Goal: Task Accomplishment & Management: Use online tool/utility

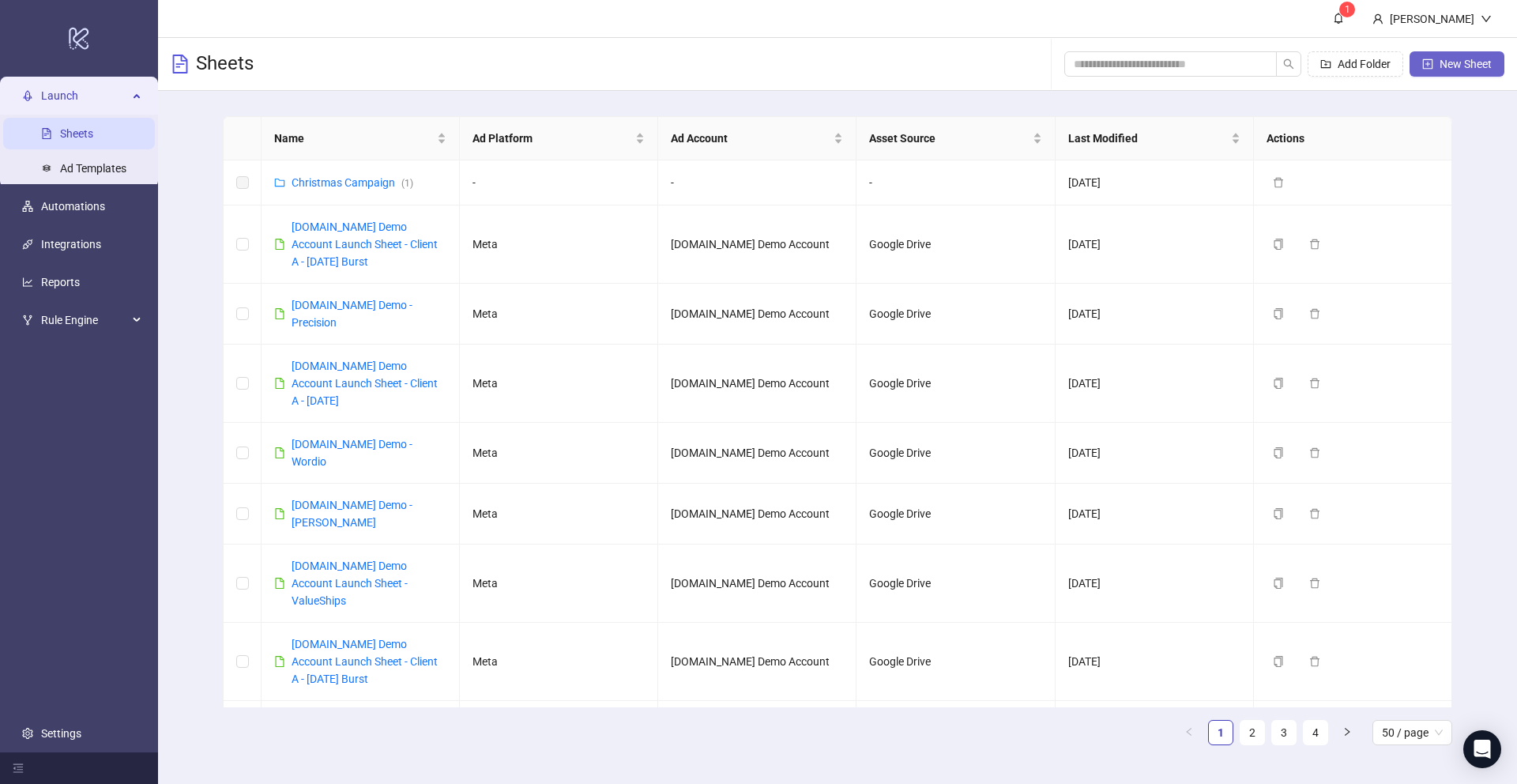
click at [947, 69] on span "New Sheet" at bounding box center [1465, 64] width 52 height 13
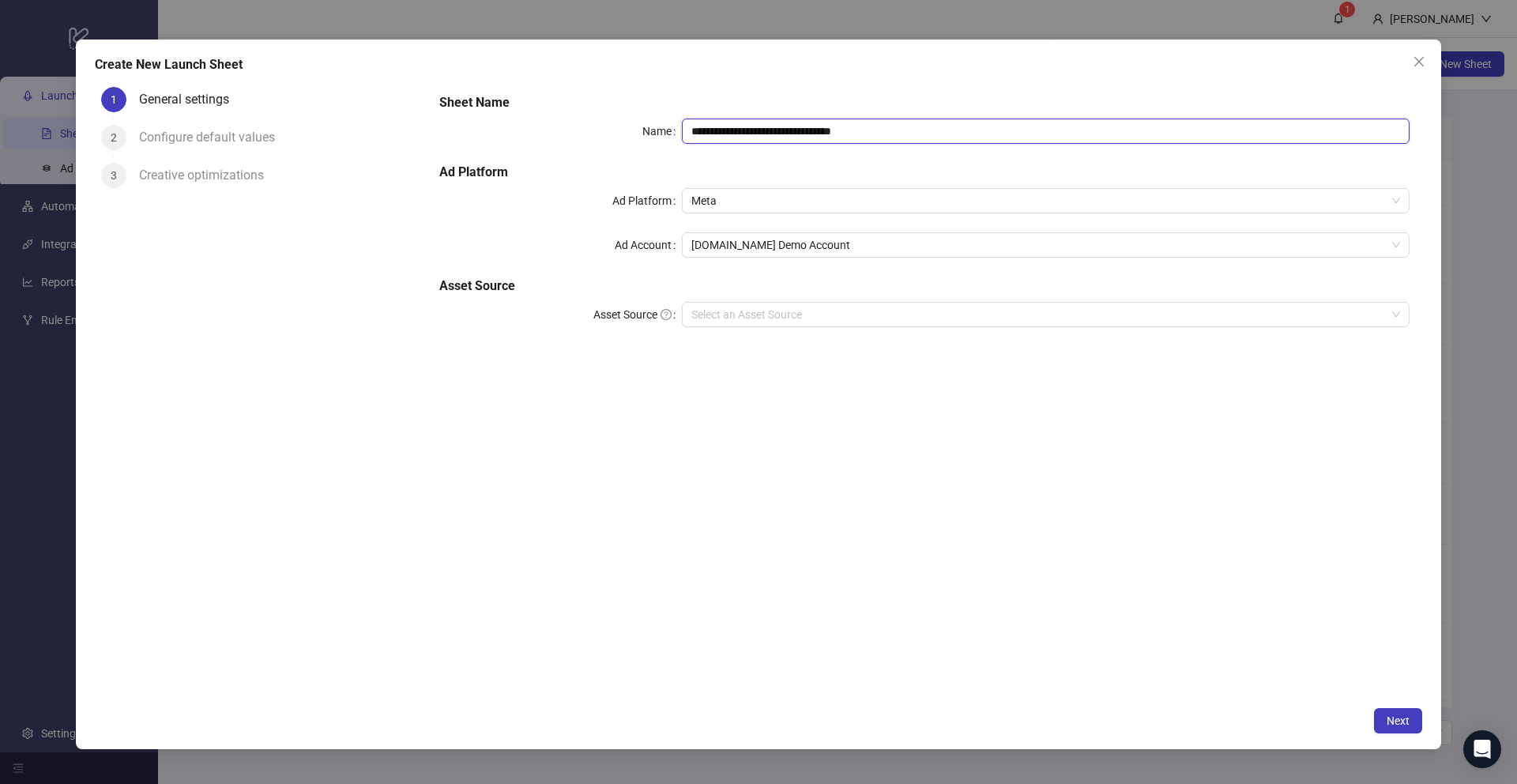
click at [907, 131] on input "**********" at bounding box center [1045, 131] width 728 height 25
type input "**********"
click at [717, 318] on input "Asset Source" at bounding box center [1038, 314] width 695 height 23
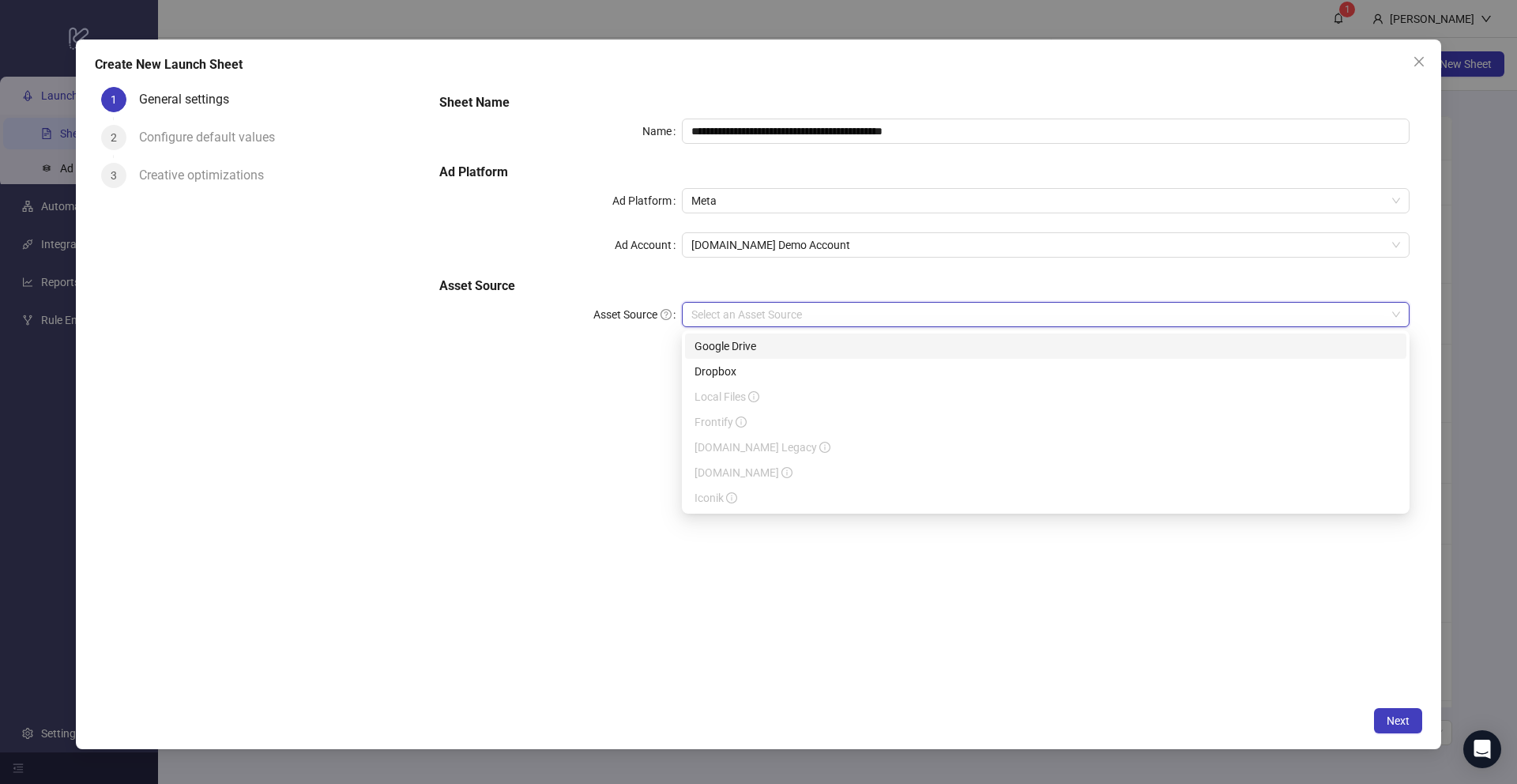
click at [707, 345] on div "Google Drive" at bounding box center [1045, 345] width 703 height 17
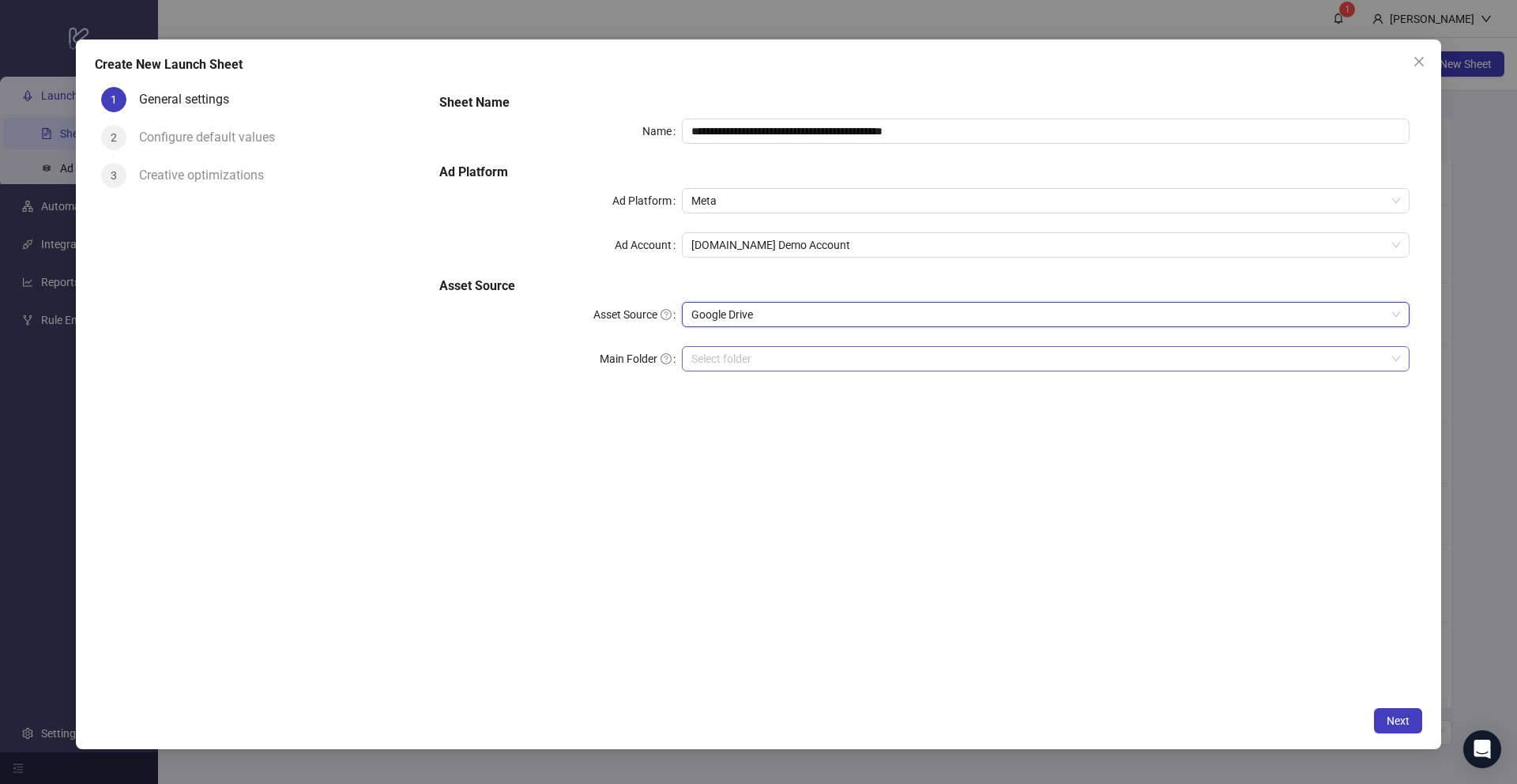
click at [718, 359] on input "Main Folder" at bounding box center [1038, 359] width 695 height 23
click at [731, 366] on input "Main Folder" at bounding box center [1038, 359] width 695 height 23
click at [947, 563] on span "Next" at bounding box center [1398, 720] width 23 height 13
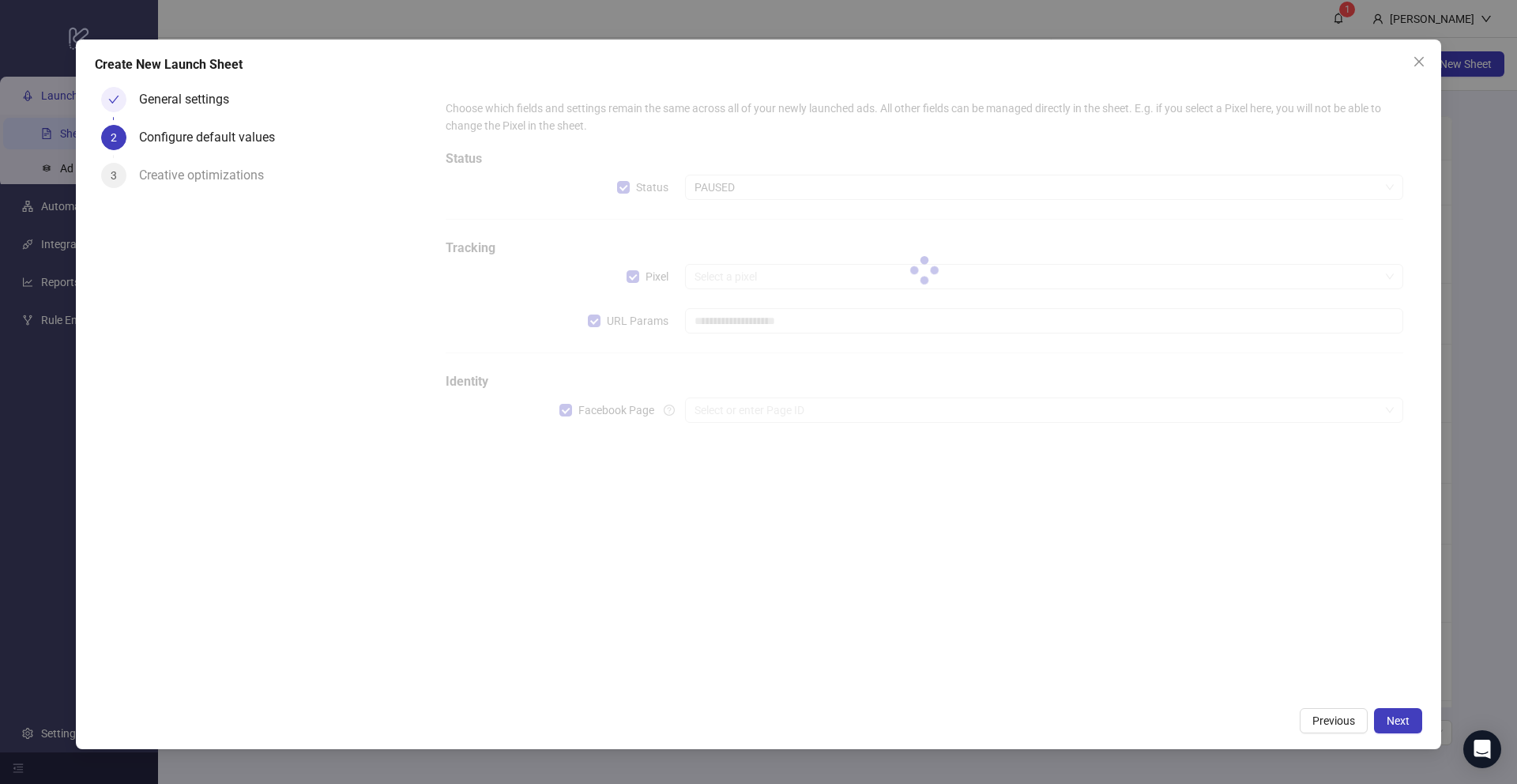
type input "**********"
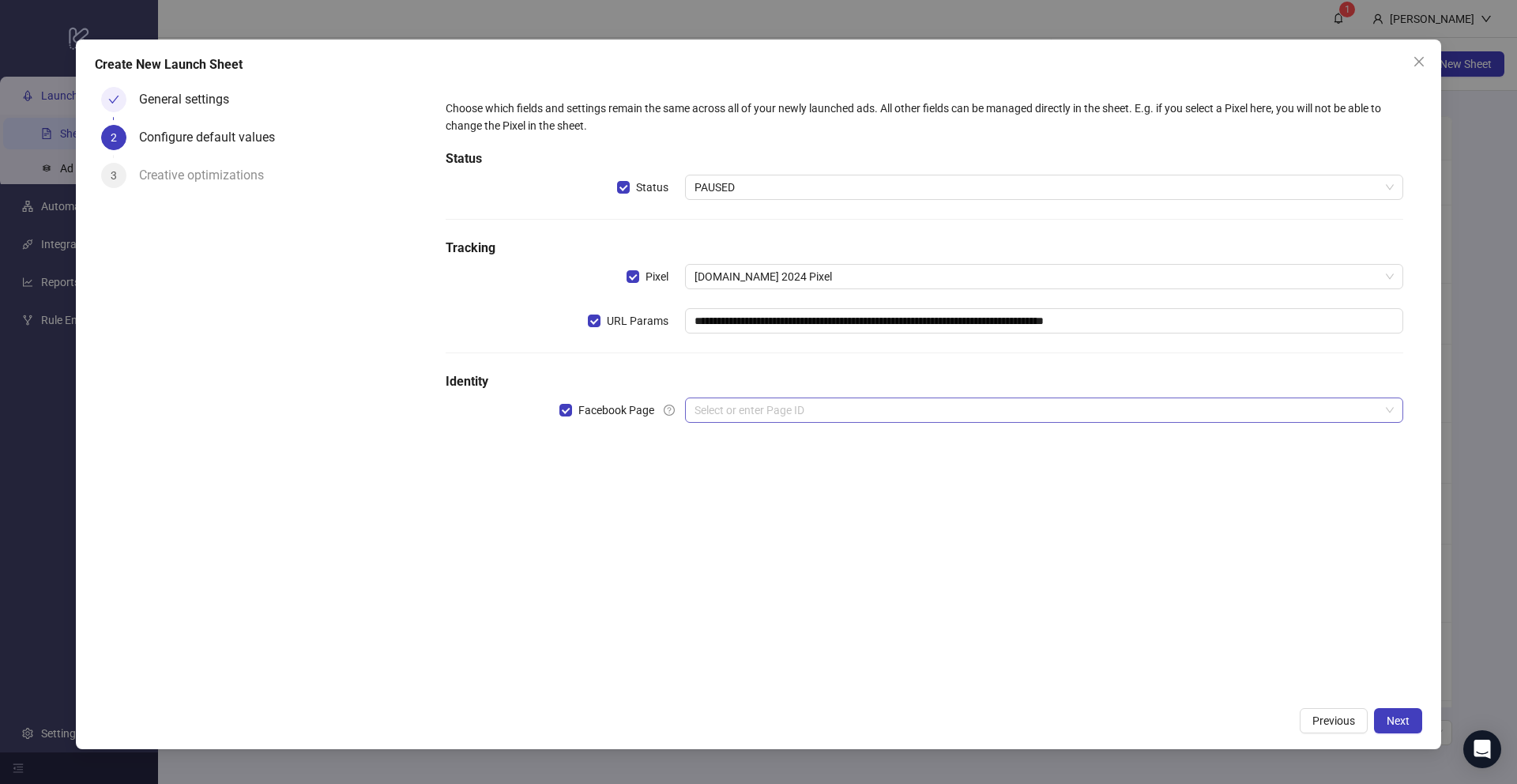
click at [718, 409] on input "search" at bounding box center [1036, 410] width 685 height 23
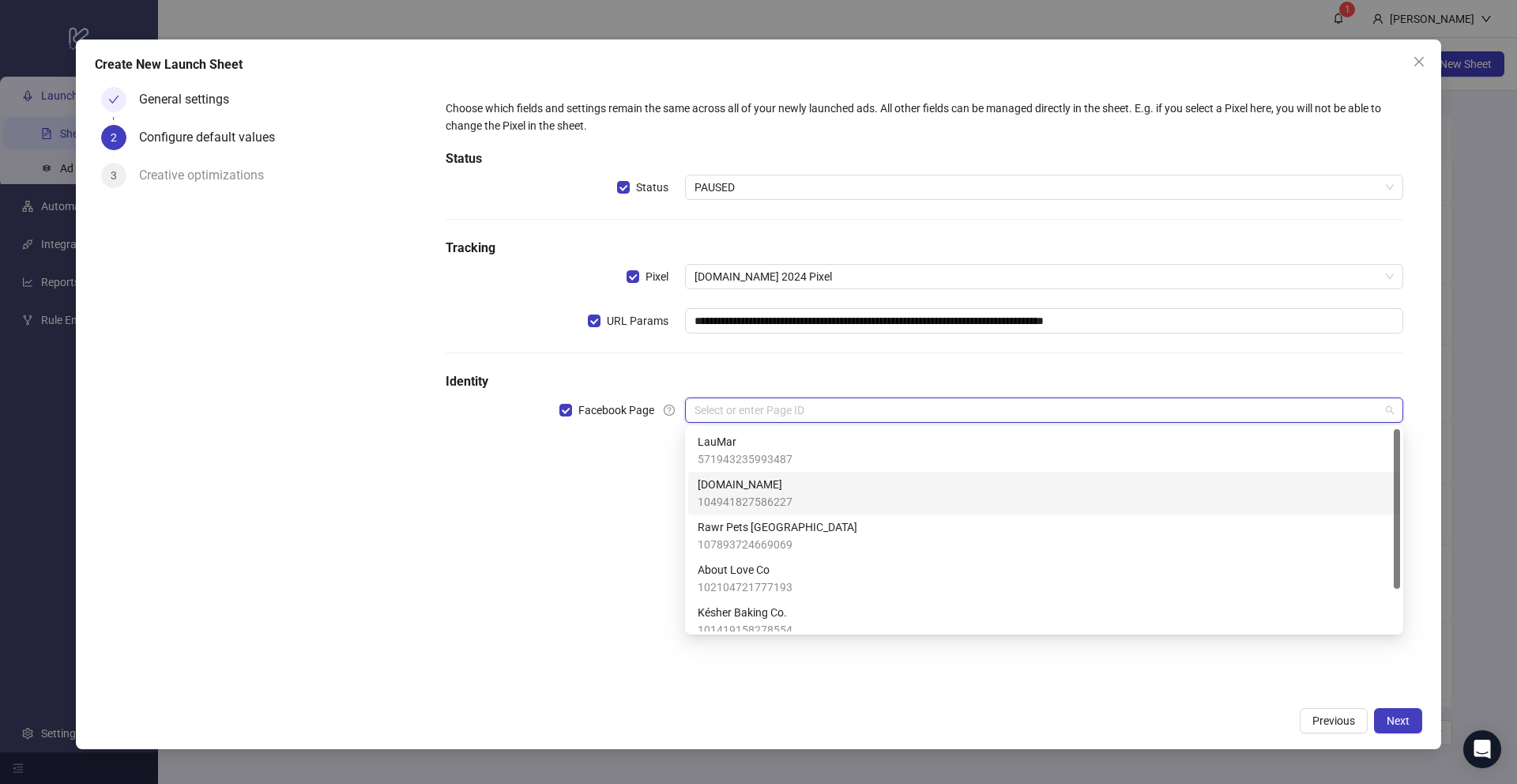
click at [739, 490] on span "[DOMAIN_NAME]" at bounding box center [745, 483] width 95 height 17
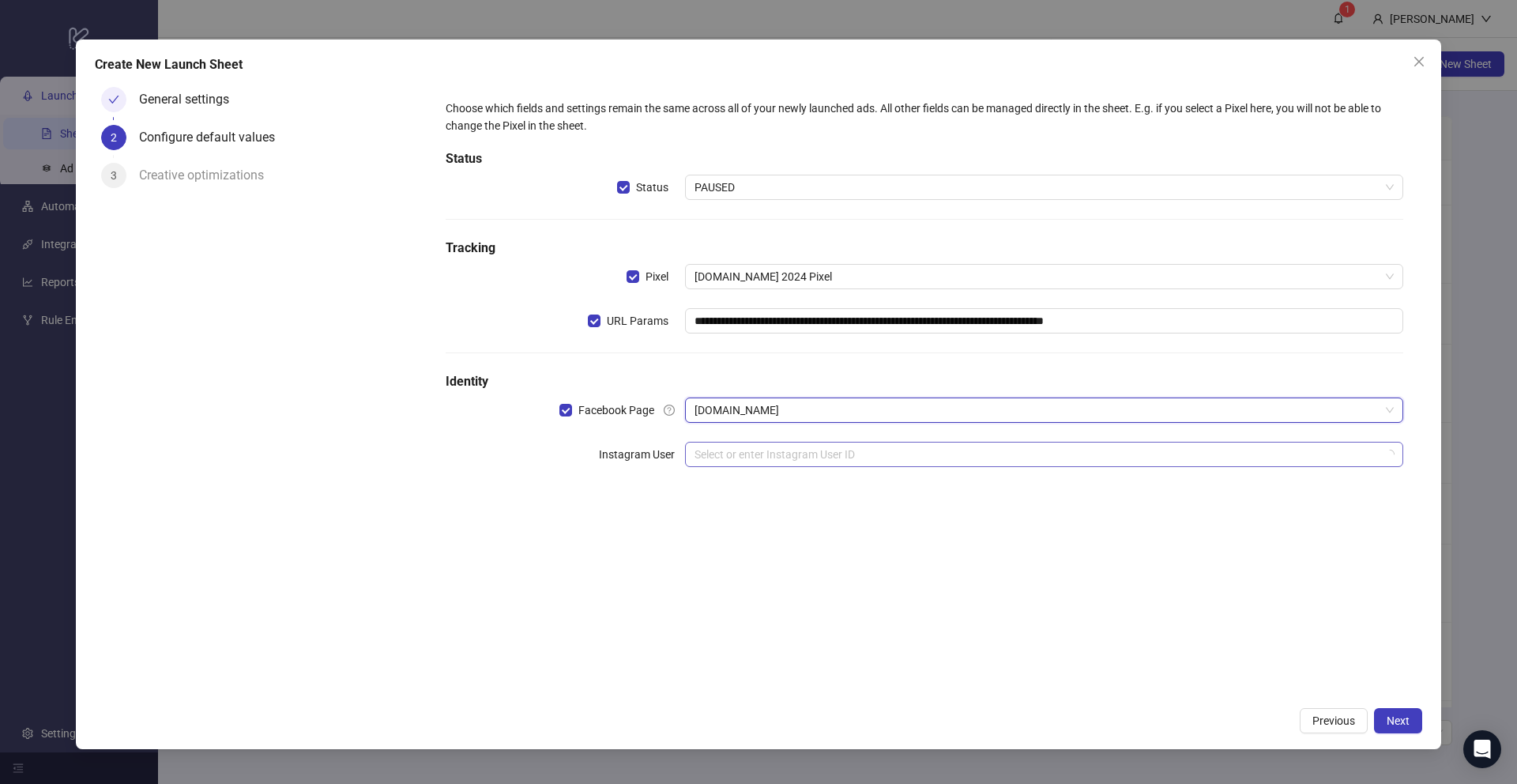
click at [712, 451] on input "search" at bounding box center [1036, 454] width 685 height 23
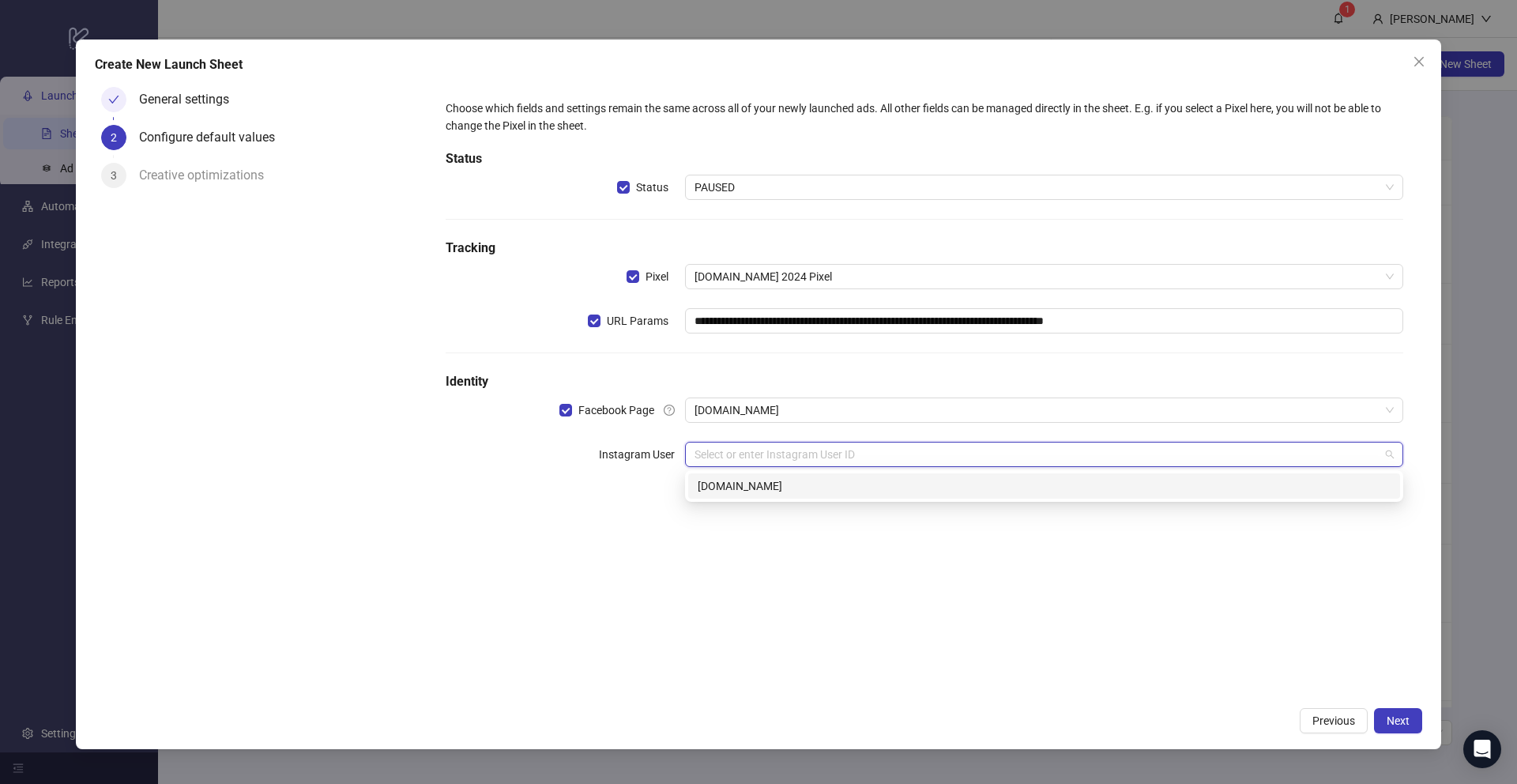
click at [712, 490] on div "[DOMAIN_NAME]" at bounding box center [1044, 485] width 693 height 17
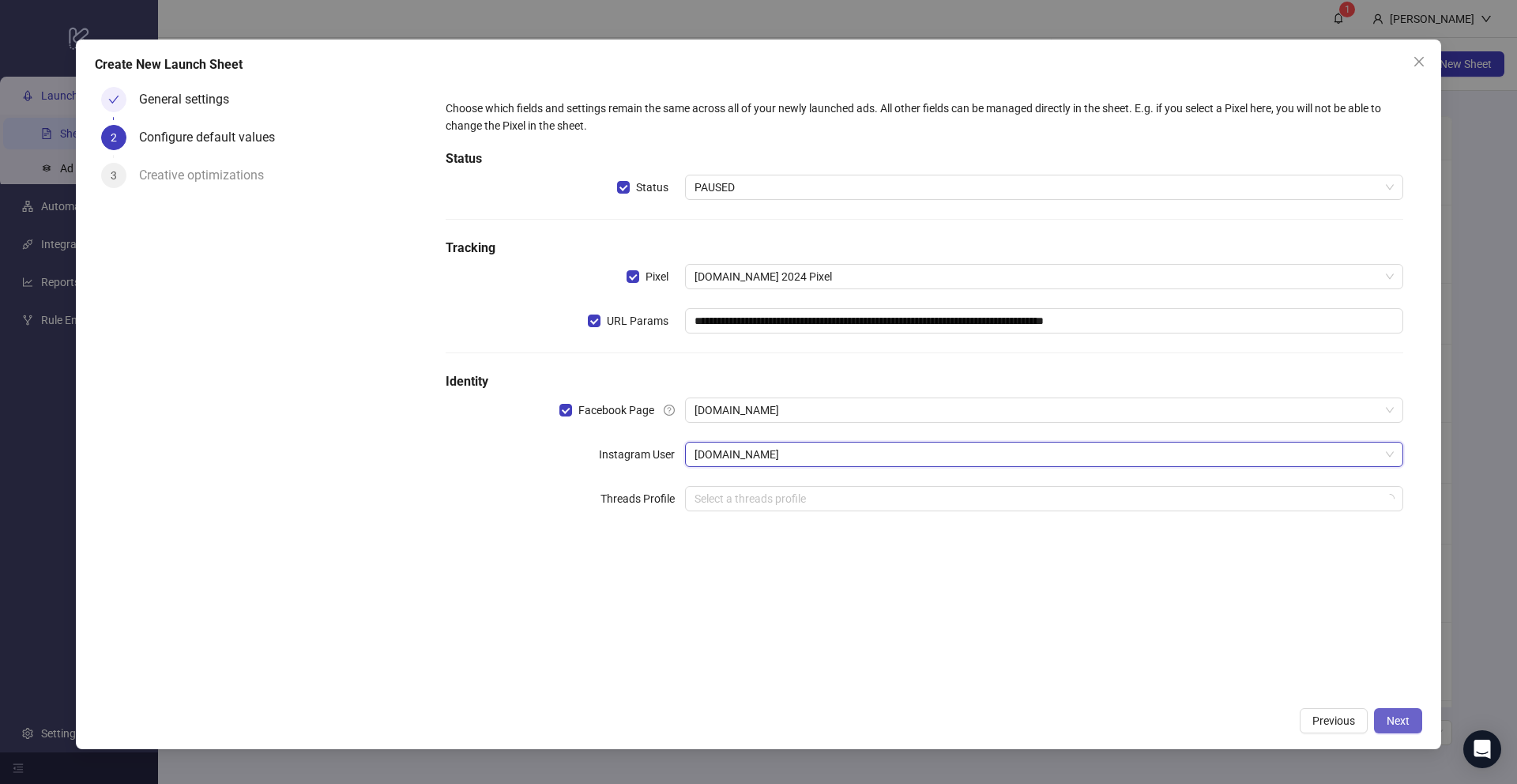
click at [947, 563] on span "Next" at bounding box center [1398, 720] width 23 height 13
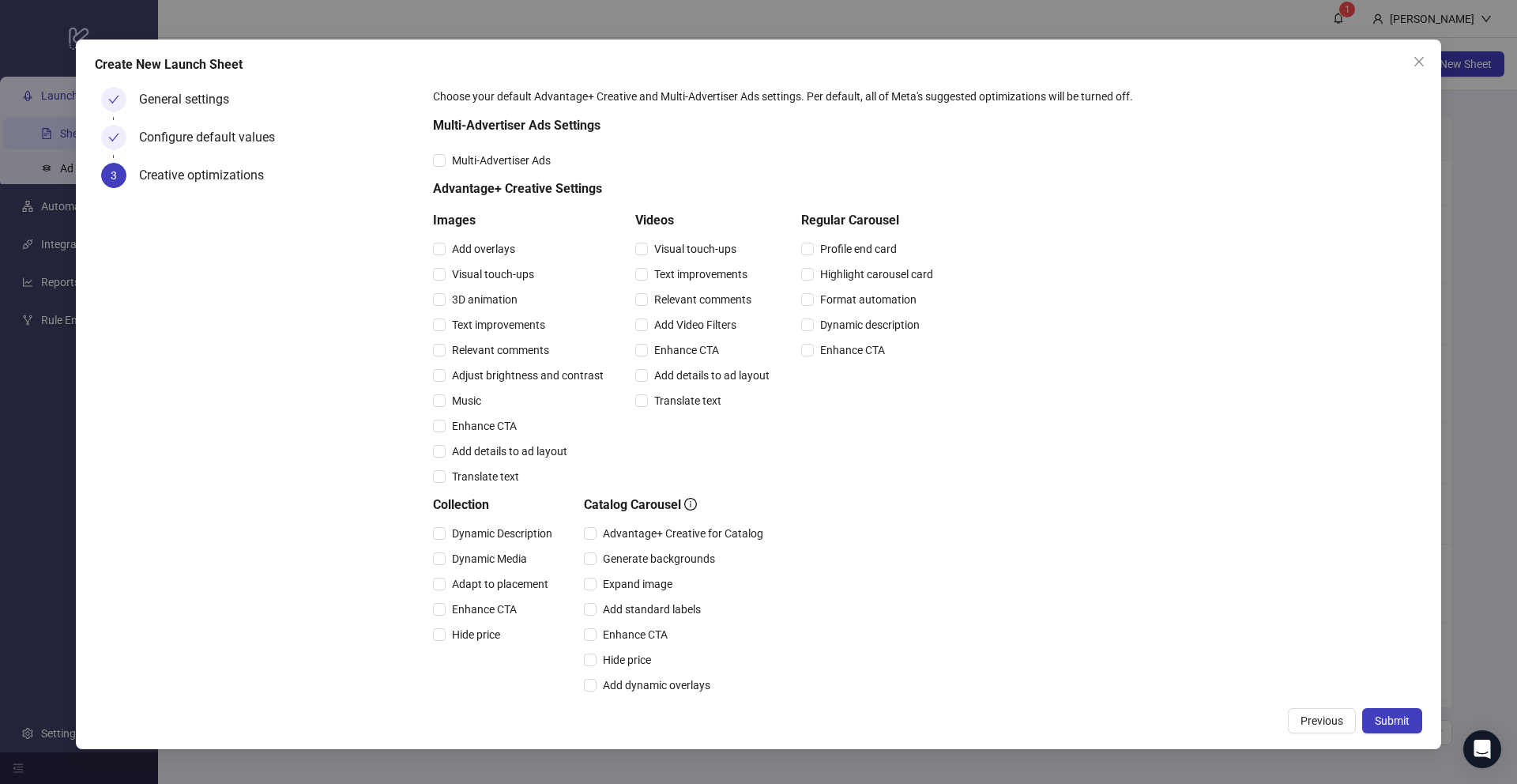
scroll to position [187, 0]
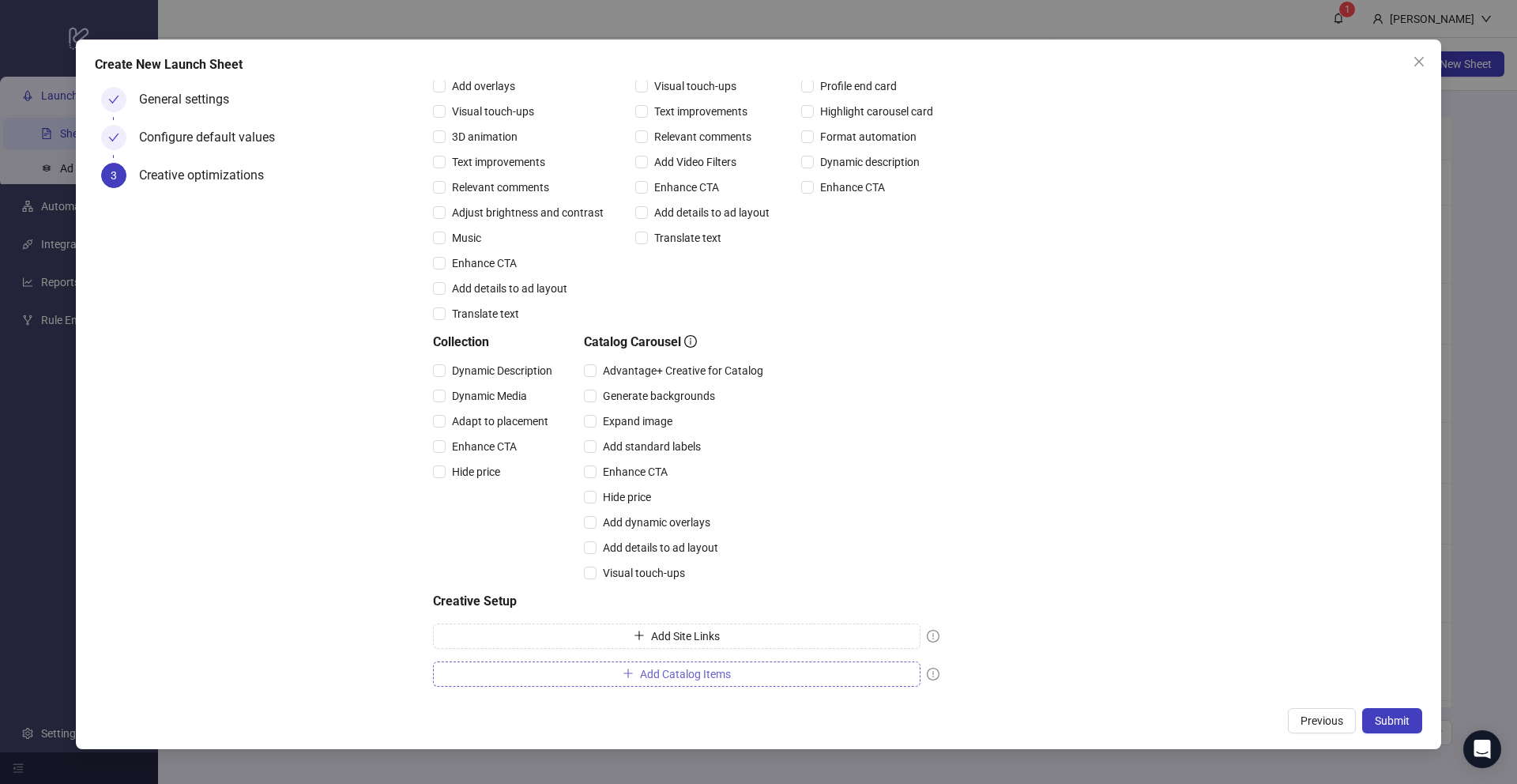
click at [656, 563] on span "Add Catalog Items" at bounding box center [686, 674] width 91 height 13
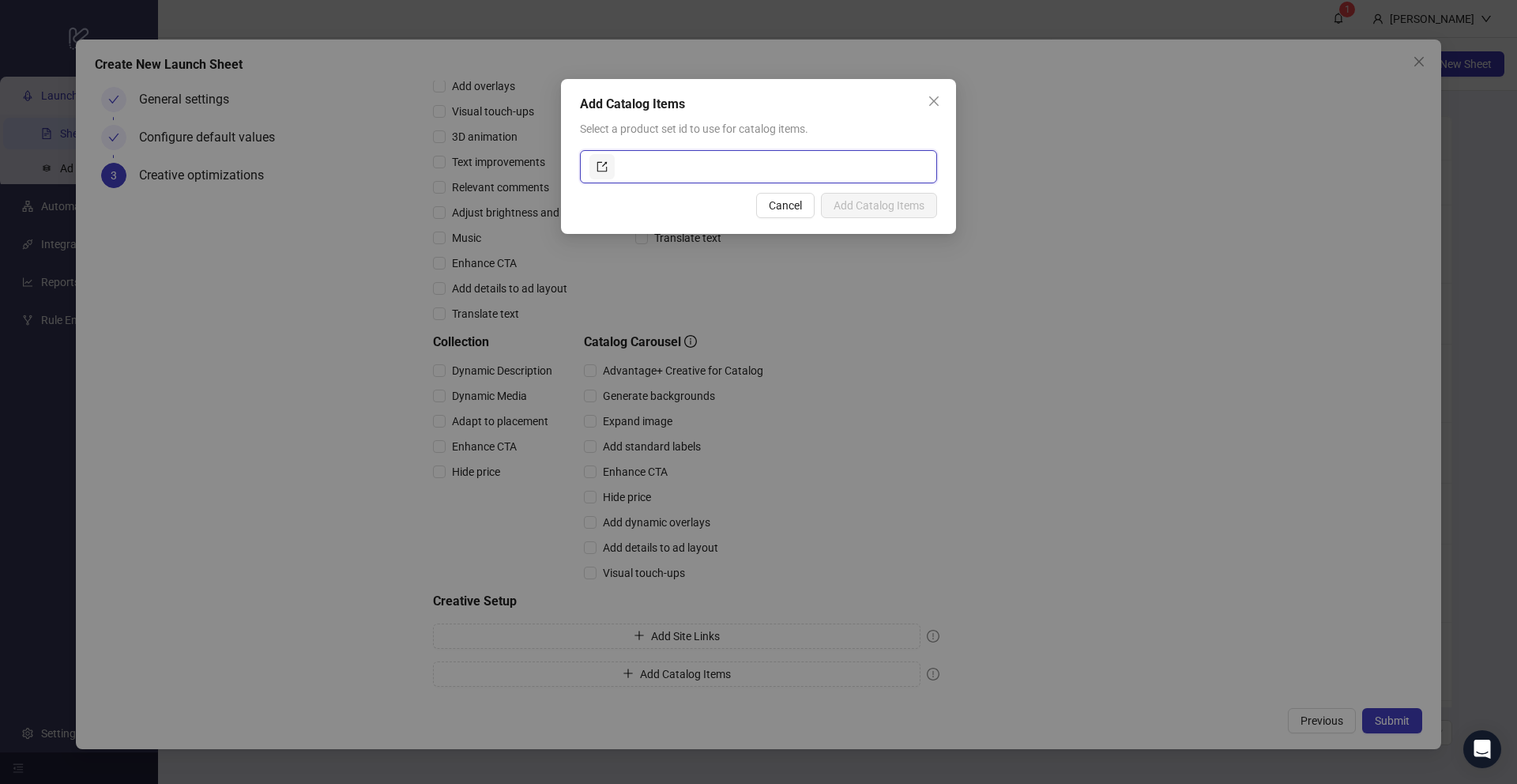
click at [718, 167] on input "text" at bounding box center [772, 166] width 310 height 25
click at [603, 166] on icon "export" at bounding box center [601, 166] width 11 height 11
click at [939, 89] on button "Close" at bounding box center [933, 101] width 25 height 25
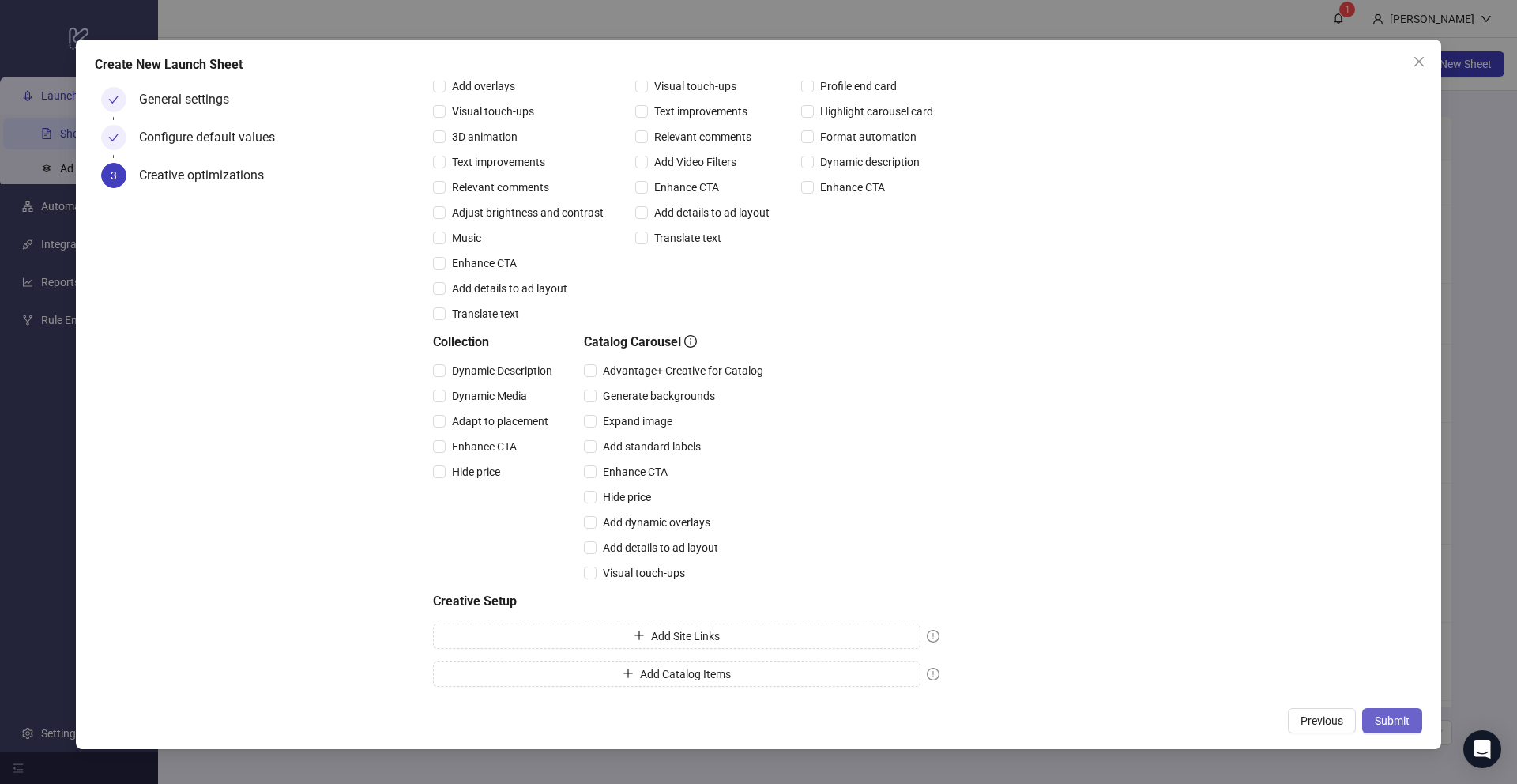
click at [947, 563] on span "Submit" at bounding box center [1392, 720] width 35 height 13
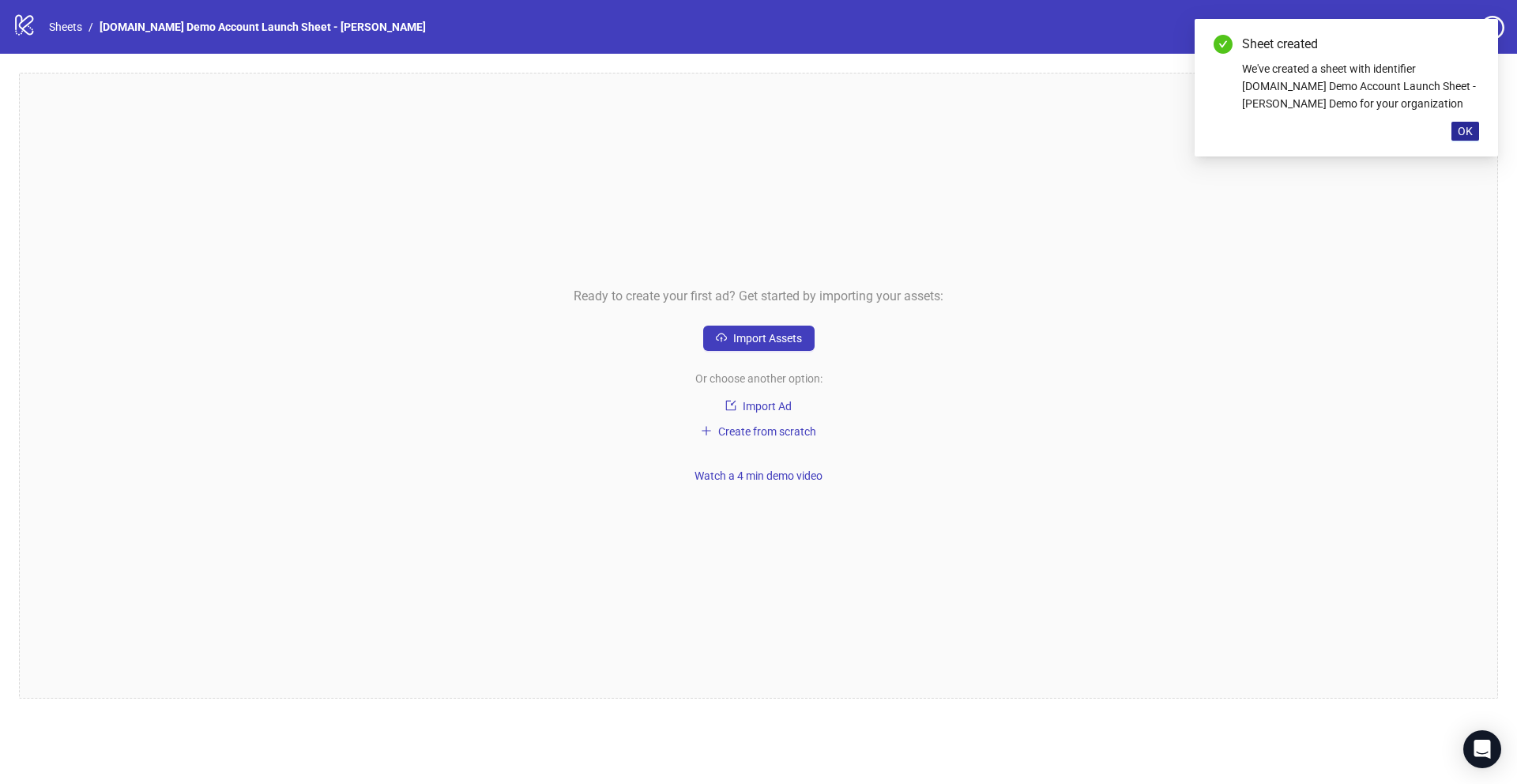
click at [947, 130] on span "OK" at bounding box center [1465, 131] width 15 height 13
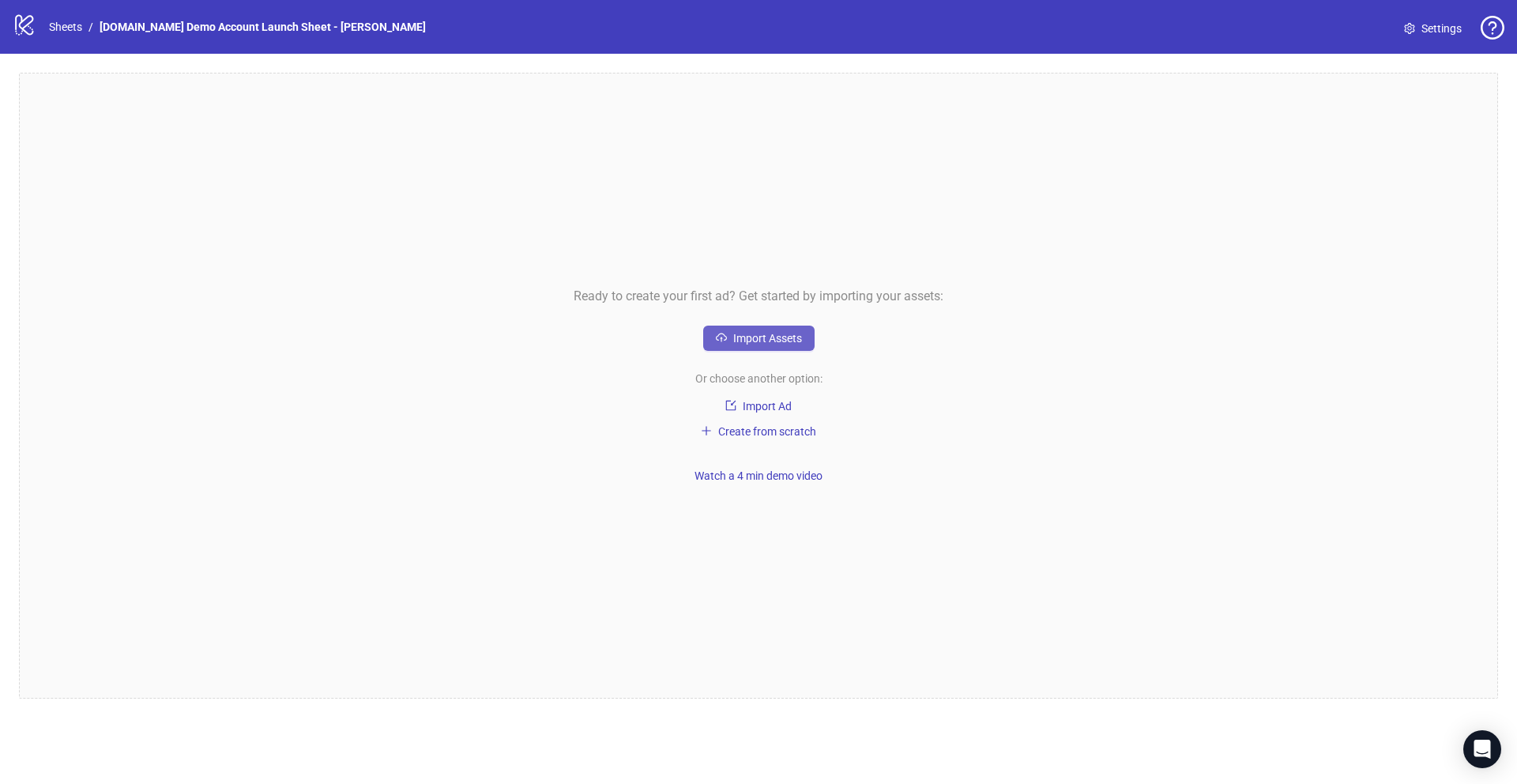
click at [775, 345] on button "Import Assets" at bounding box center [759, 338] width 111 height 25
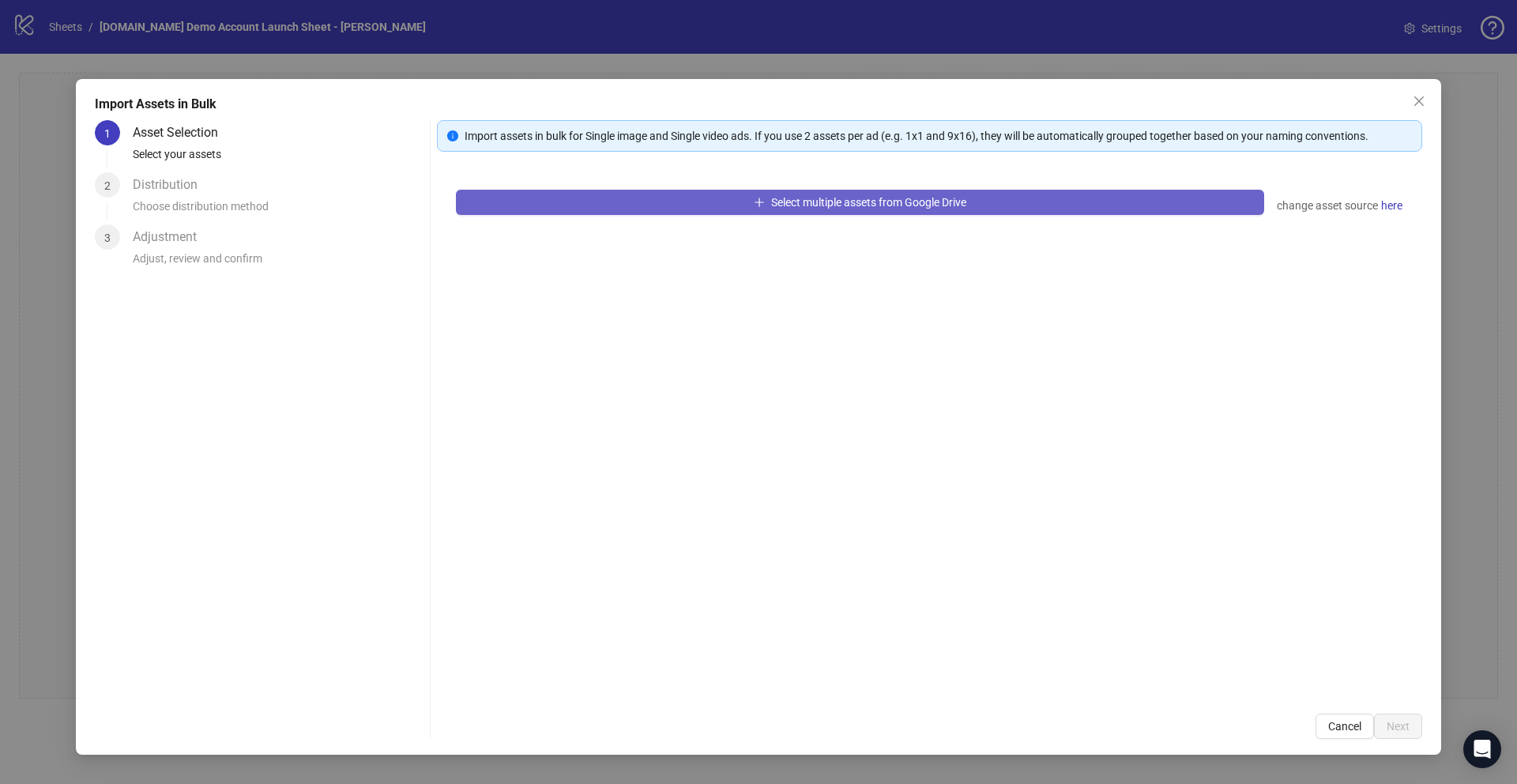
click at [690, 203] on button "Select multiple assets from Google Drive" at bounding box center [859, 202] width 808 height 25
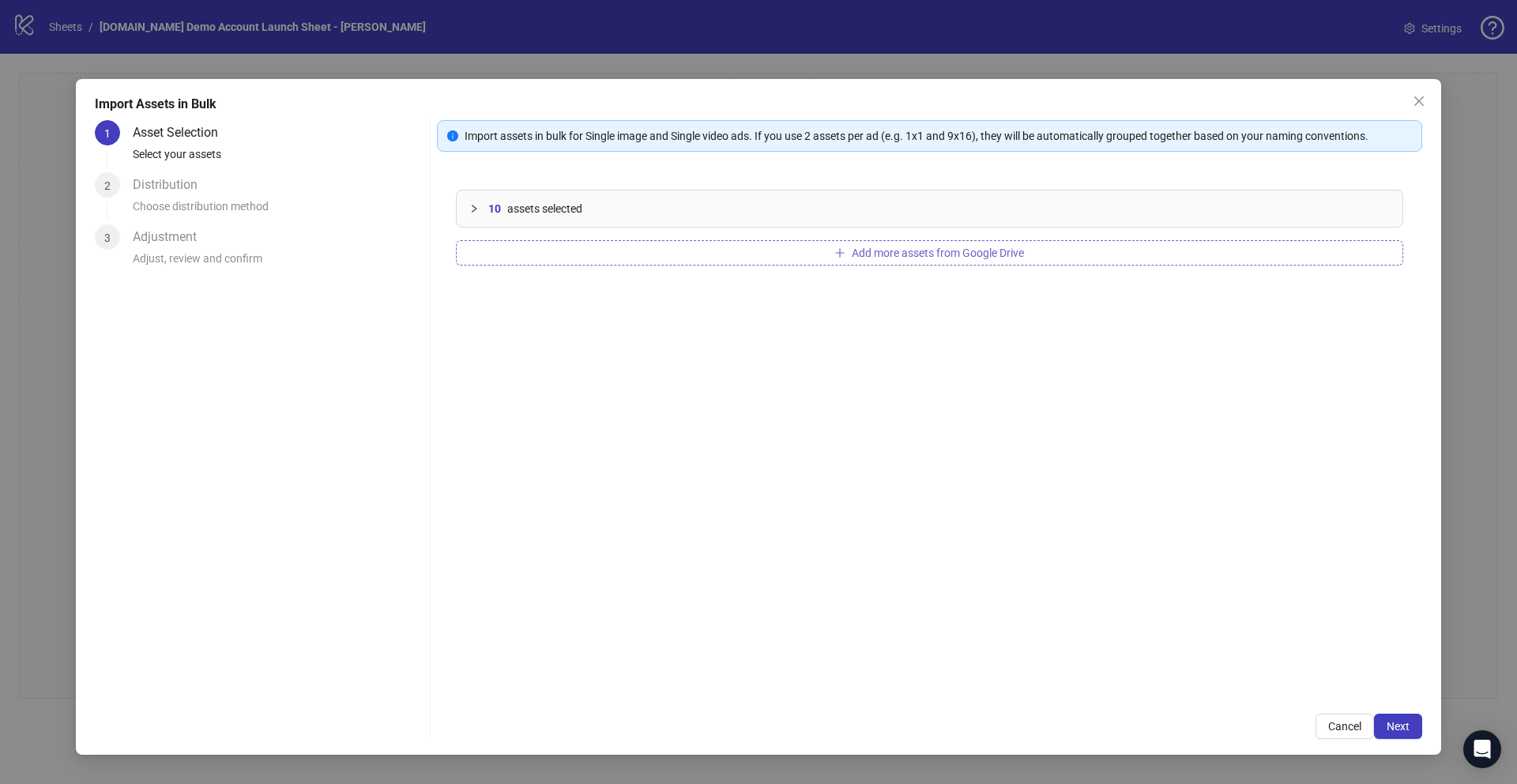
click at [916, 249] on span "Add more assets from Google Drive" at bounding box center [938, 252] width 172 height 13
click at [473, 209] on icon "collapsed" at bounding box center [473, 209] width 10 height 10
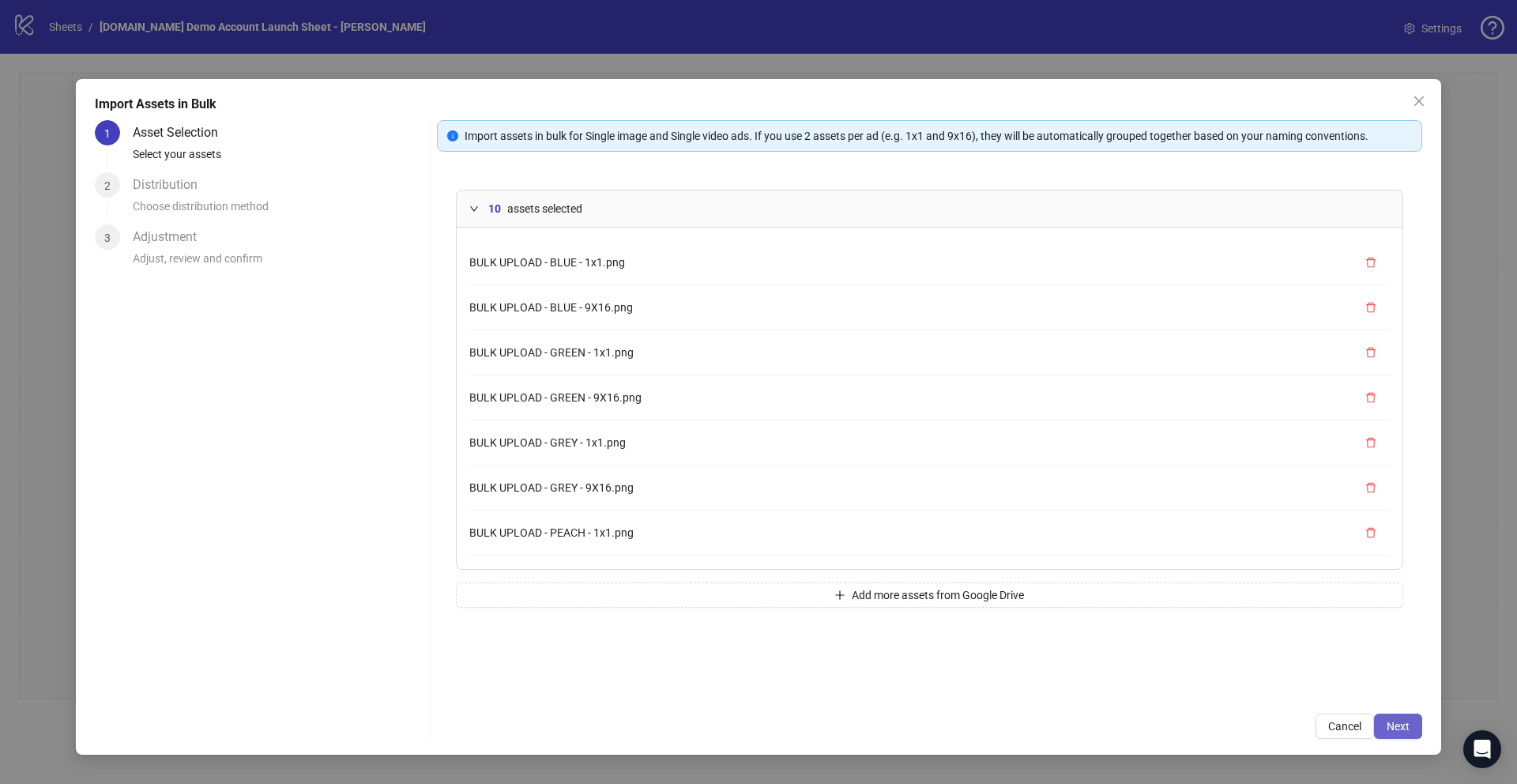
click at [947, 563] on button "Next" at bounding box center [1398, 726] width 48 height 25
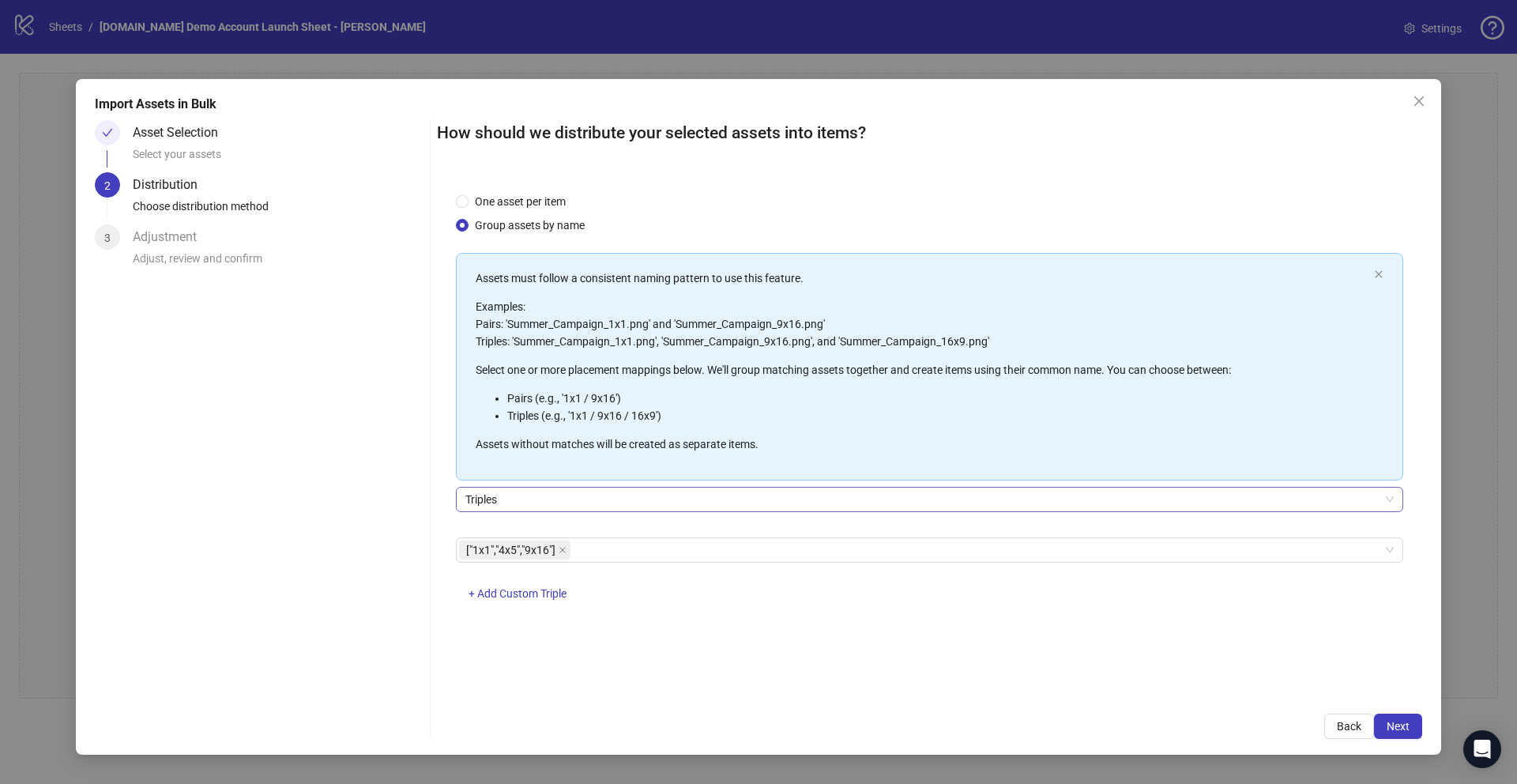
click at [517, 504] on span "Triples" at bounding box center [929, 499] width 928 height 23
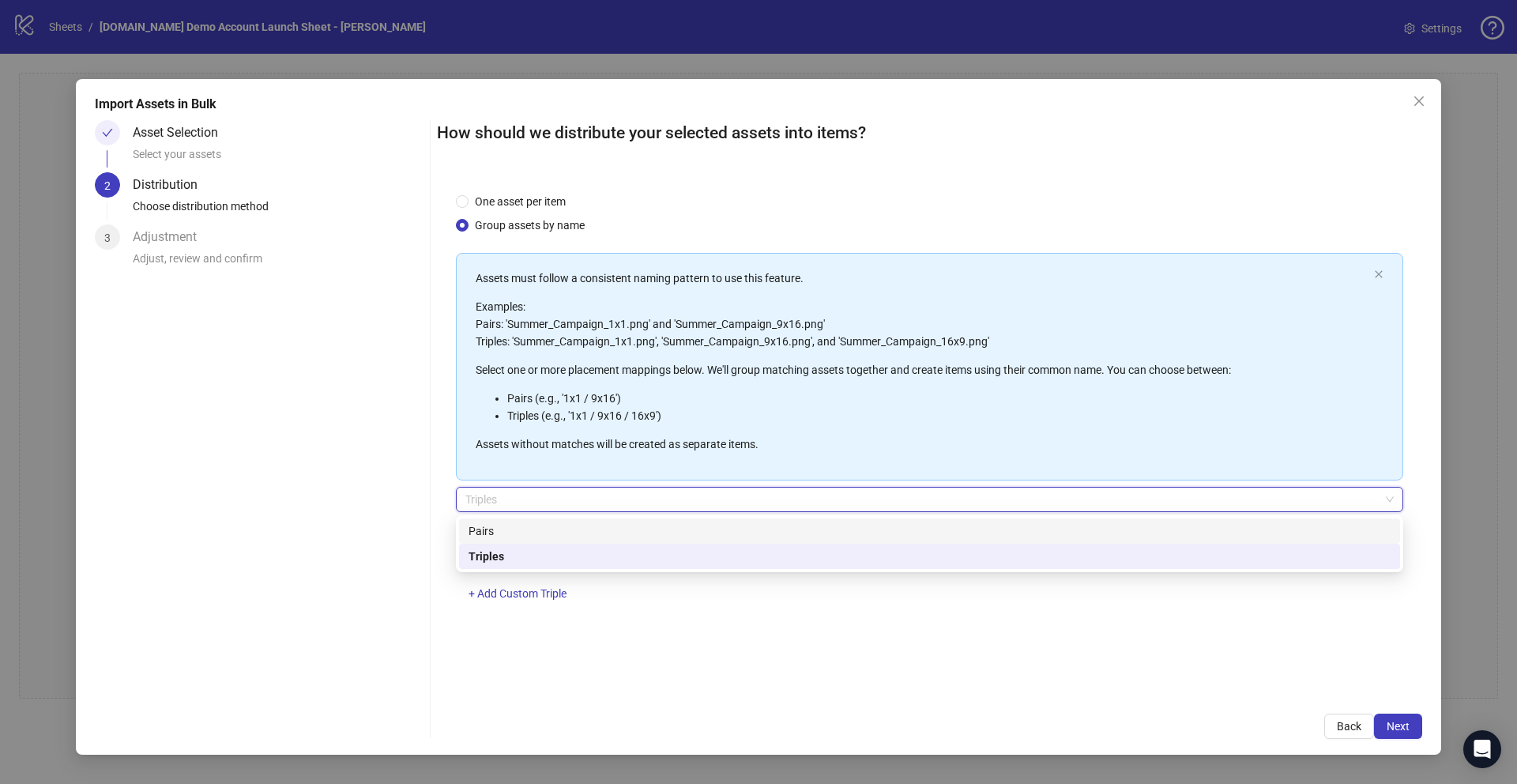
click at [485, 536] on div "Pairs" at bounding box center [929, 531] width 922 height 17
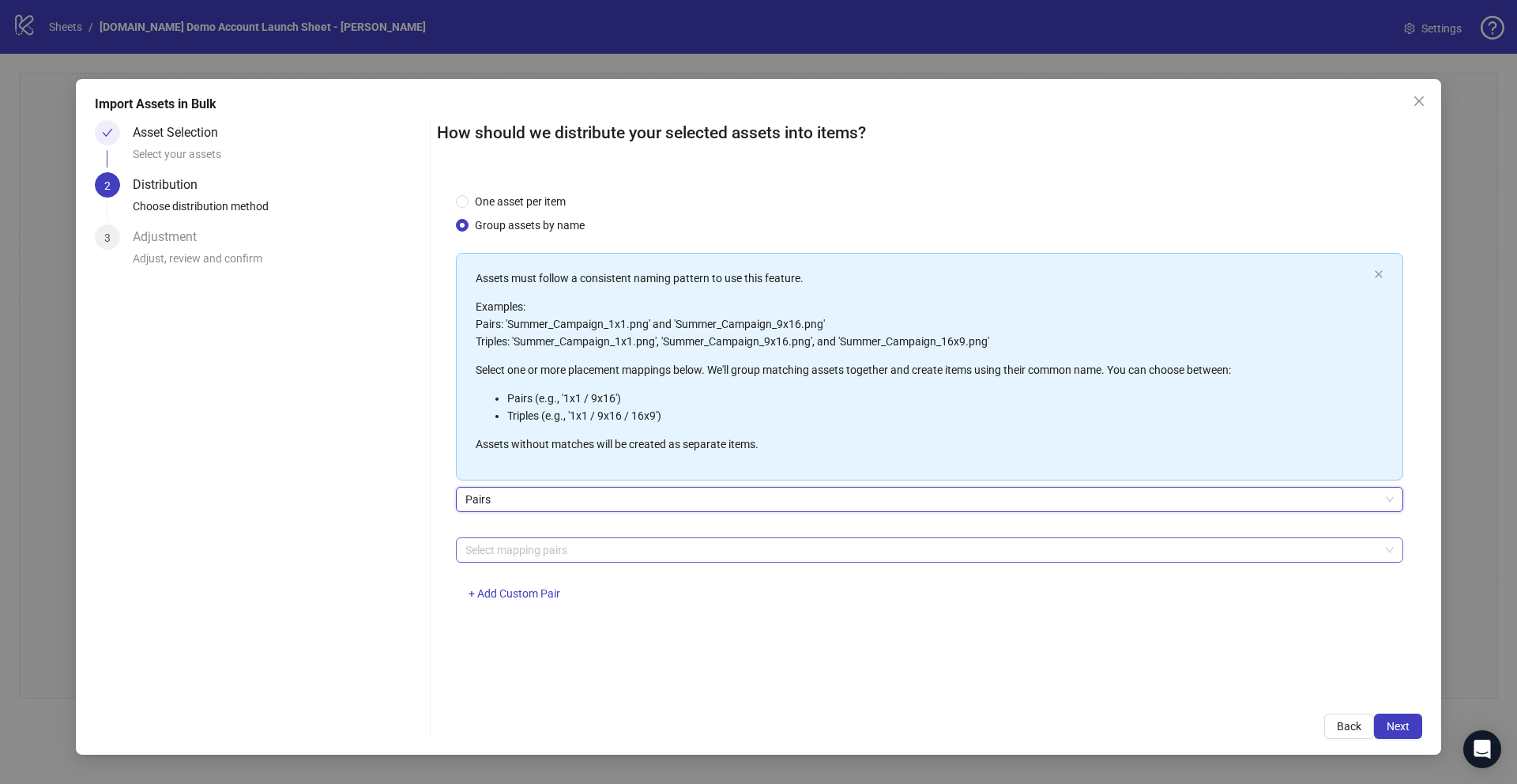
click at [516, 552] on div at bounding box center [921, 550] width 925 height 22
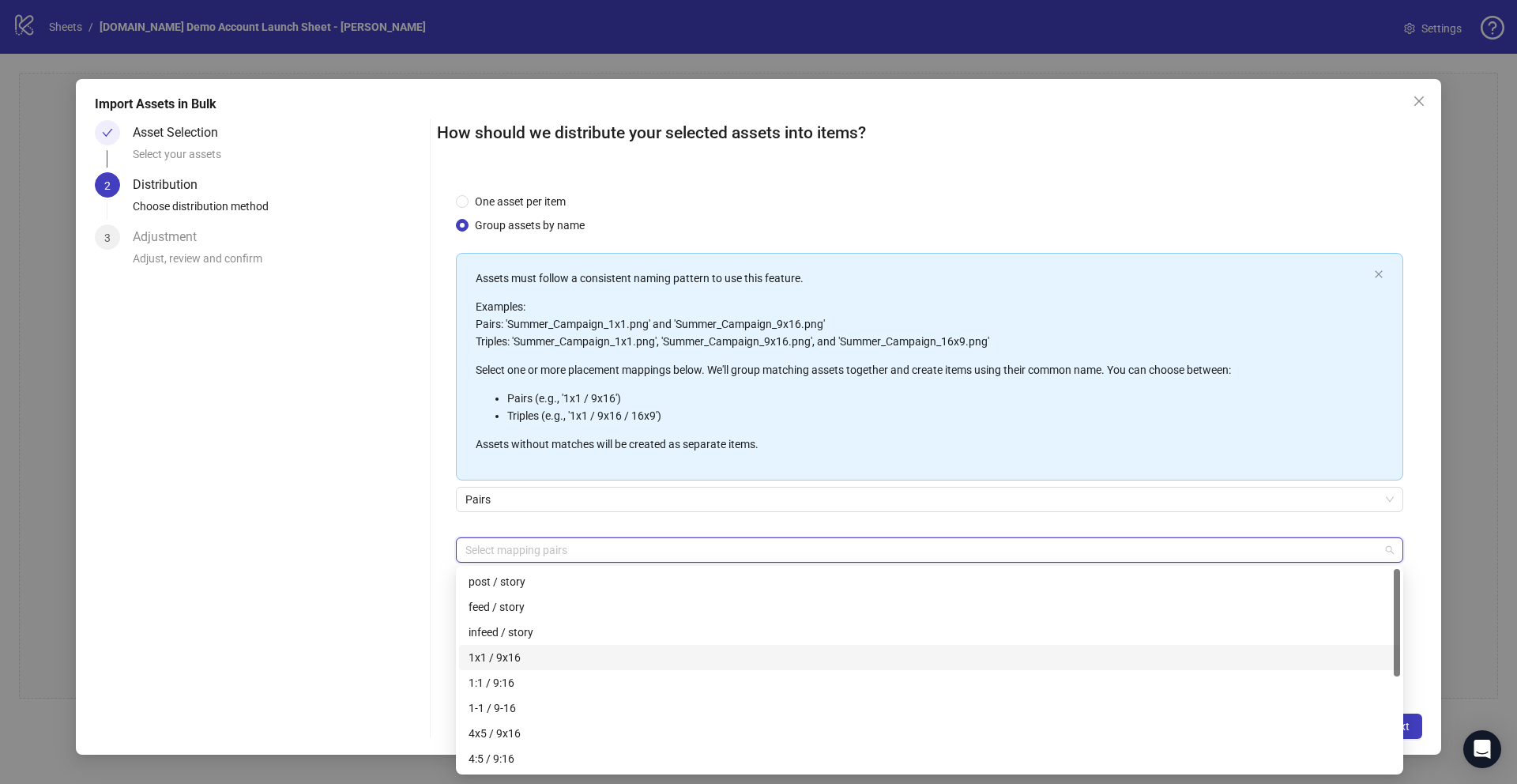
click at [495, 563] on div "1x1 / 9x16" at bounding box center [929, 657] width 922 height 17
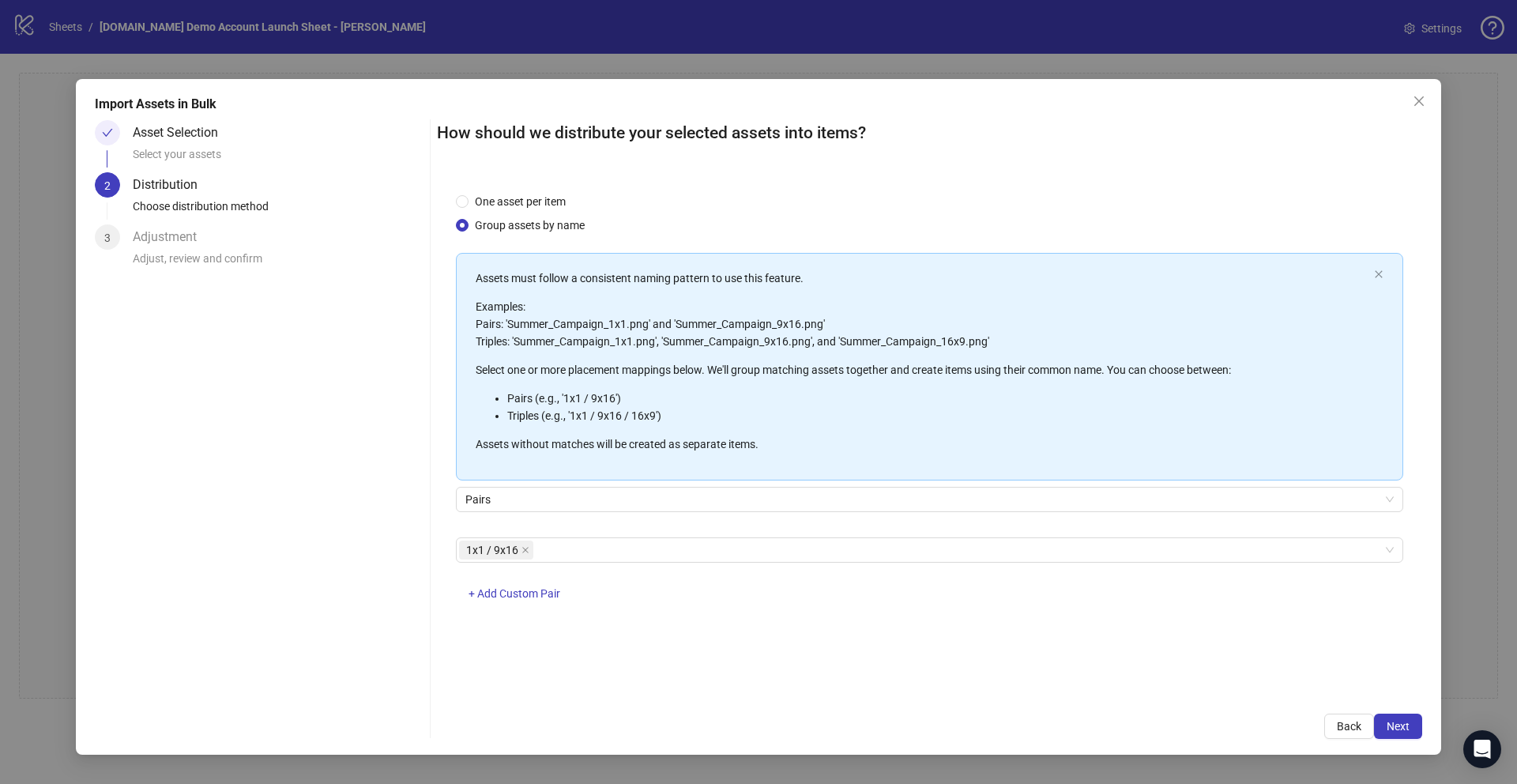
click at [430, 563] on div "Asset Selection Select your assets 2 Distribution Choose distribution method 3 …" at bounding box center [758, 429] width 1327 height 618
click at [947, 563] on span "Next" at bounding box center [1398, 726] width 23 height 13
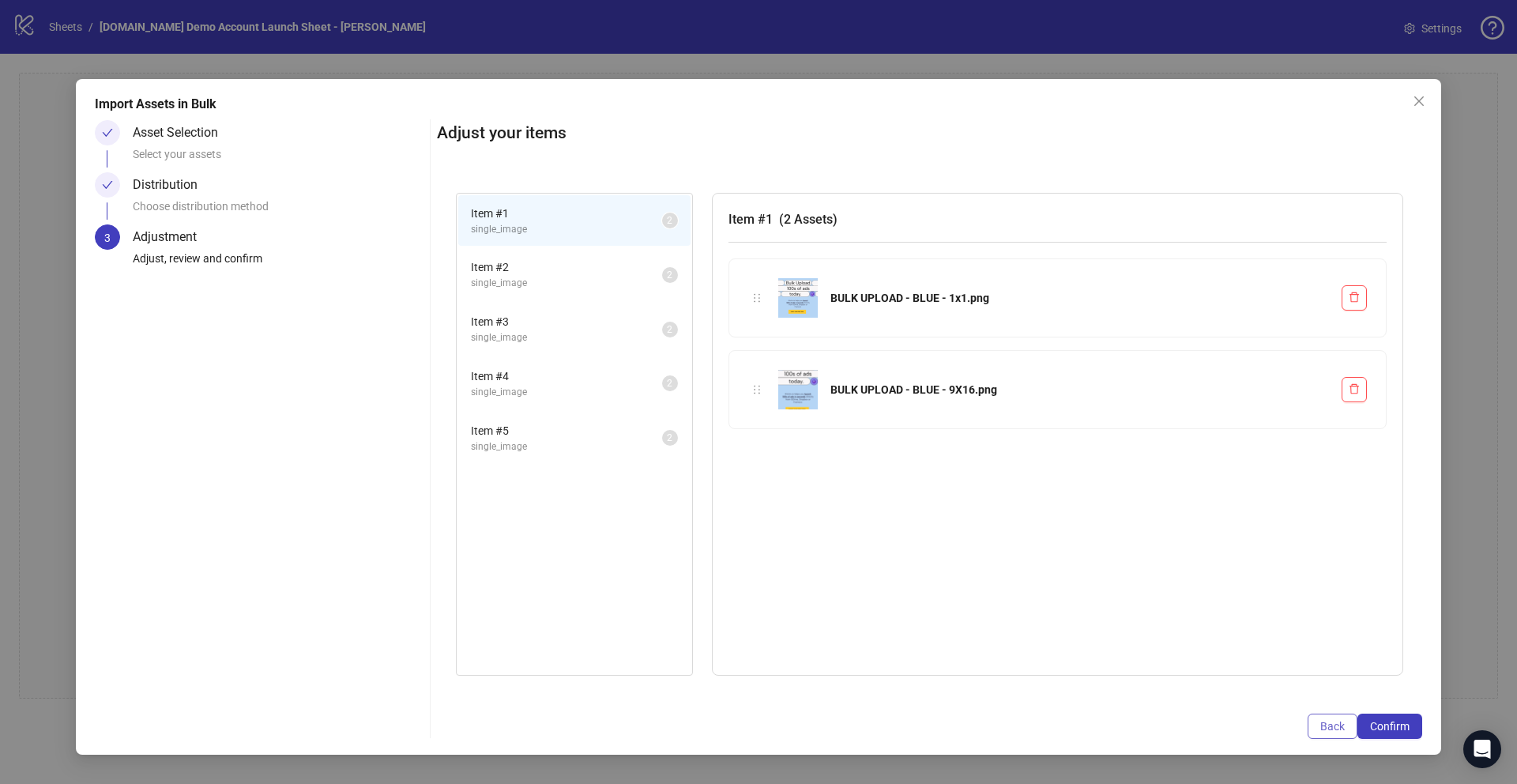
click at [947, 563] on button "Back" at bounding box center [1333, 726] width 50 height 25
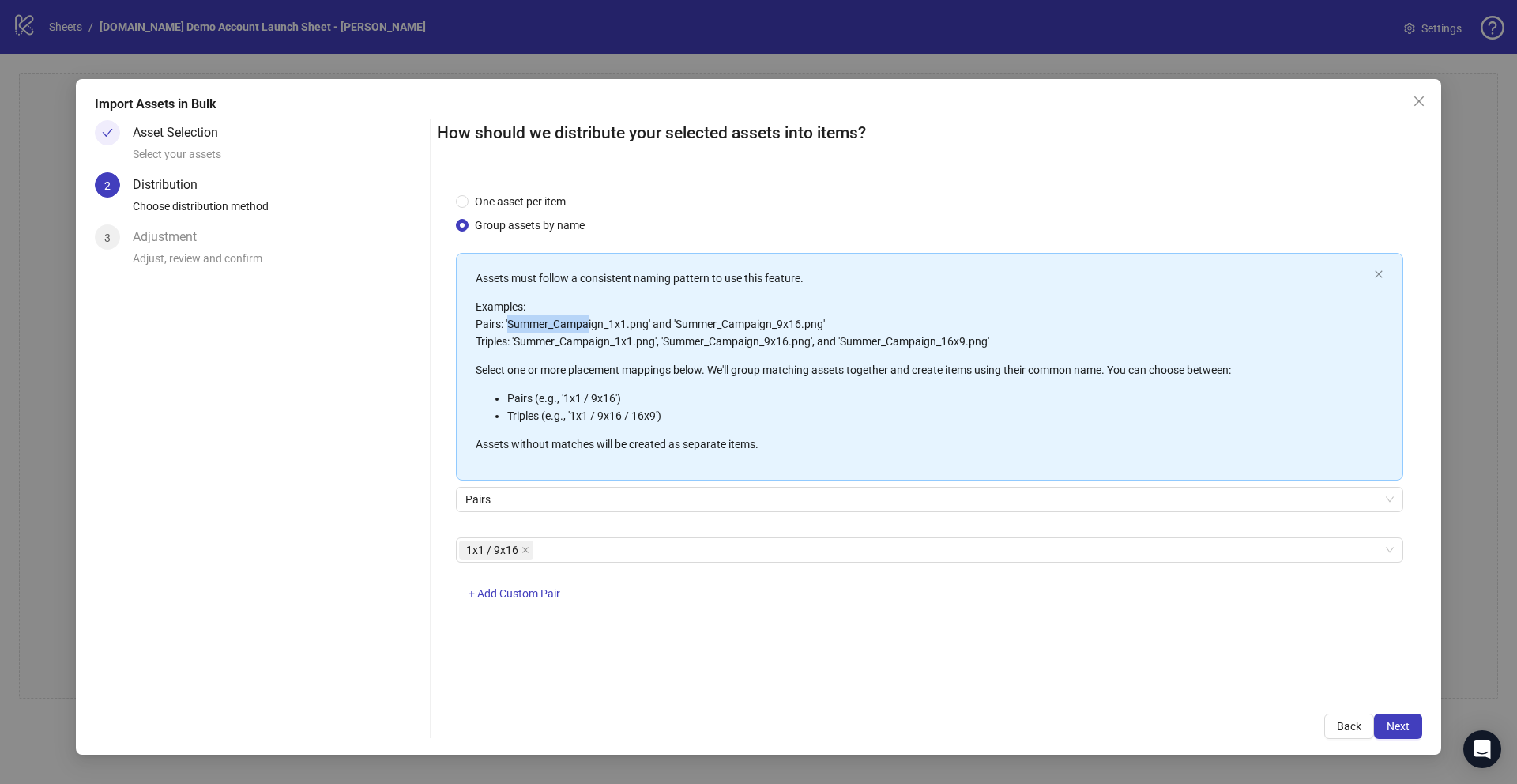
drag, startPoint x: 509, startPoint y: 322, endPoint x: 588, endPoint y: 325, distance: 79.1
click at [588, 325] on p "Examples: Pairs: 'Summer_Campaign_1x1.png' and 'Summer_Campaign_9x16.png' Tripl…" at bounding box center [921, 324] width 892 height 52
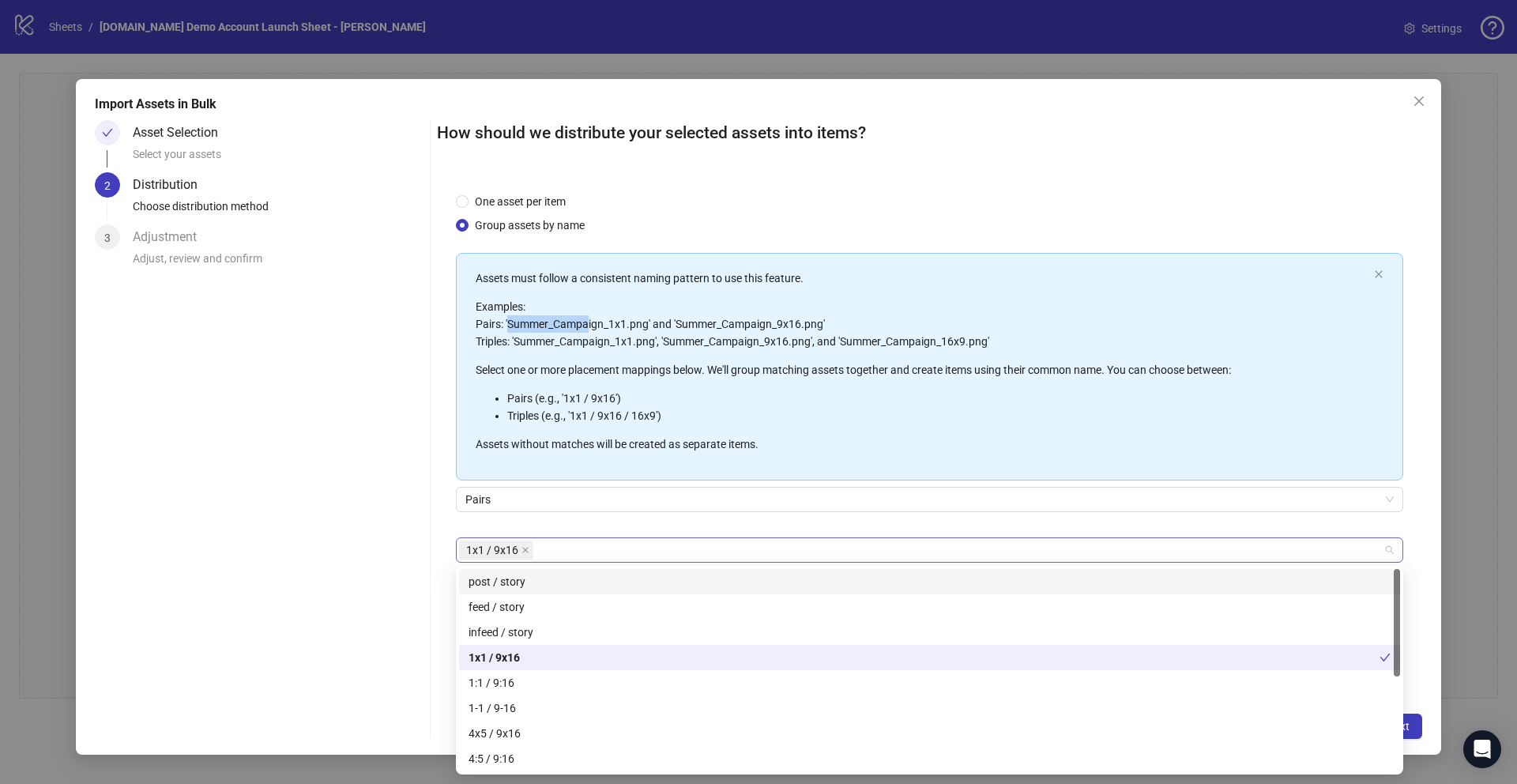
click at [547, 557] on div "1x1 / 9x16" at bounding box center [921, 550] width 925 height 22
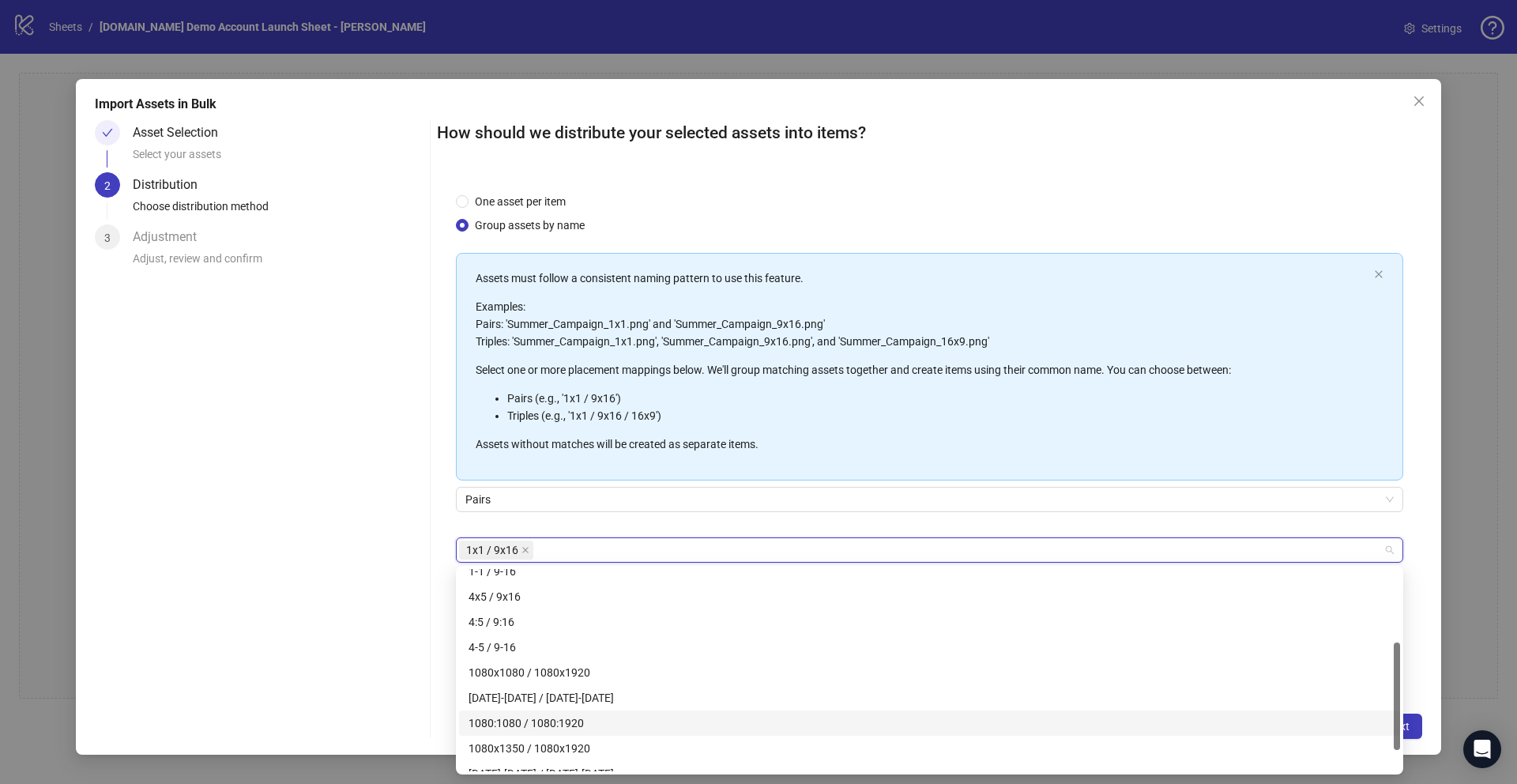
scroll to position [177, 0]
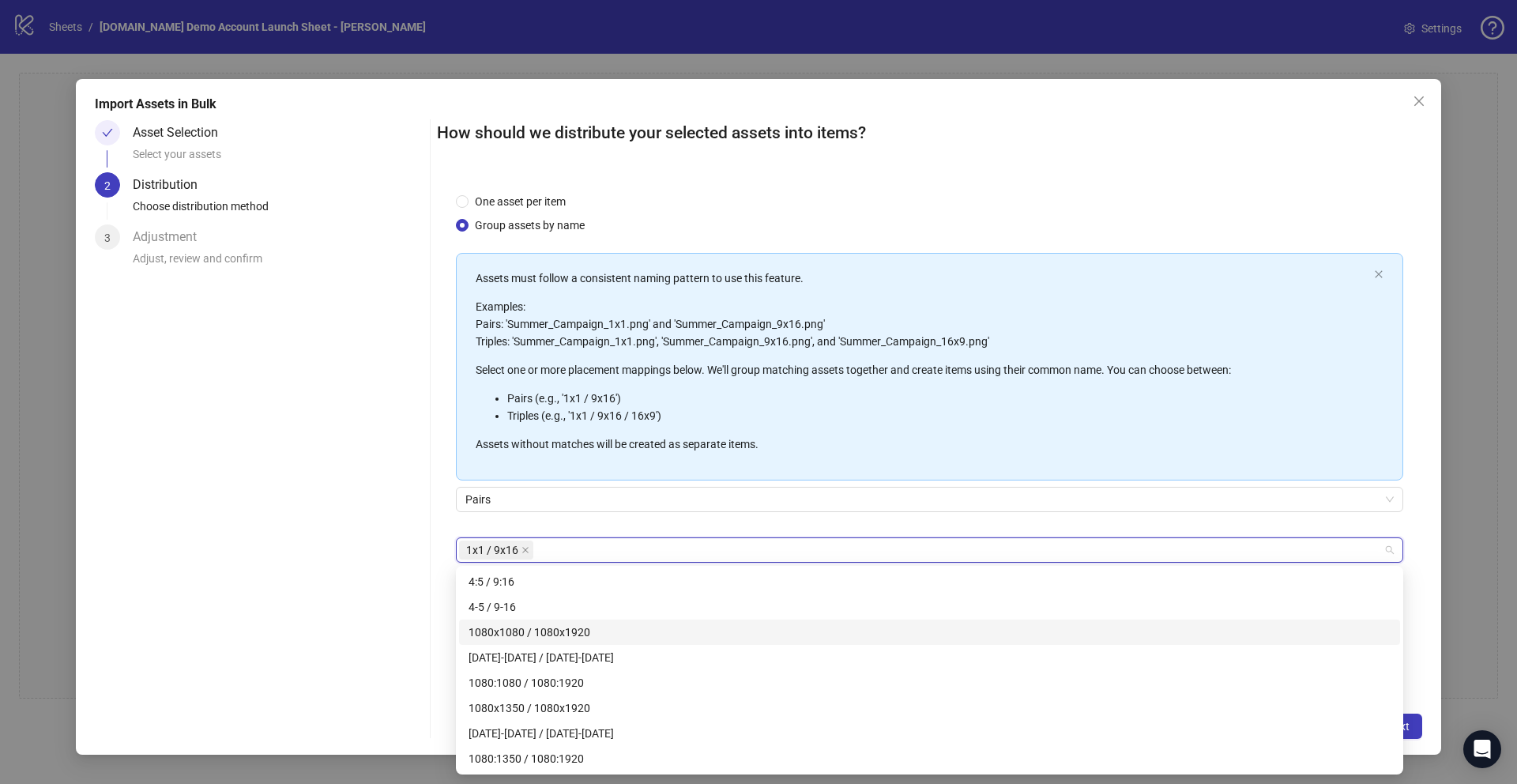
click at [441, 563] on div "One asset per item Group assets by name Assets must follow a consistent naming …" at bounding box center [929, 434] width 985 height 521
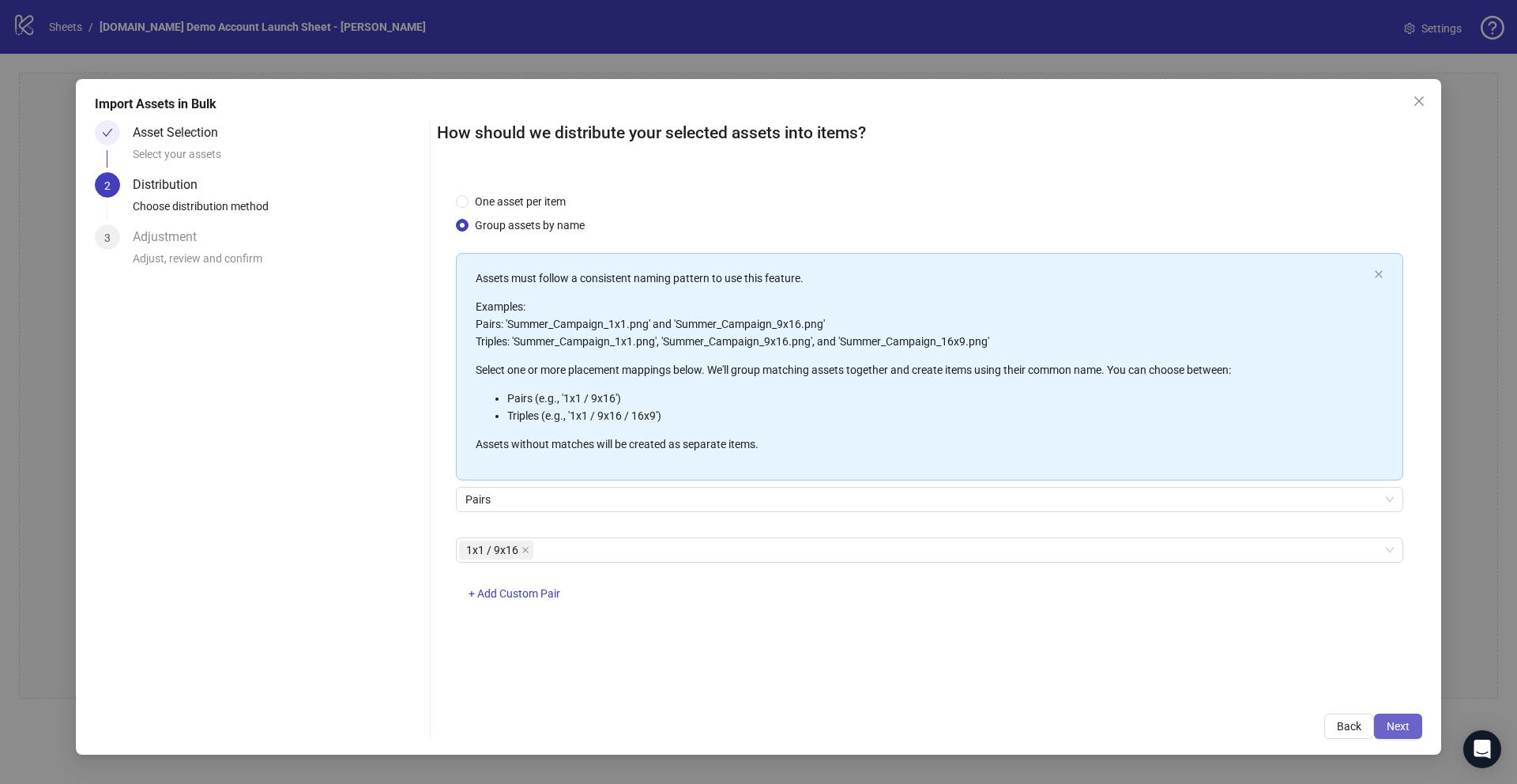
click at [947, 563] on span "Next" at bounding box center [1398, 726] width 23 height 13
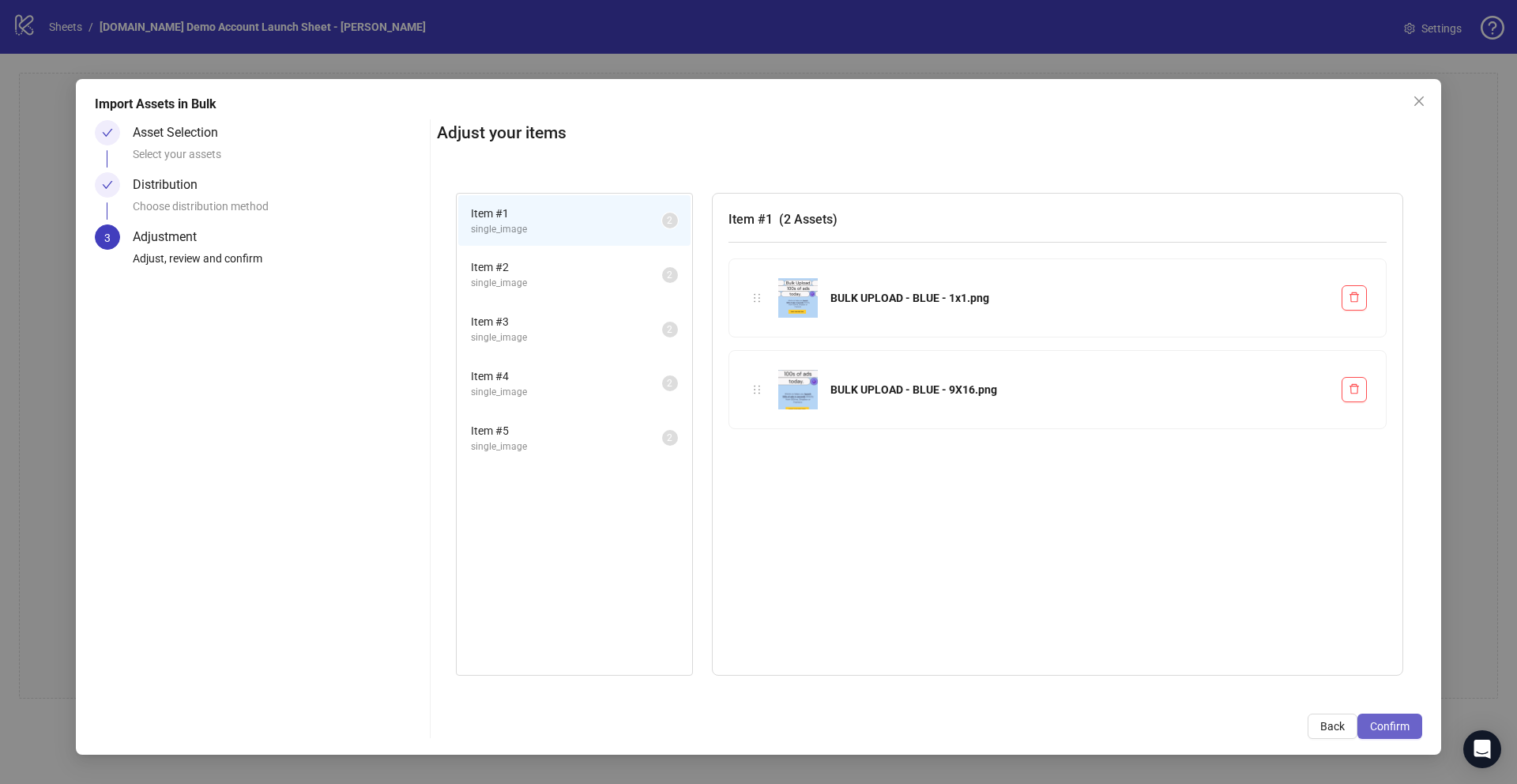
click at [947, 563] on span "Confirm" at bounding box center [1390, 726] width 39 height 13
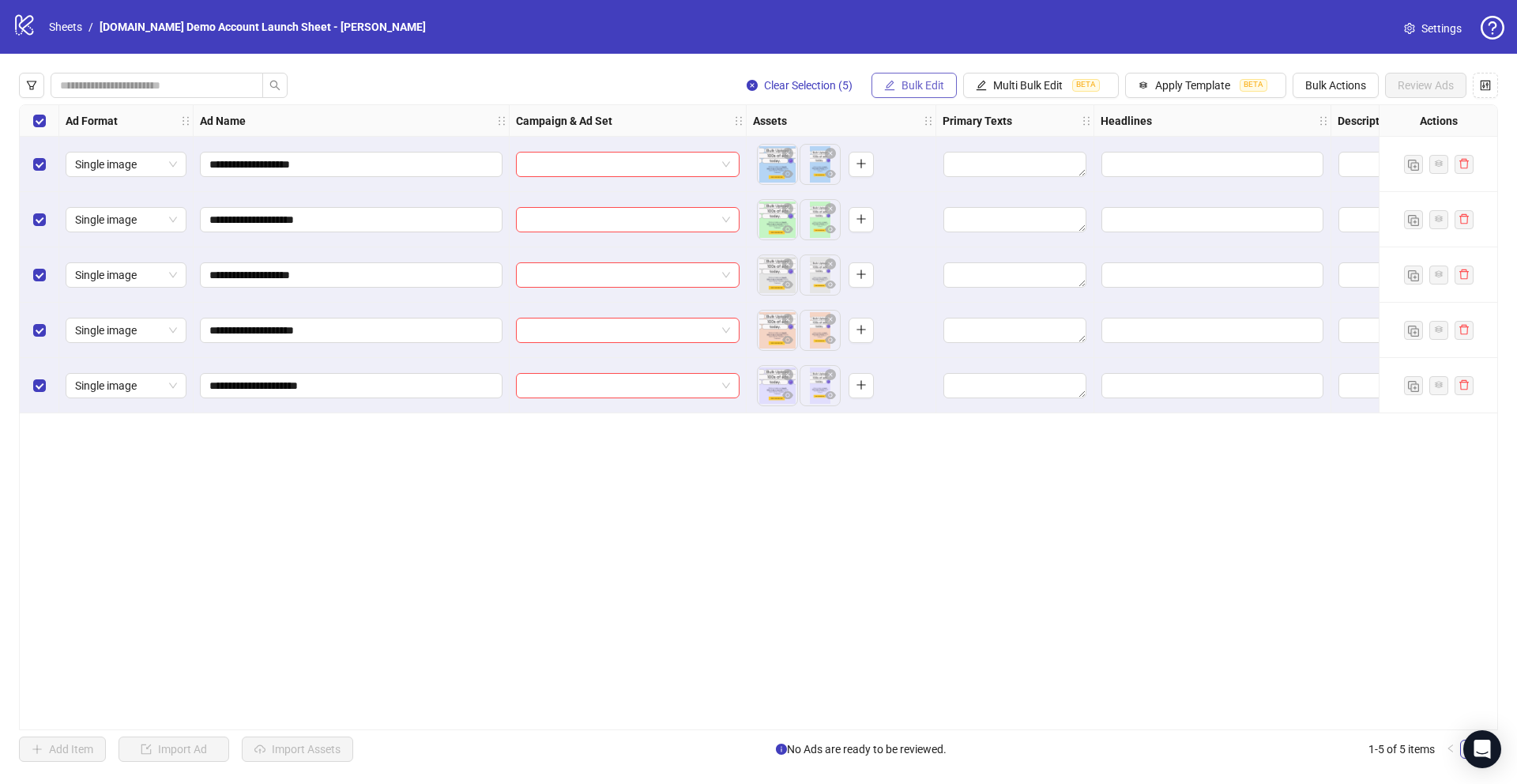
click at [915, 85] on span "Bulk Edit" at bounding box center [923, 85] width 43 height 13
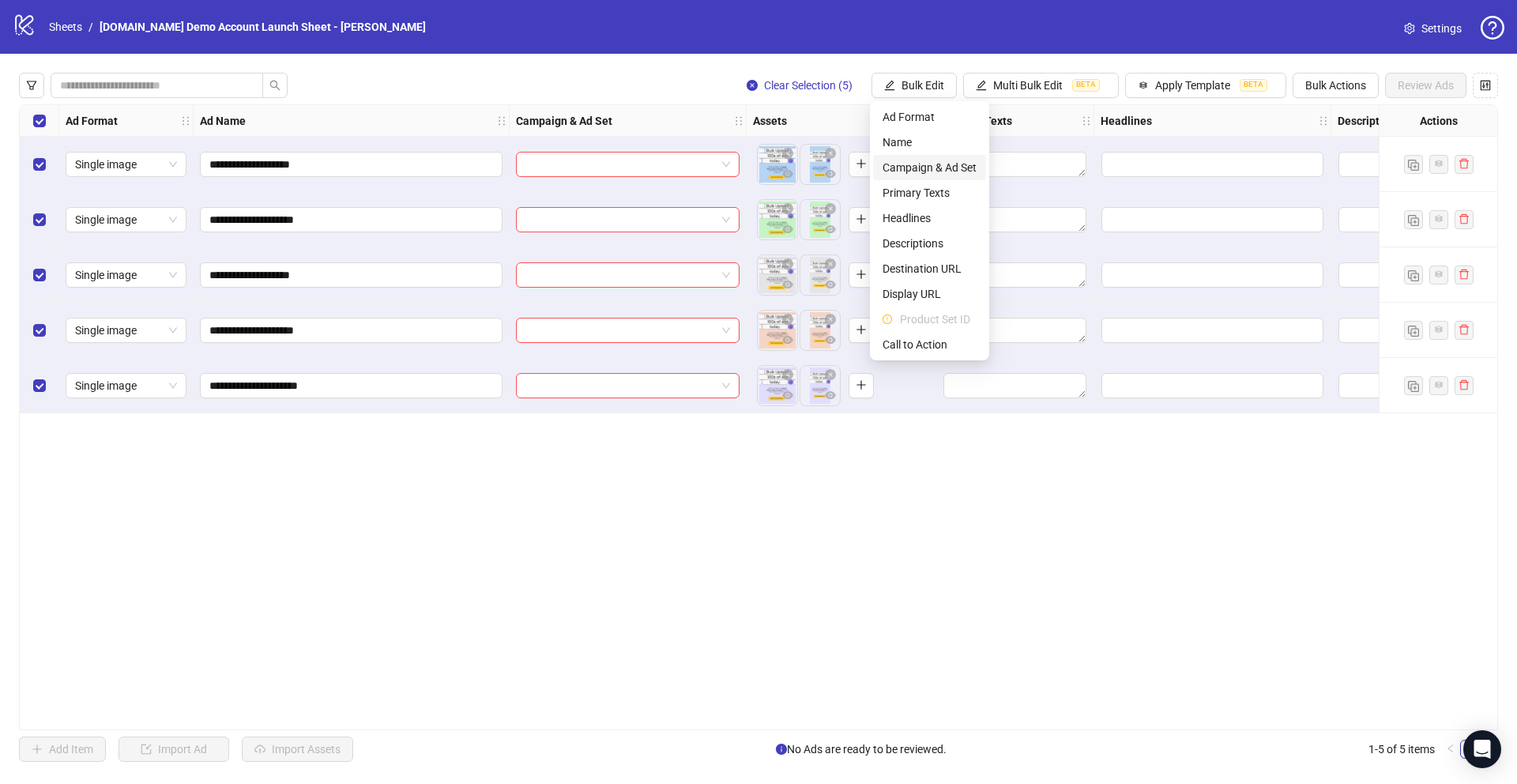
click at [914, 168] on span "Campaign & Ad Set" at bounding box center [929, 166] width 94 height 17
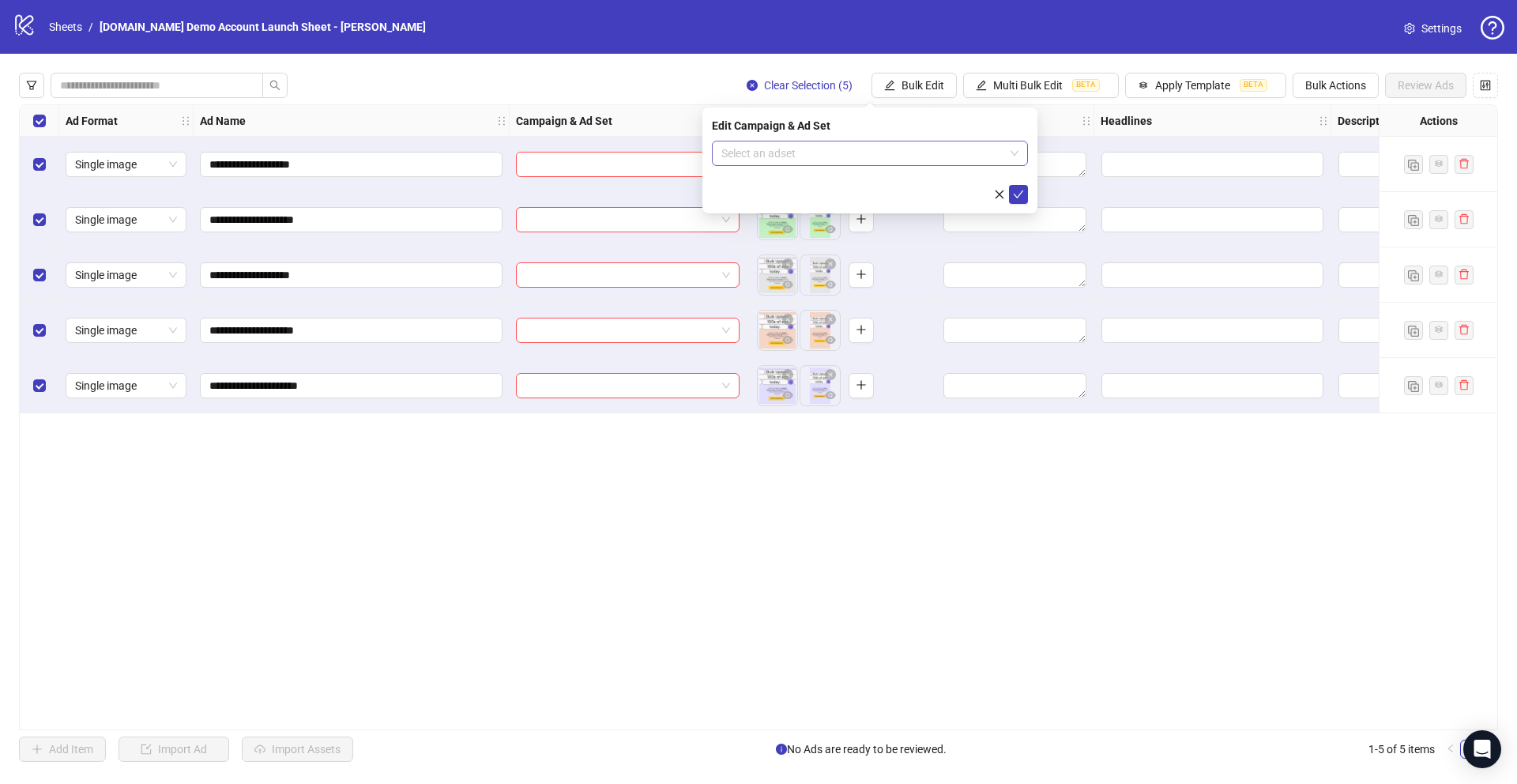
click at [772, 154] on input "search" at bounding box center [863, 153] width 283 height 23
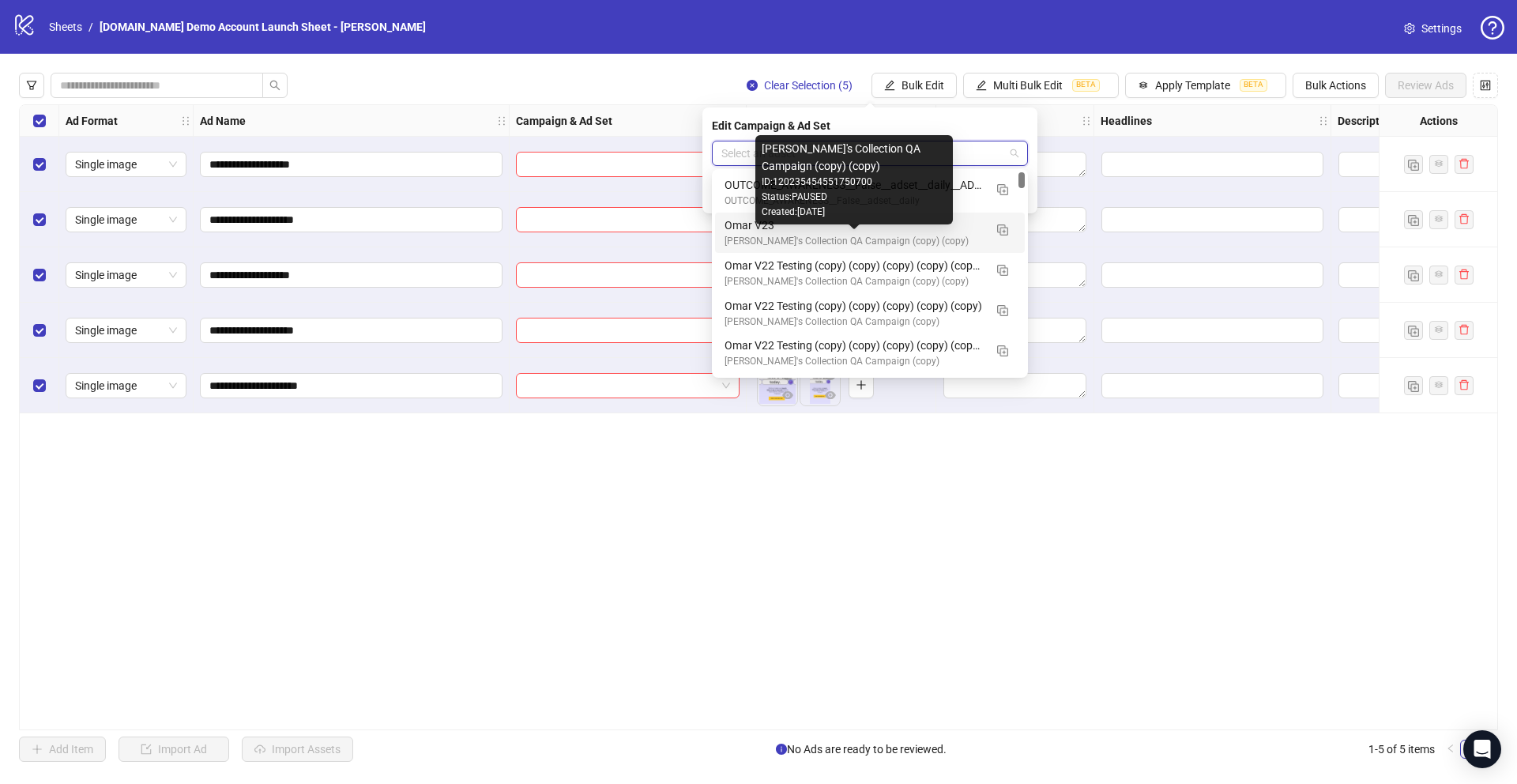
click at [758, 241] on div "[PERSON_NAME]'s Collection QA Campaign (copy) (copy)" at bounding box center [854, 241] width 260 height 15
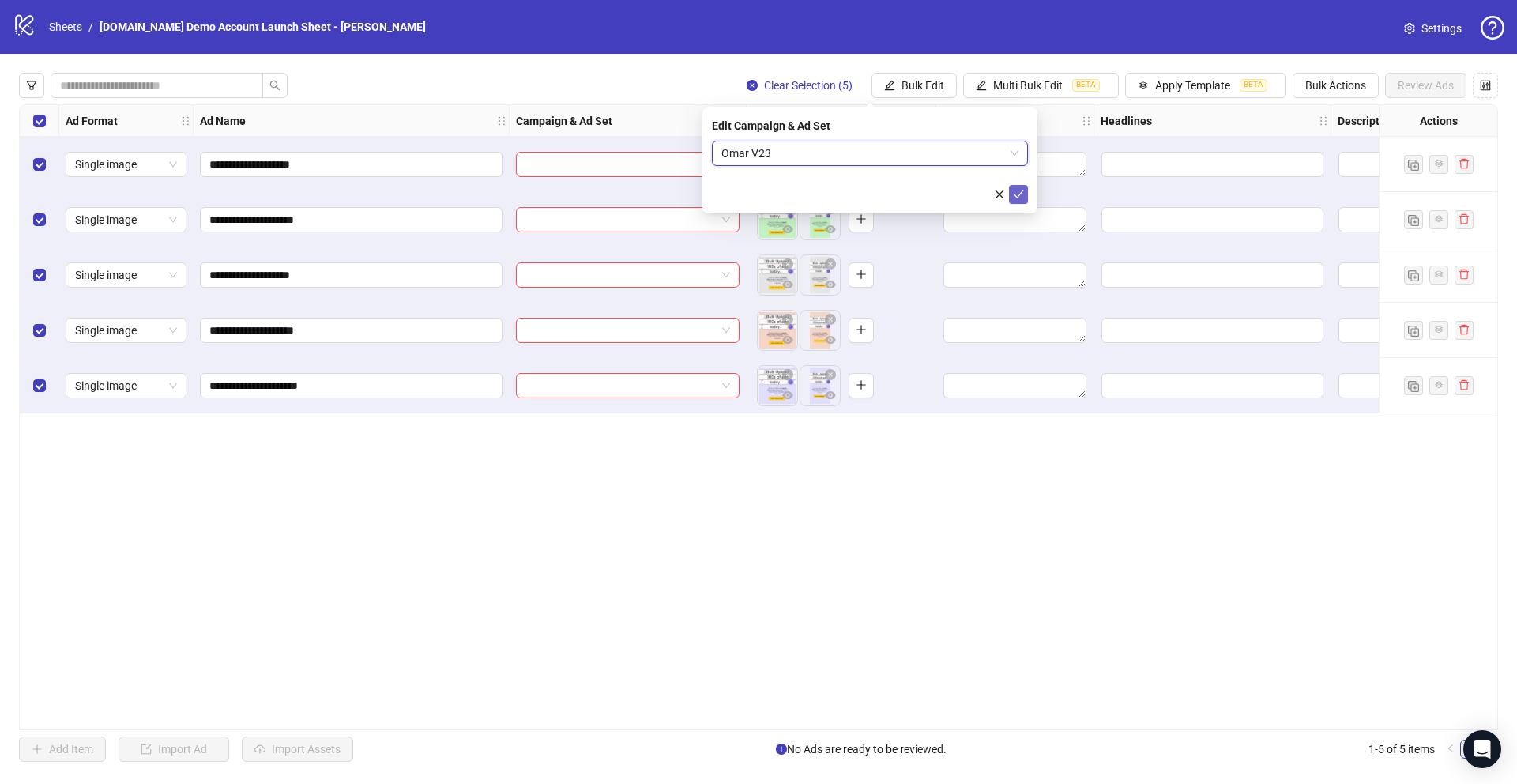
click at [947, 194] on icon "check" at bounding box center [1018, 194] width 10 height 8
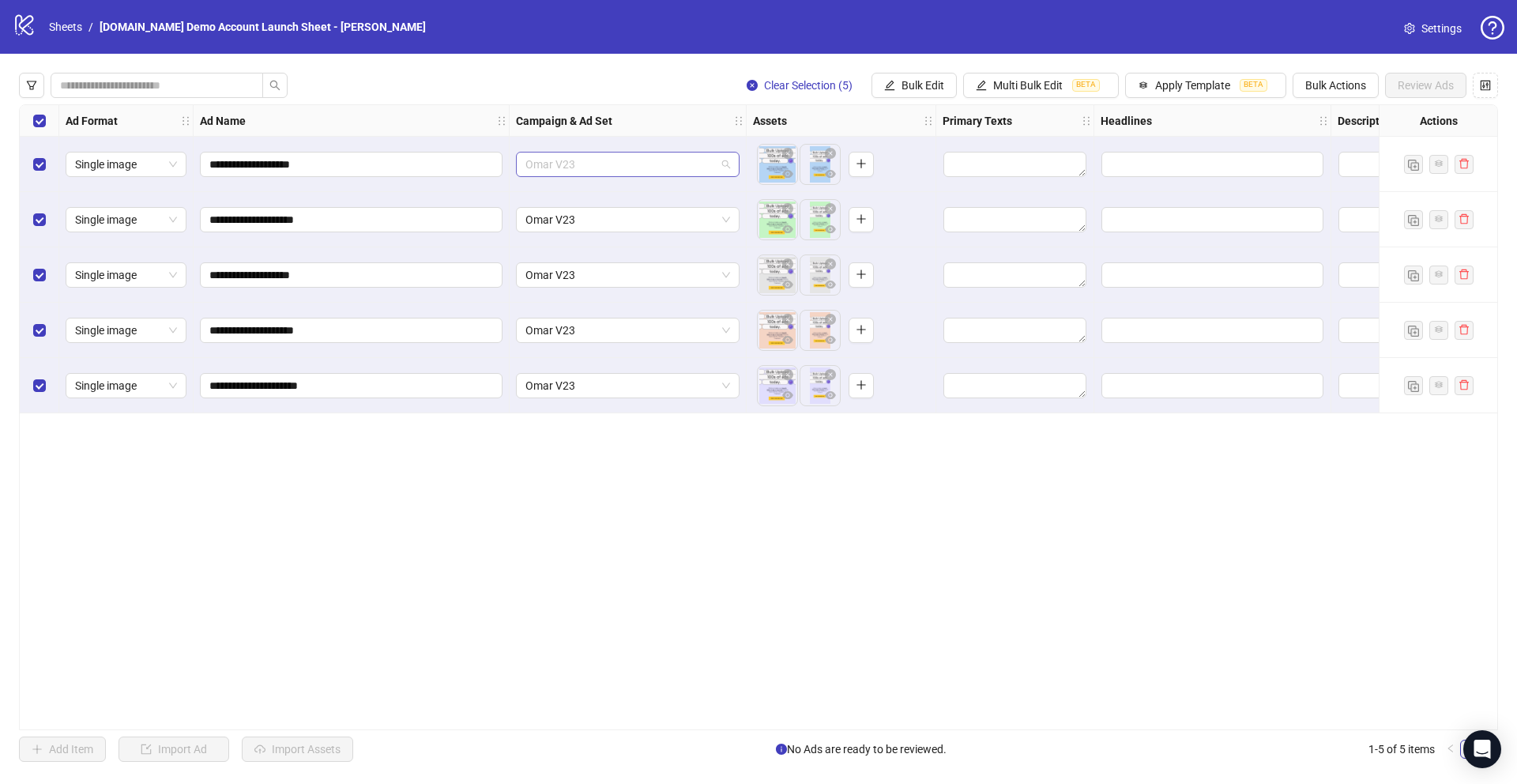
click at [601, 162] on span "Omar V23" at bounding box center [627, 164] width 205 height 23
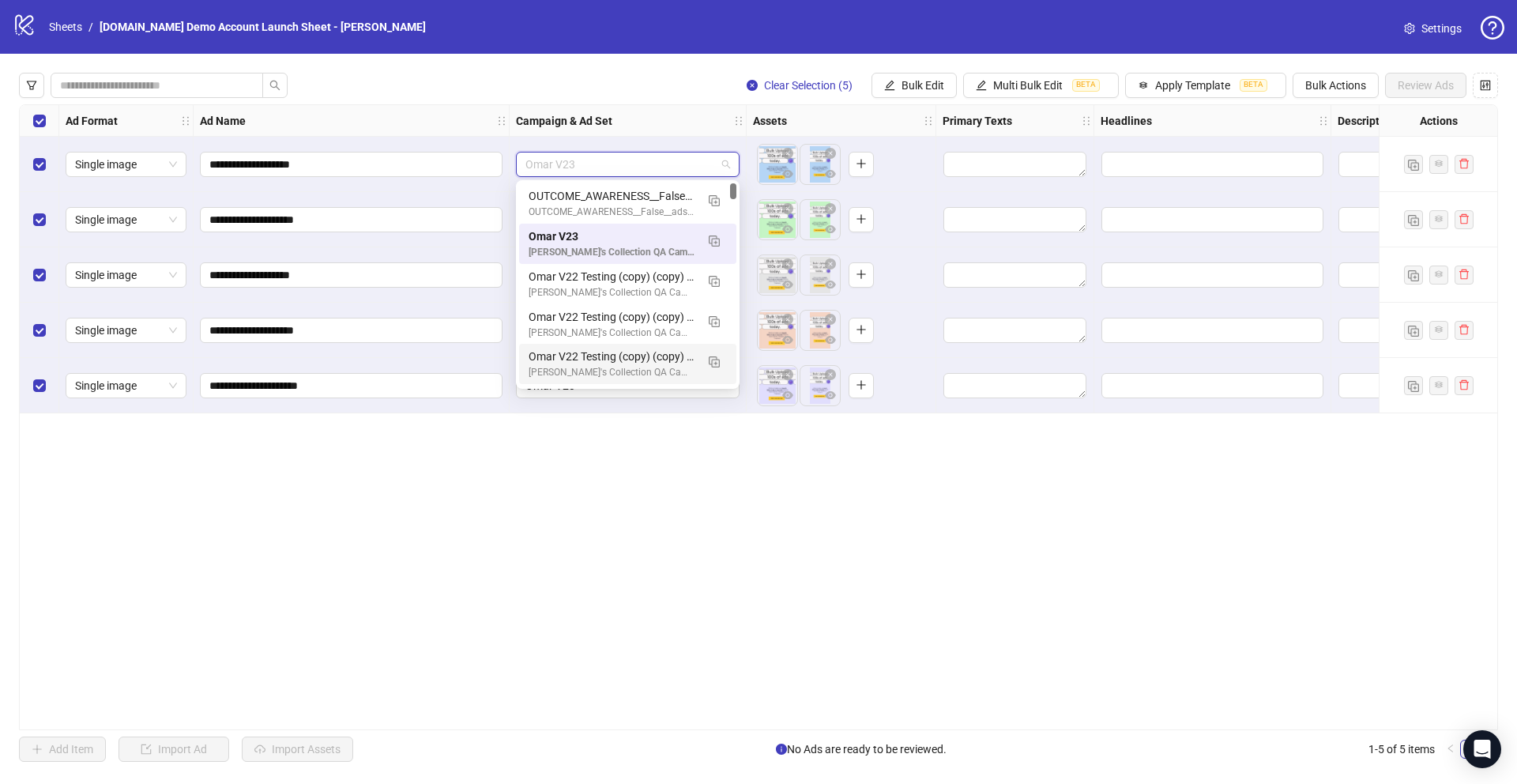
click at [502, 544] on div "**********" at bounding box center [758, 417] width 1479 height 626
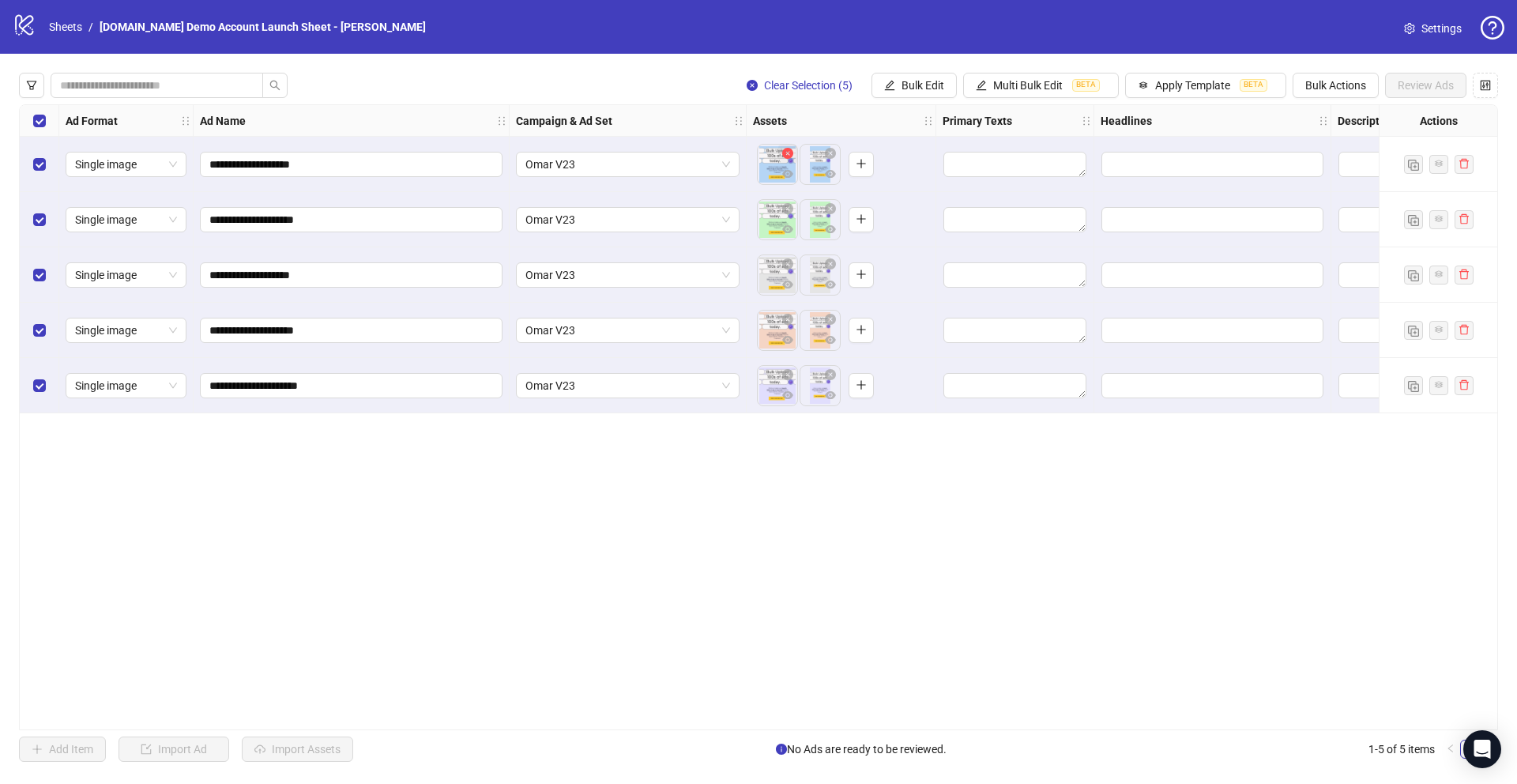
click at [787, 152] on icon "close-circle" at bounding box center [788, 153] width 11 height 11
click at [607, 161] on span "Omar V23" at bounding box center [627, 164] width 205 height 23
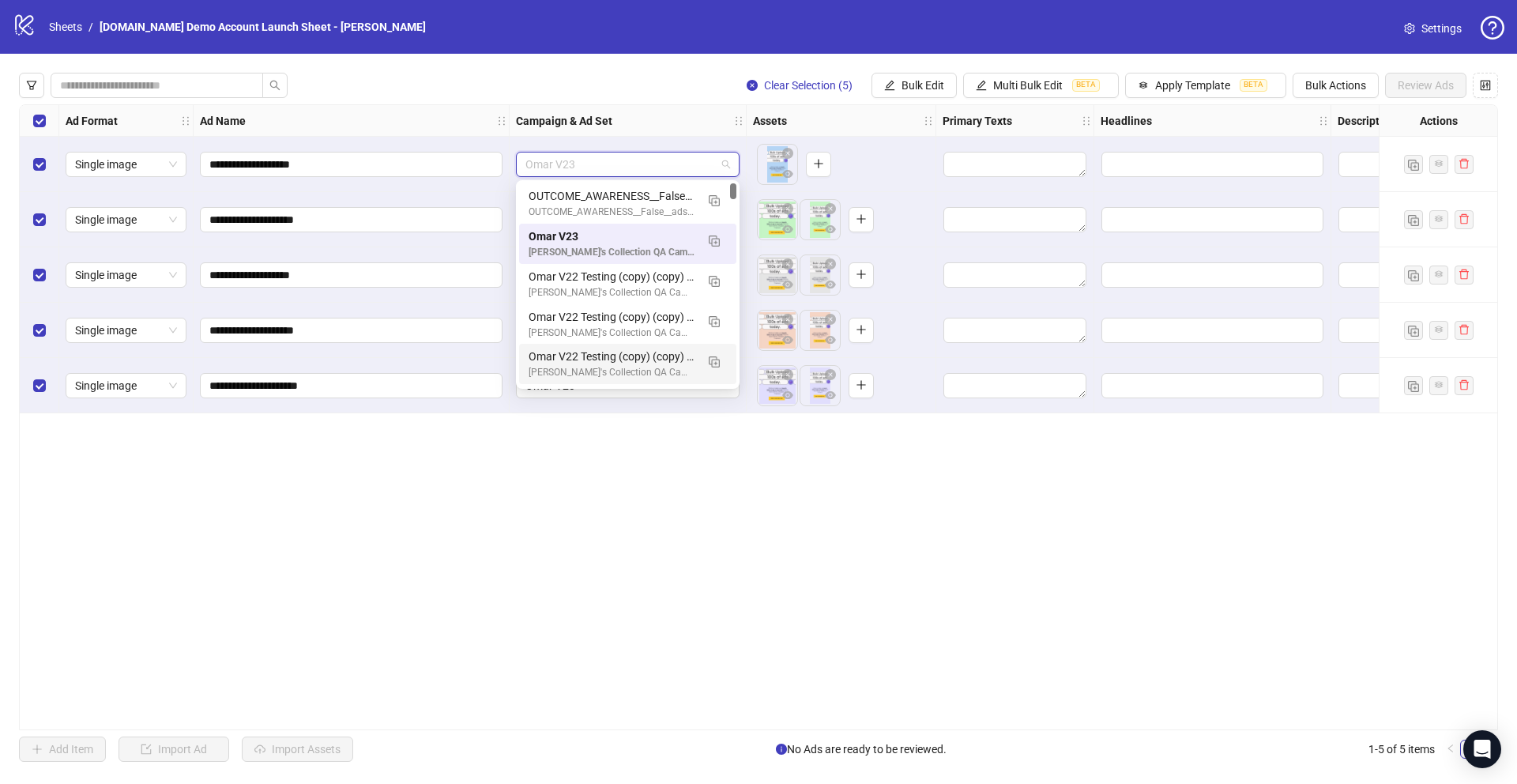
click at [629, 490] on div "**********" at bounding box center [758, 417] width 1479 height 626
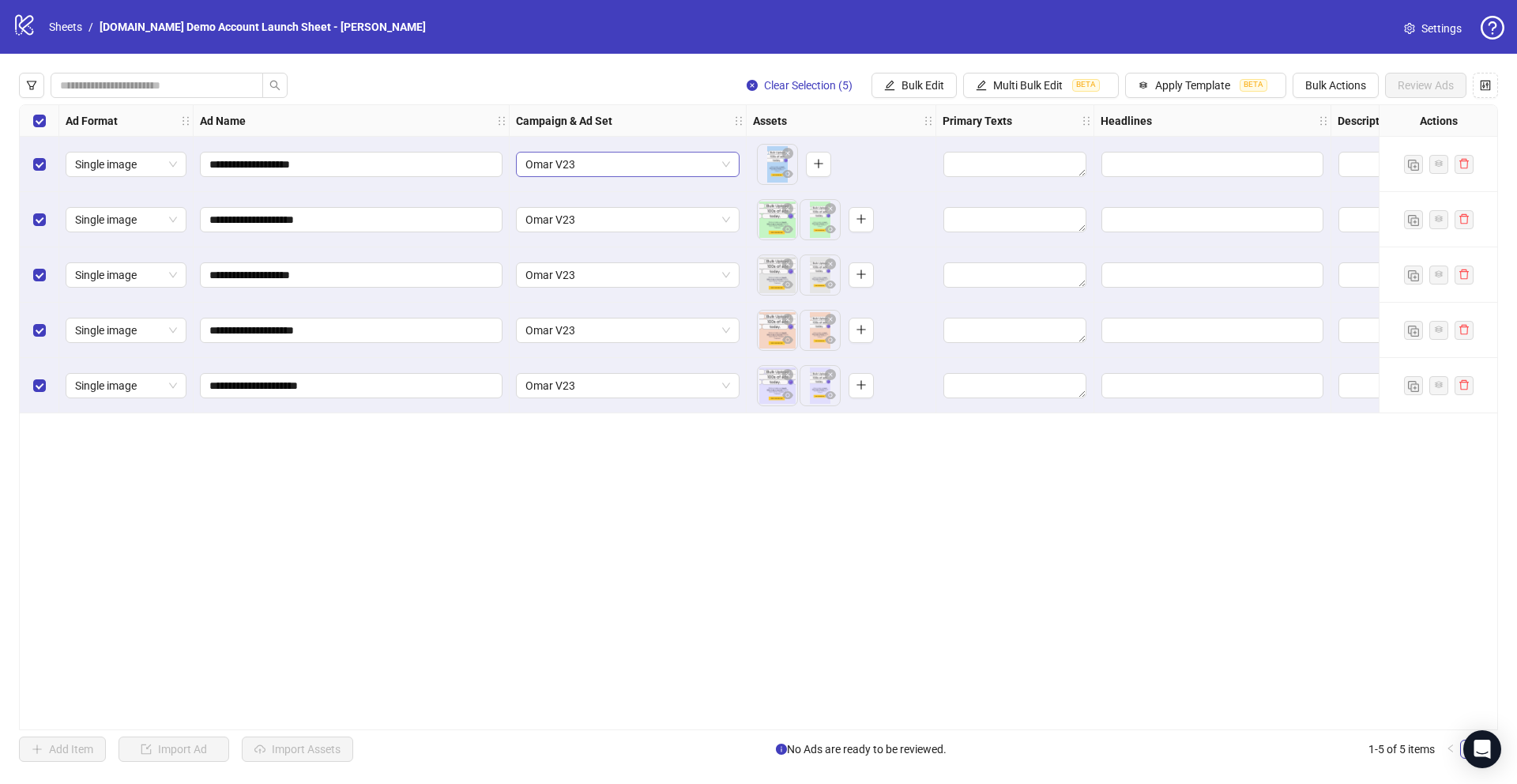
click at [581, 170] on span "Omar V23" at bounding box center [627, 164] width 205 height 23
click at [540, 563] on div "**********" at bounding box center [758, 417] width 1479 height 626
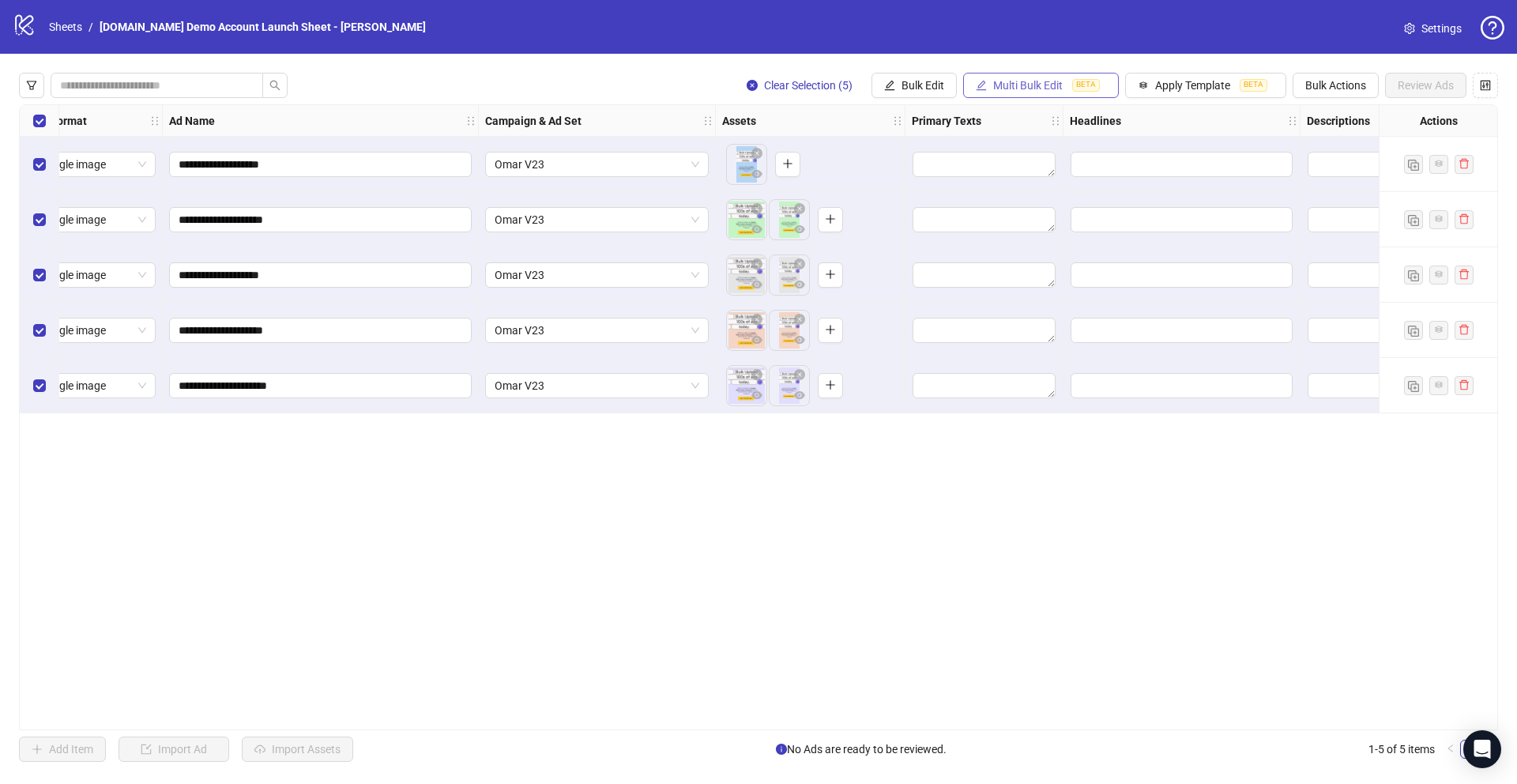
click at [947, 87] on button "Multi Bulk Edit BETA" at bounding box center [1041, 85] width 156 height 25
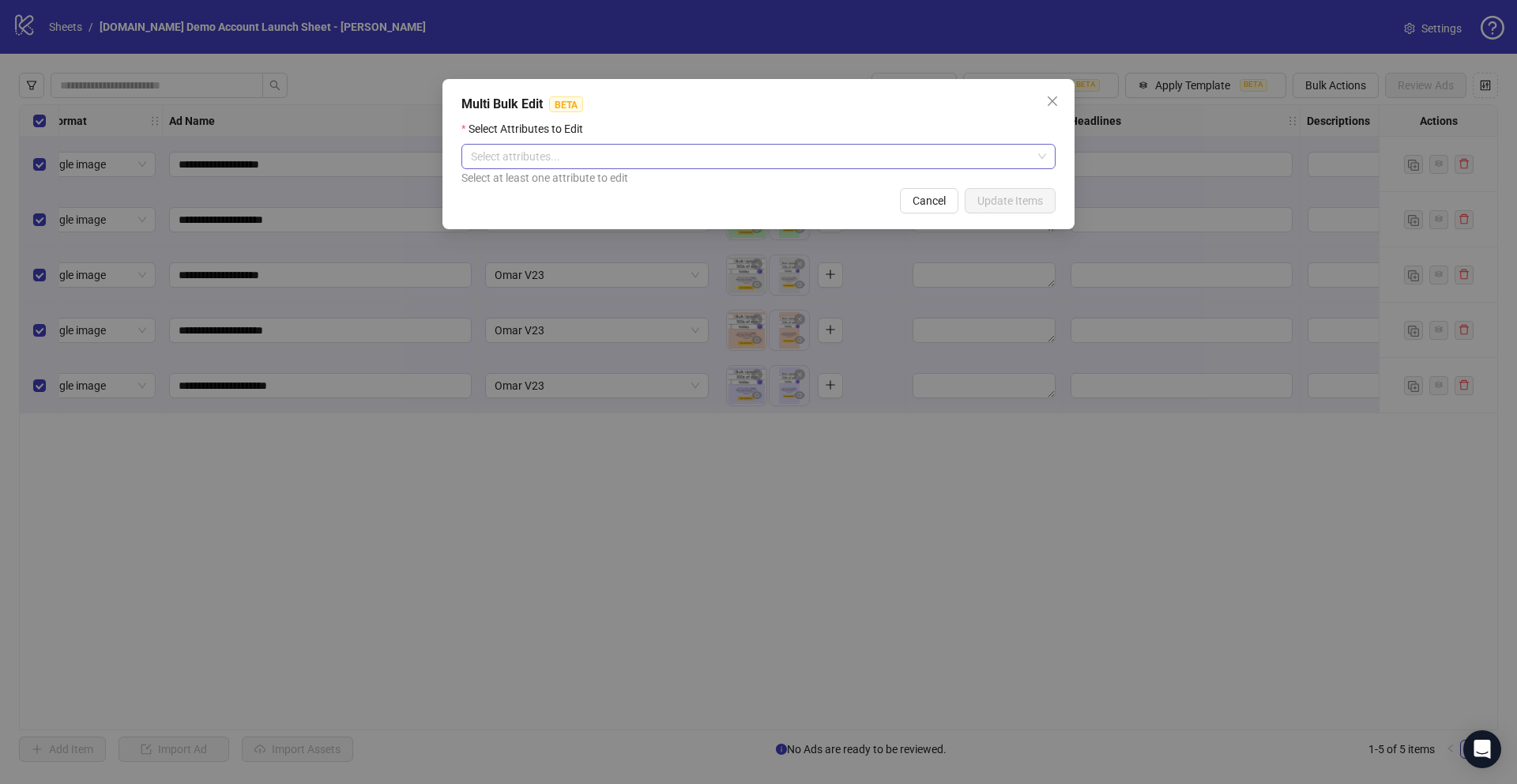
click at [590, 160] on div at bounding box center [750, 156] width 571 height 22
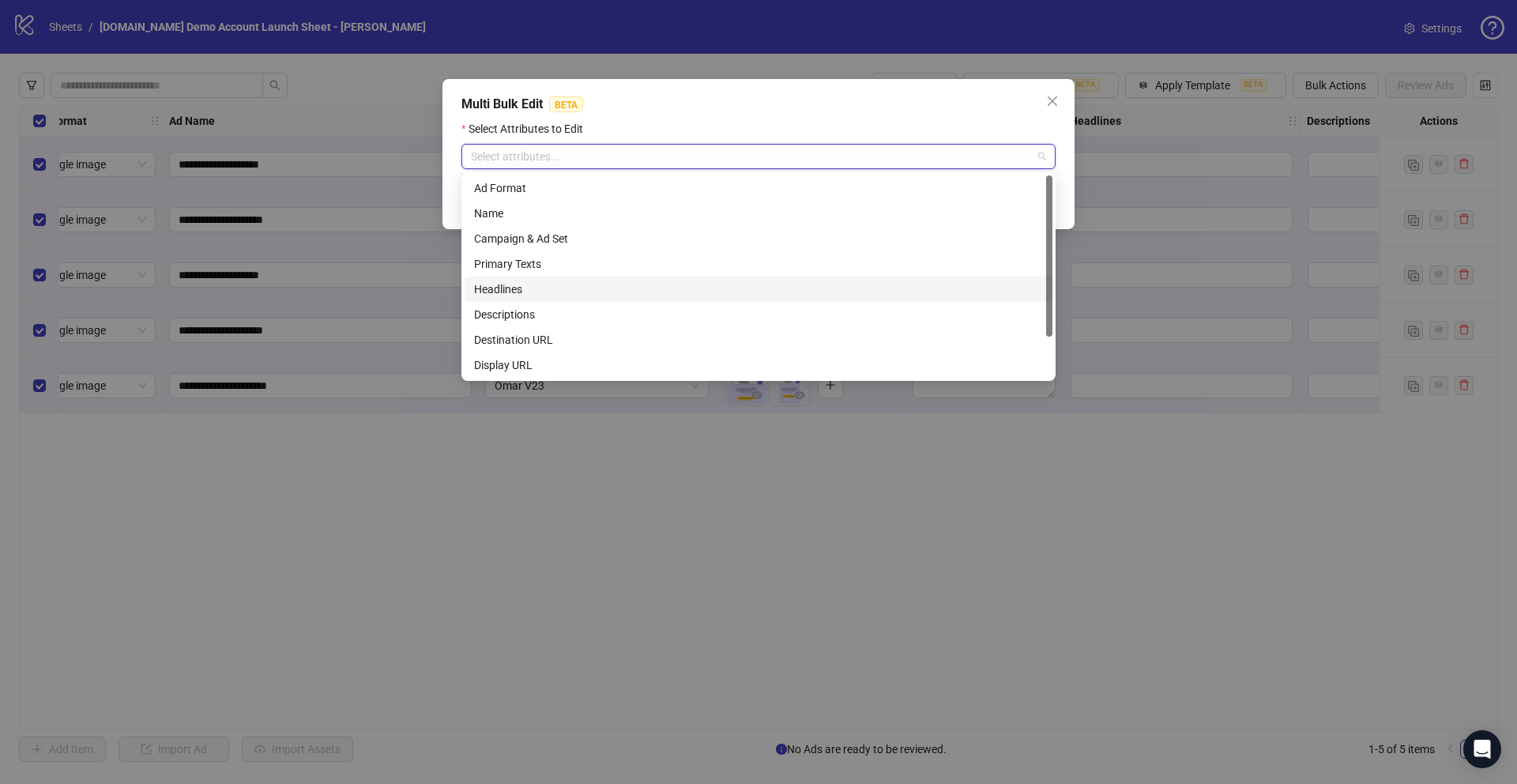
click at [502, 292] on div "Headlines" at bounding box center [759, 288] width 569 height 17
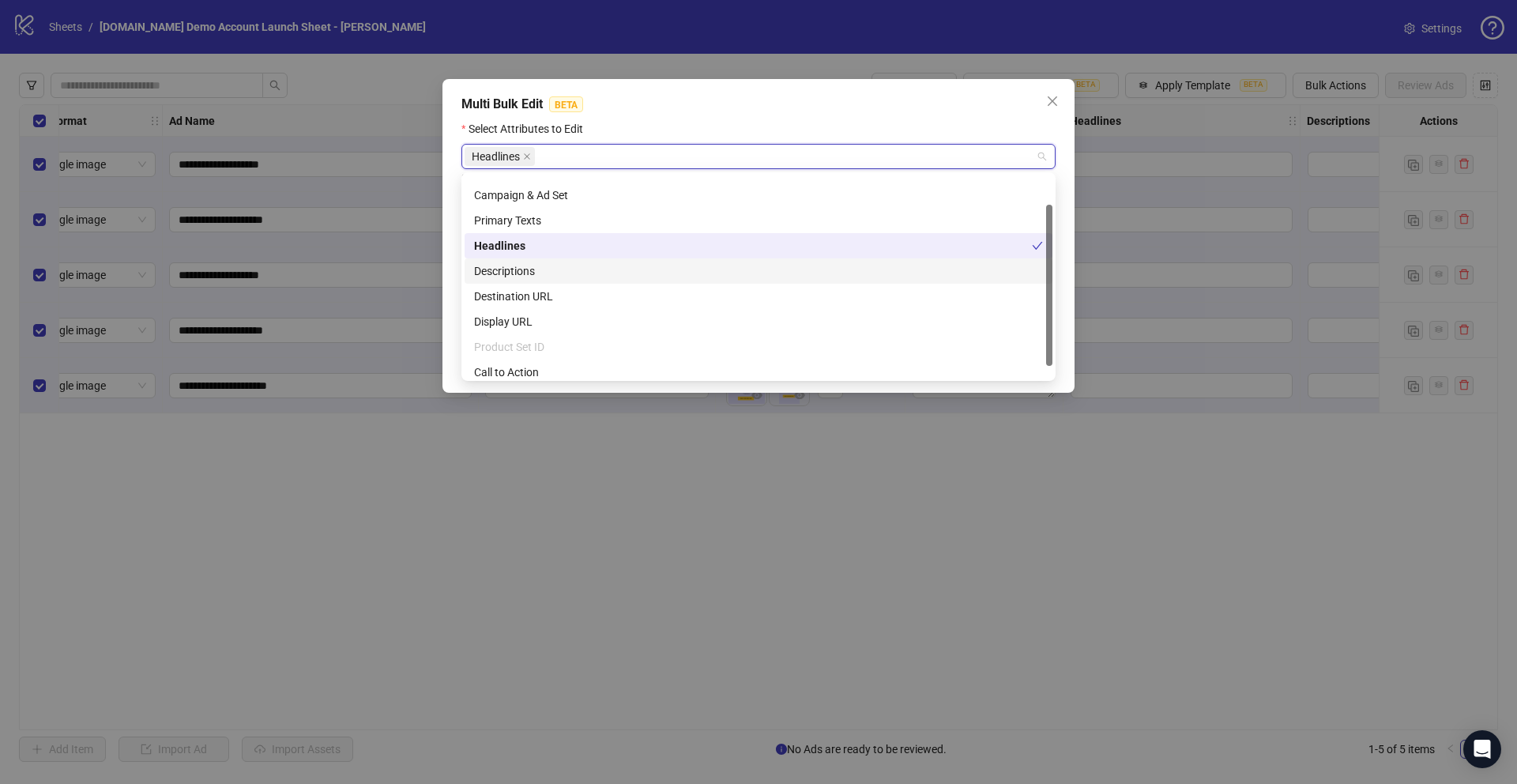
scroll to position [50, 0]
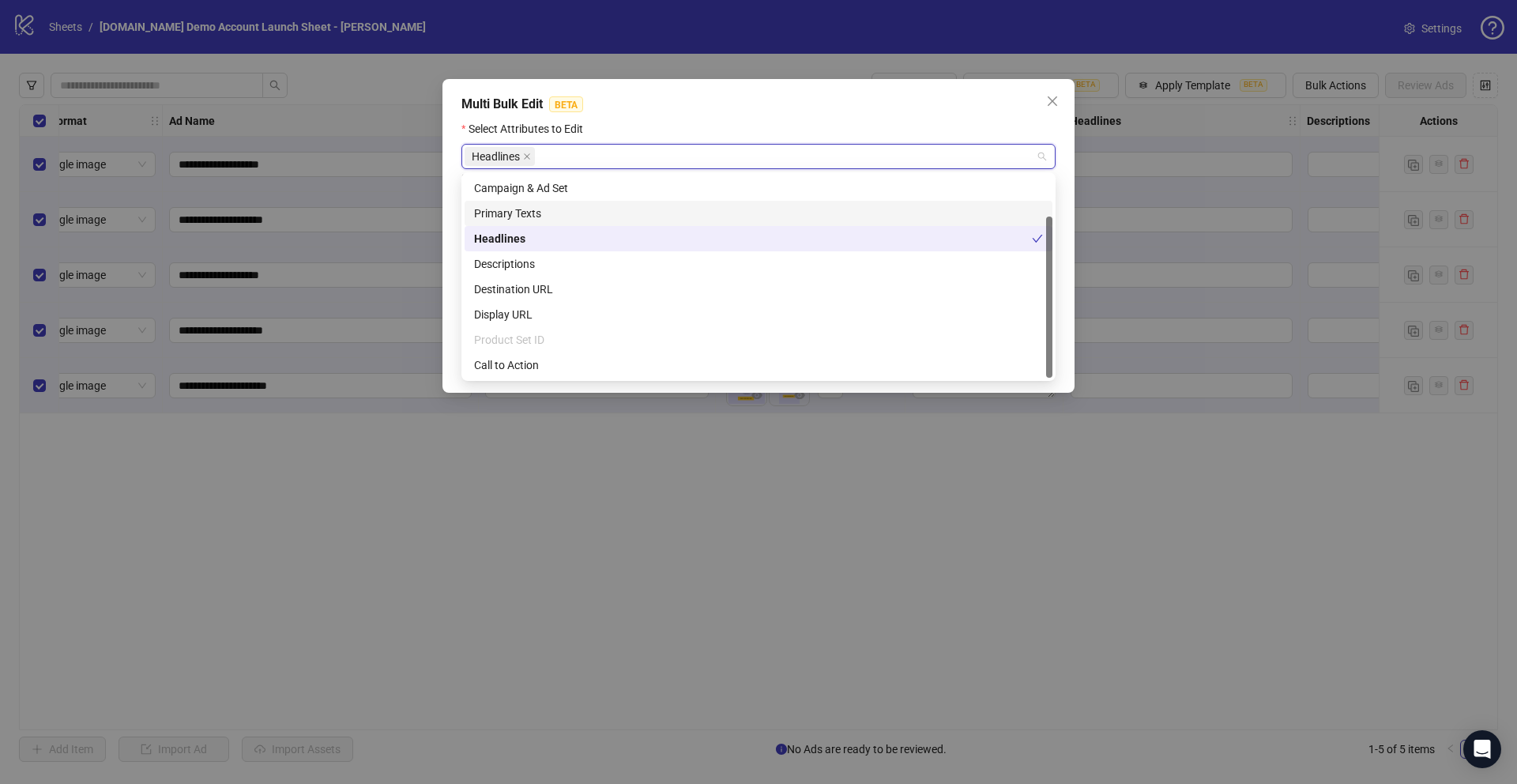
click at [493, 207] on div "Primary Texts" at bounding box center [759, 213] width 569 height 17
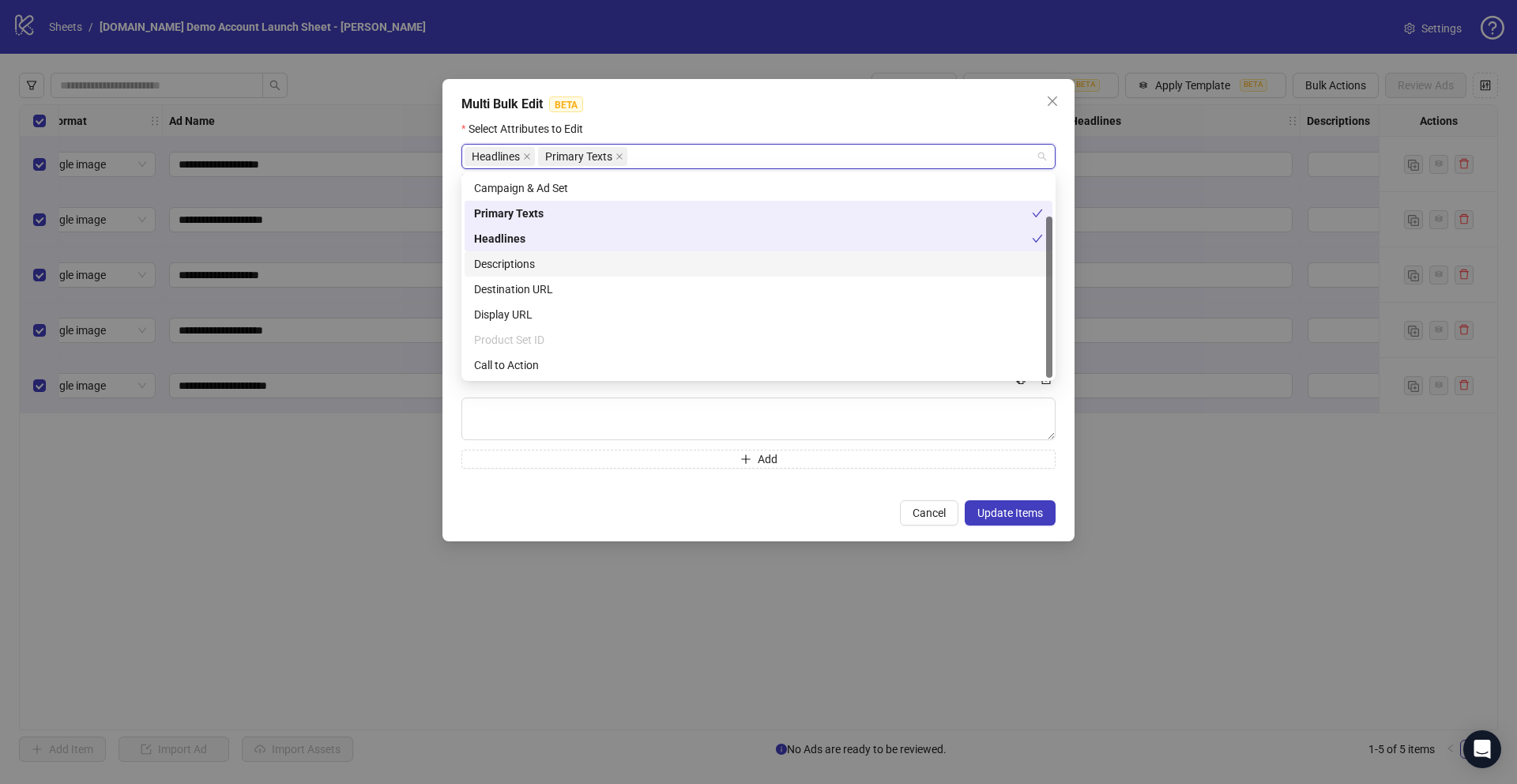
click at [497, 266] on div "Descriptions" at bounding box center [759, 263] width 569 height 17
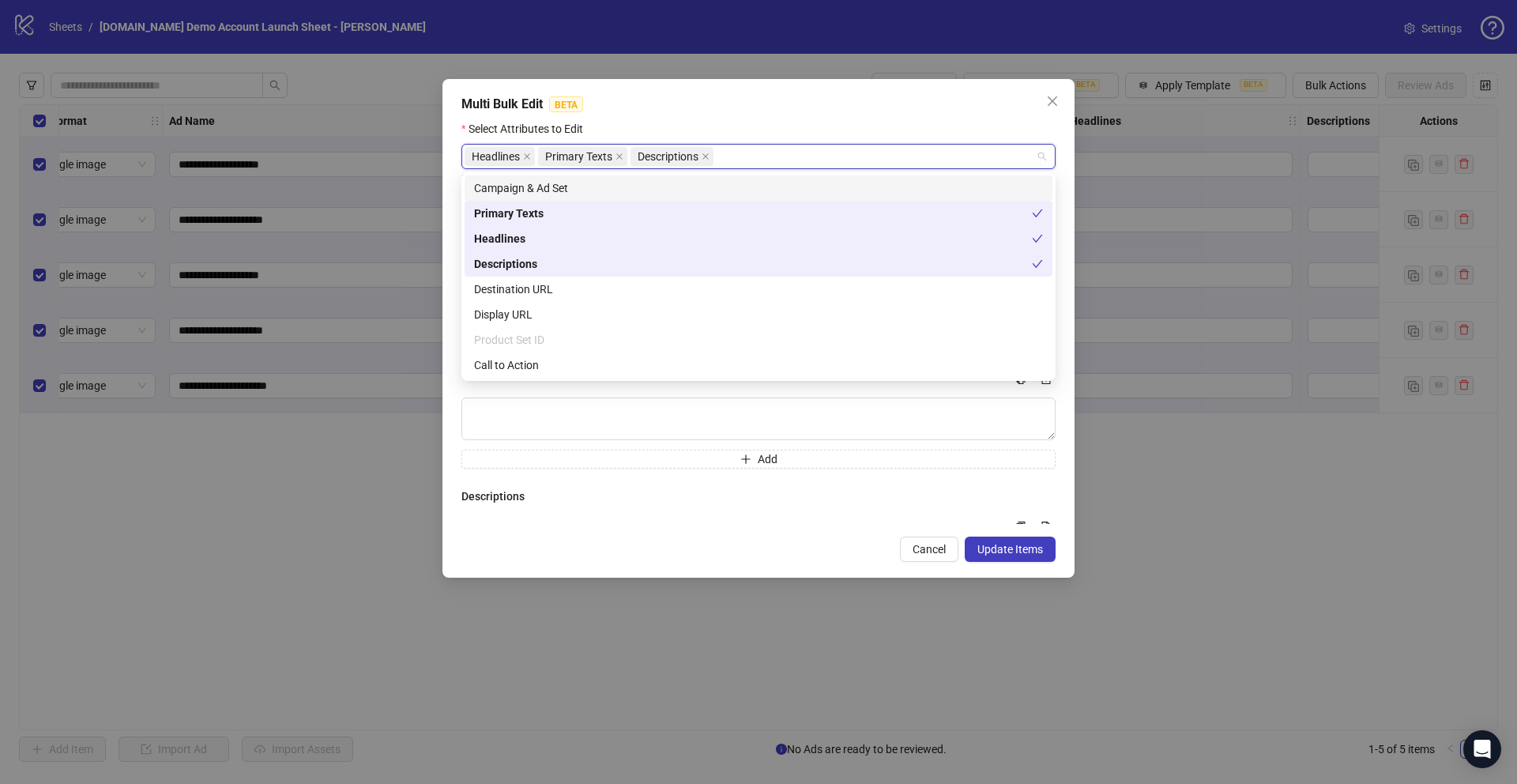
click at [734, 123] on div "Select Attributes to Edit" at bounding box center [759, 132] width 594 height 23
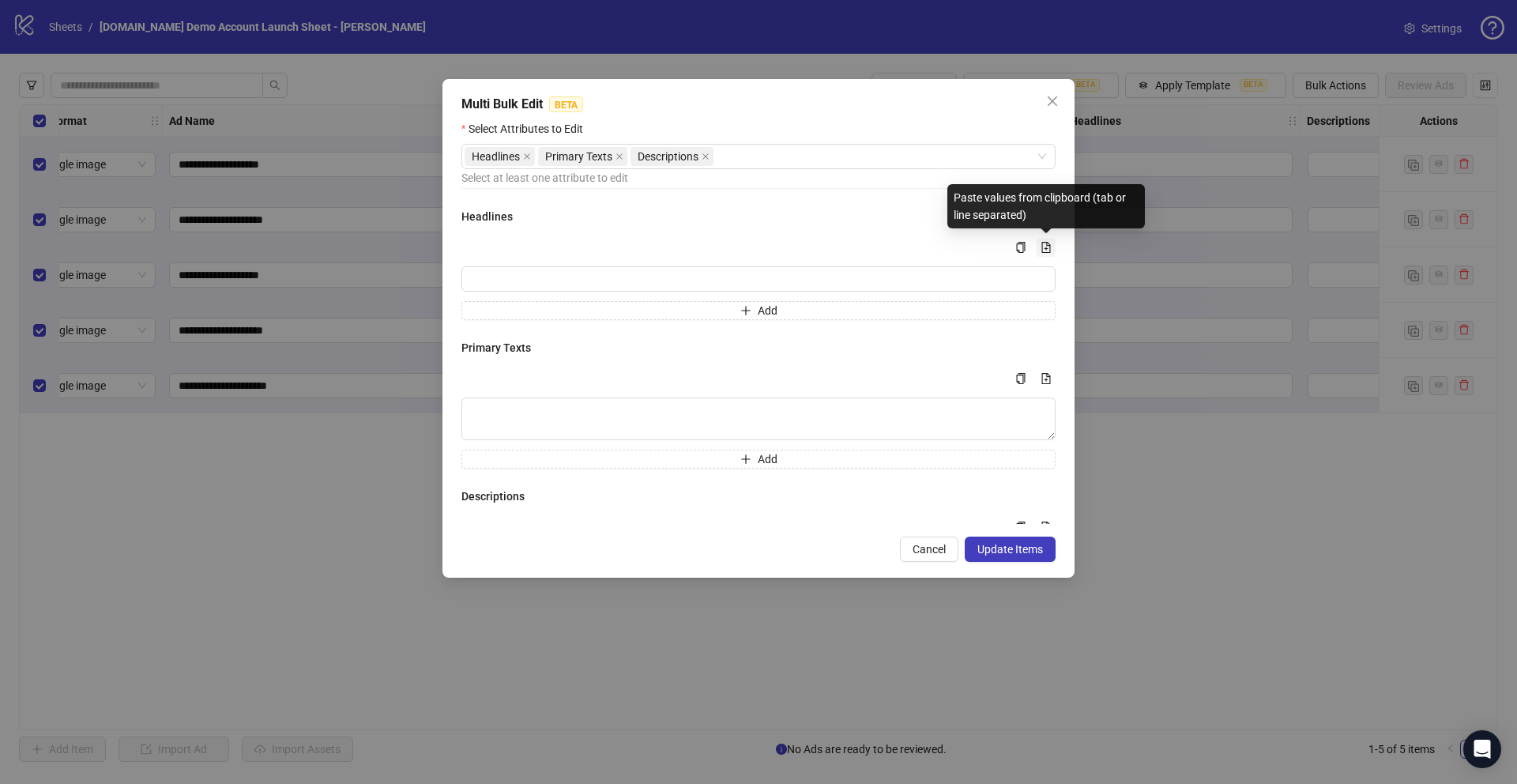
click at [947, 246] on icon "file-add" at bounding box center [1046, 247] width 11 height 11
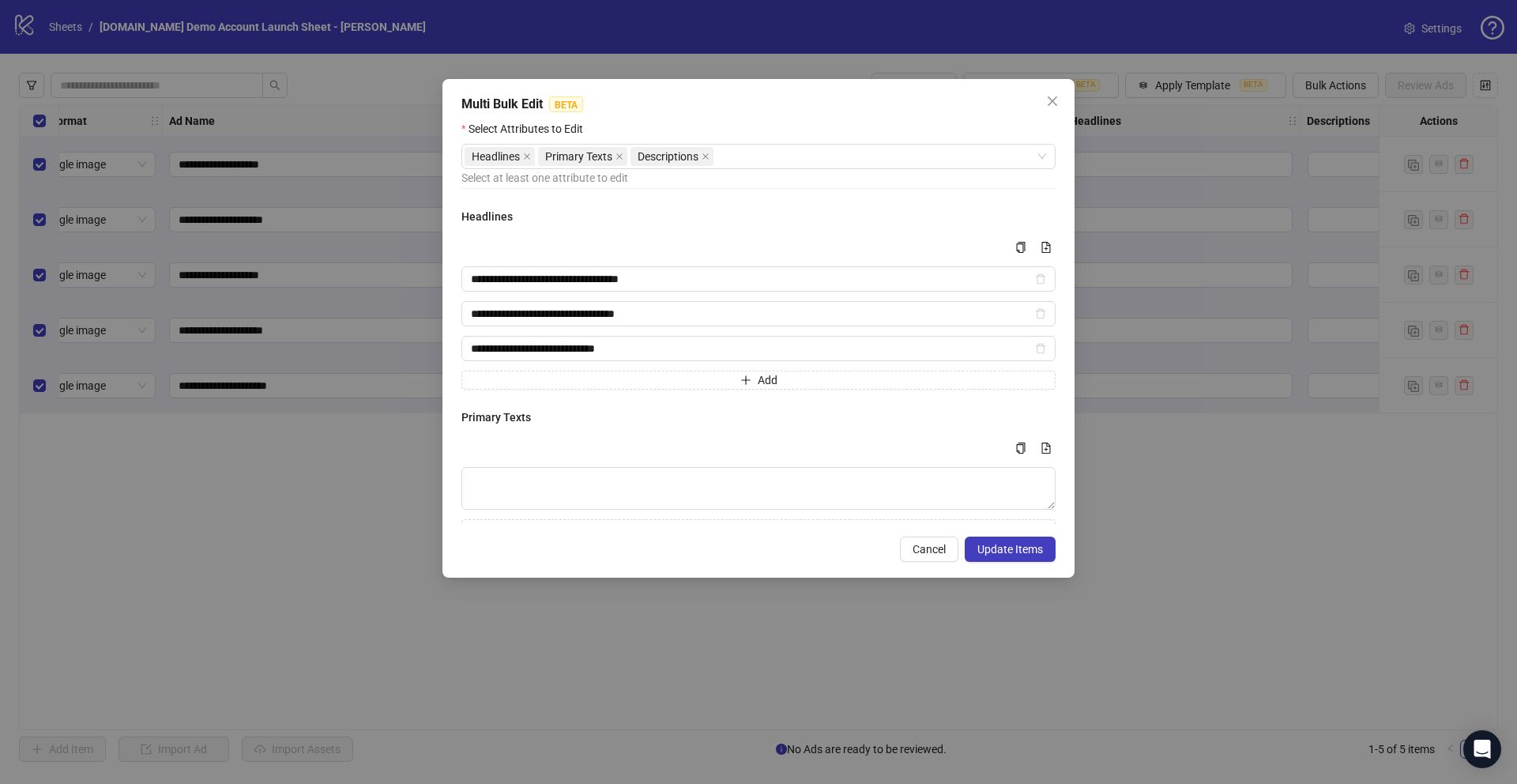
scroll to position [84, 0]
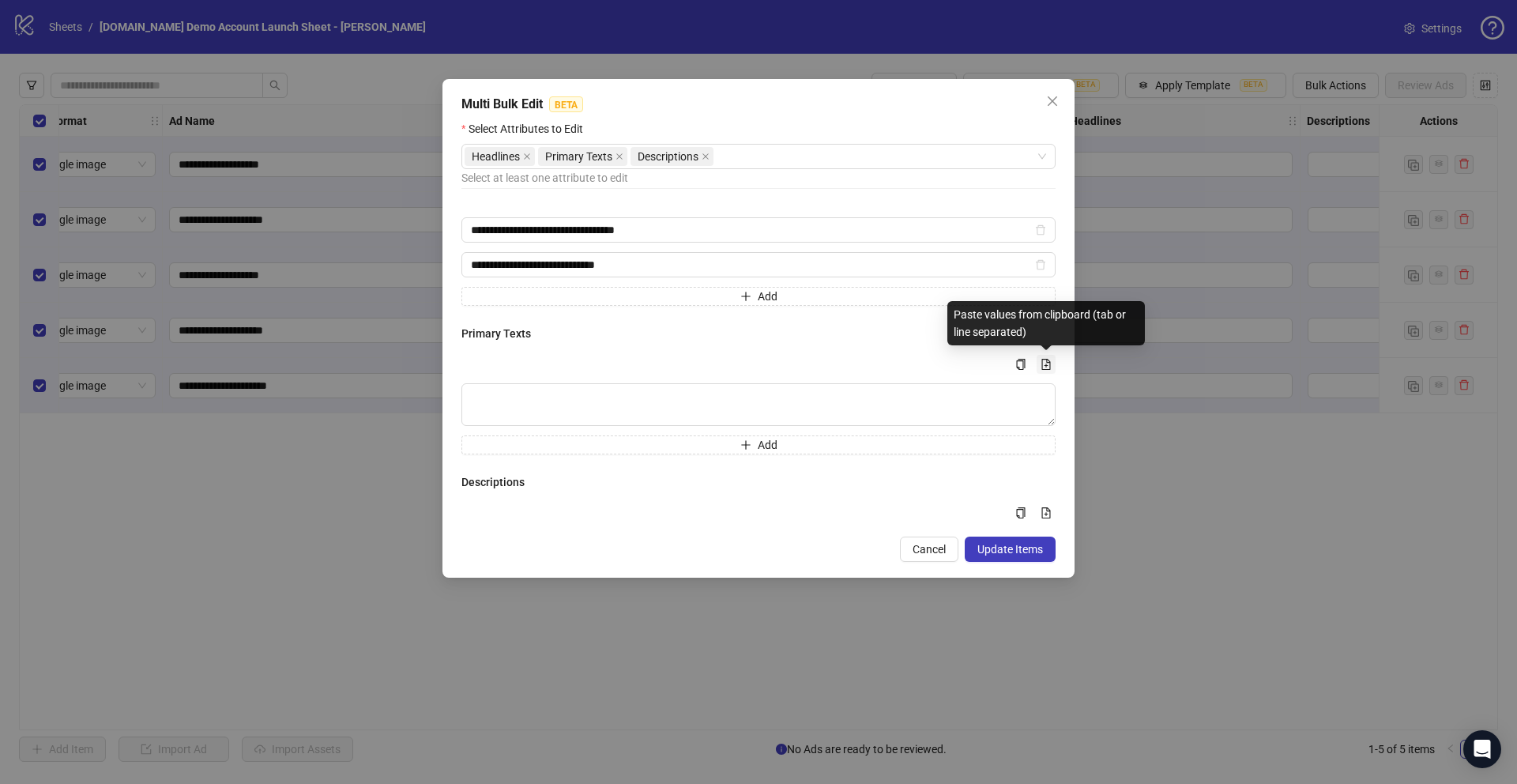
click at [947, 361] on icon "file-add" at bounding box center [1046, 364] width 11 height 11
type textarea "**********"
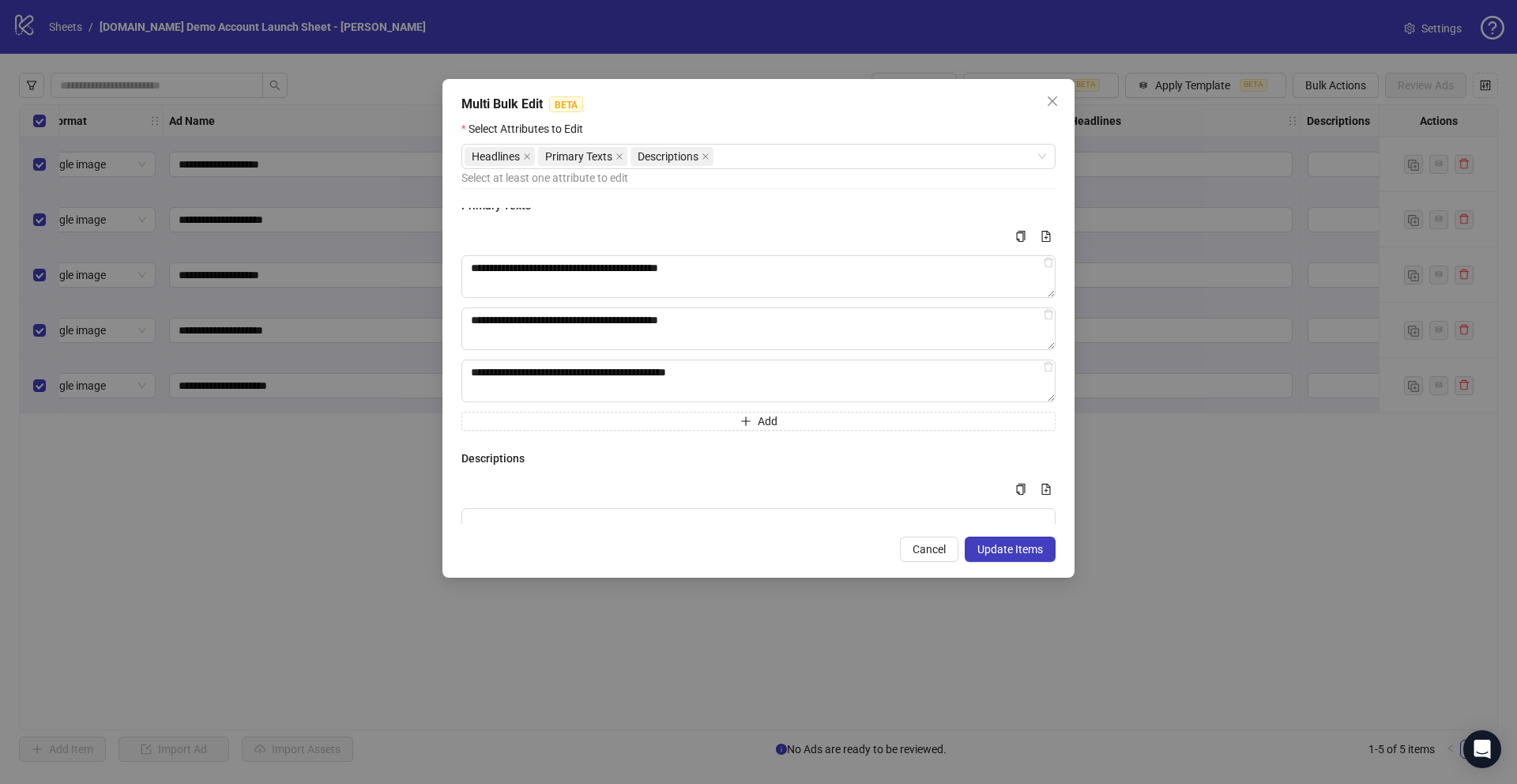
scroll to position [273, 0]
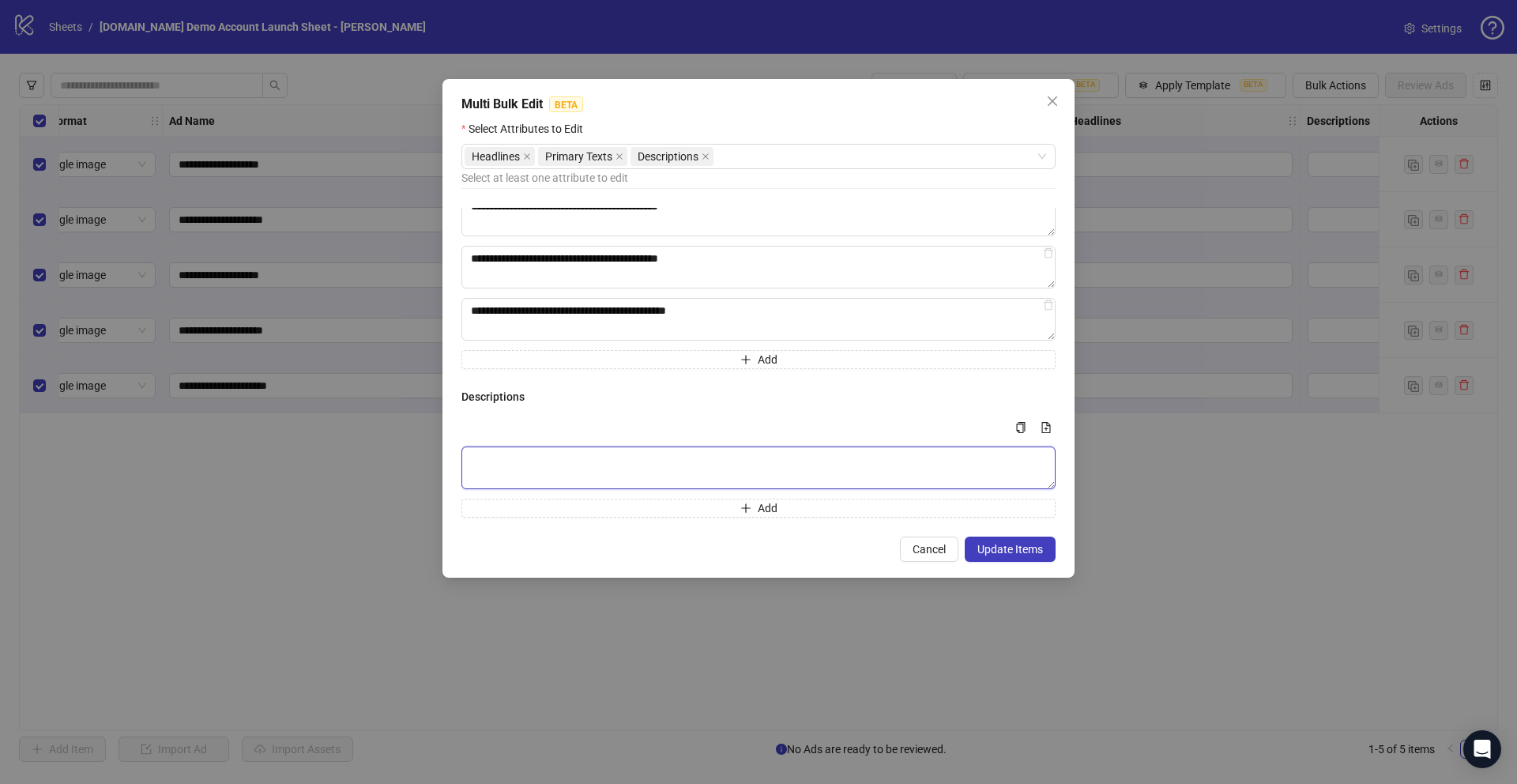
click at [493, 460] on textarea "Multi-text input container - paste or copy values" at bounding box center [759, 468] width 594 height 43
type textarea "*****"
click at [947, 548] on span "Update Items" at bounding box center [1010, 549] width 65 height 13
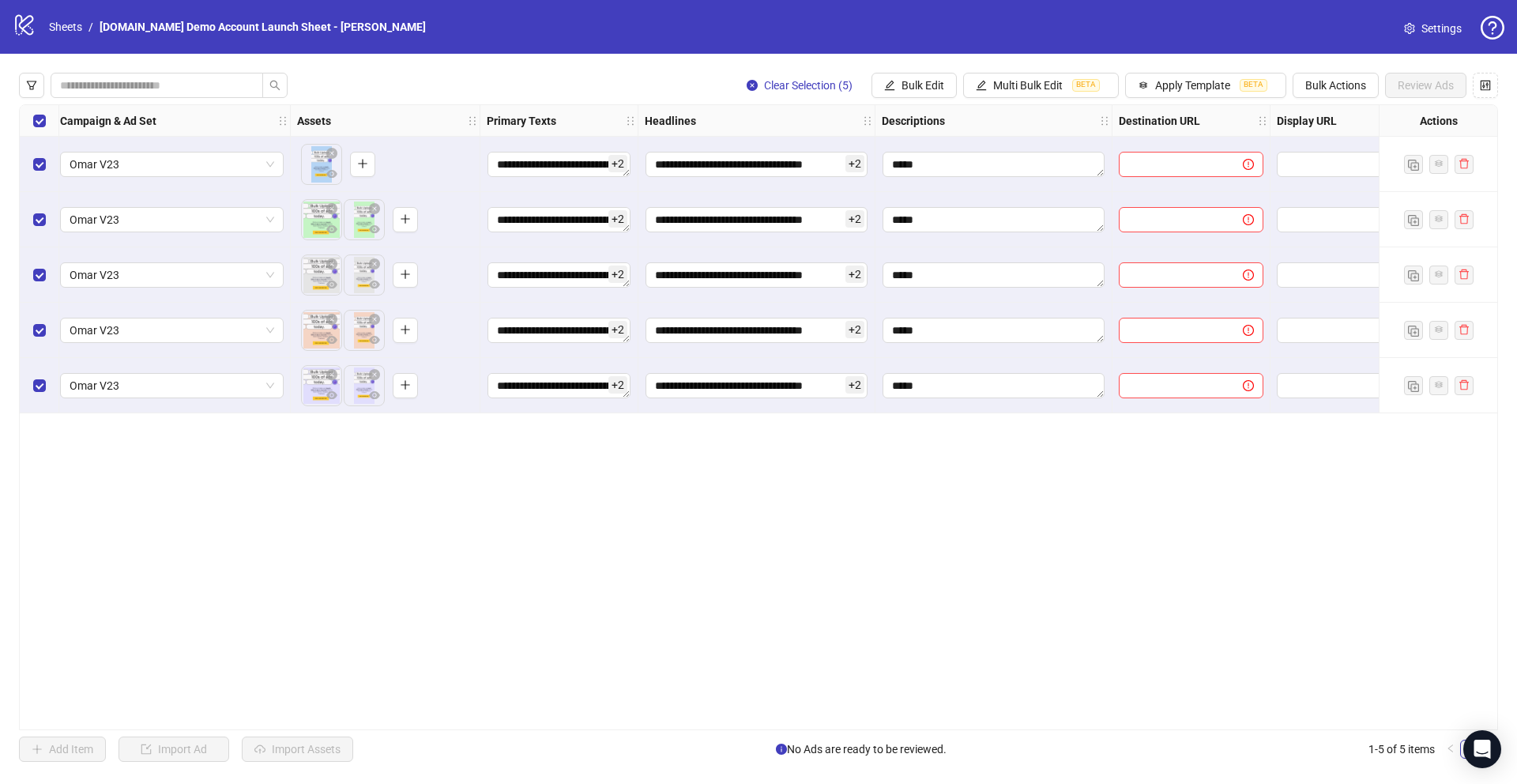
scroll to position [0, 483]
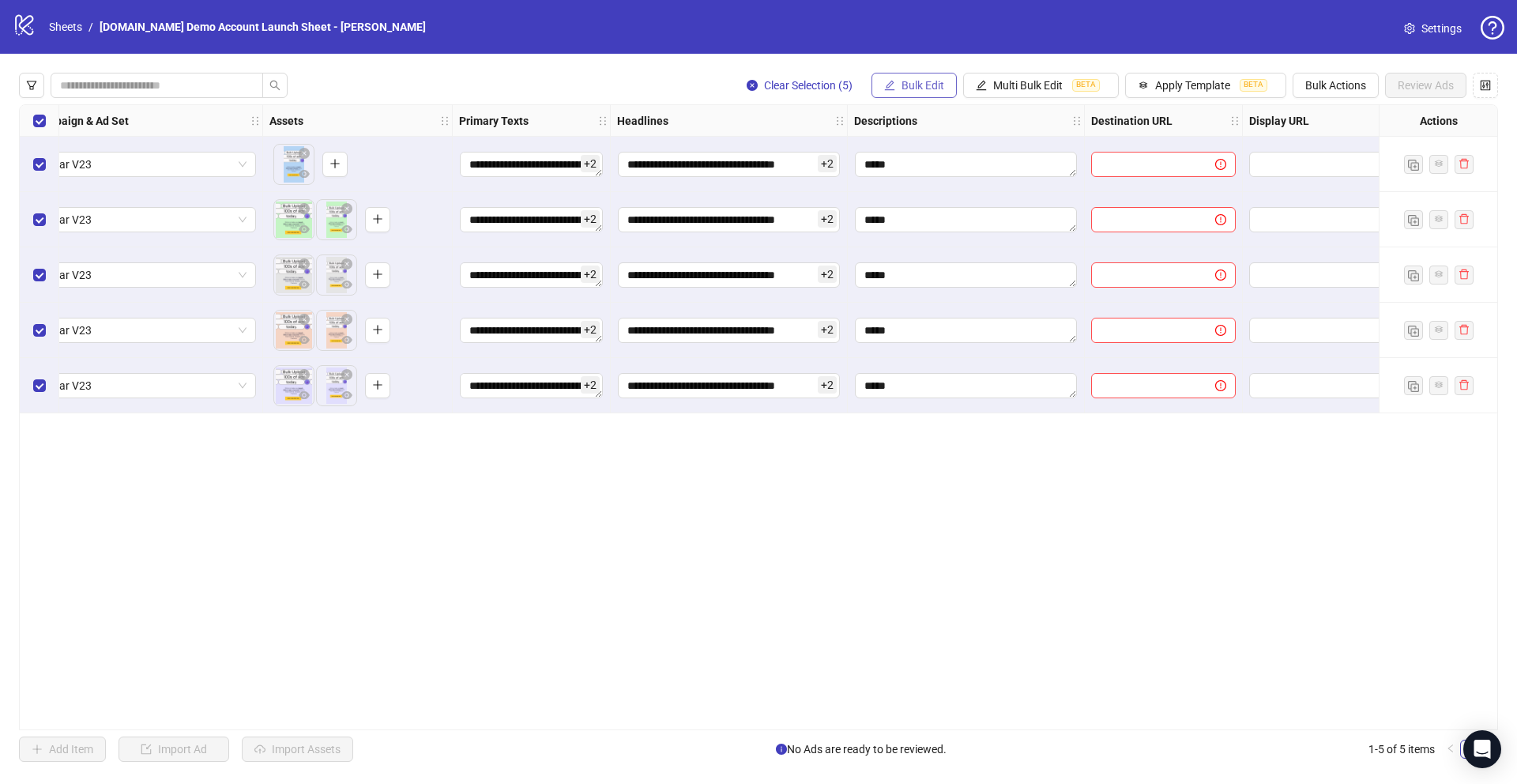
click at [933, 89] on span "Bulk Edit" at bounding box center [923, 85] width 43 height 13
click at [947, 508] on div "**********" at bounding box center [758, 417] width 1479 height 626
click at [947, 81] on span "Apply Template" at bounding box center [1193, 85] width 75 height 13
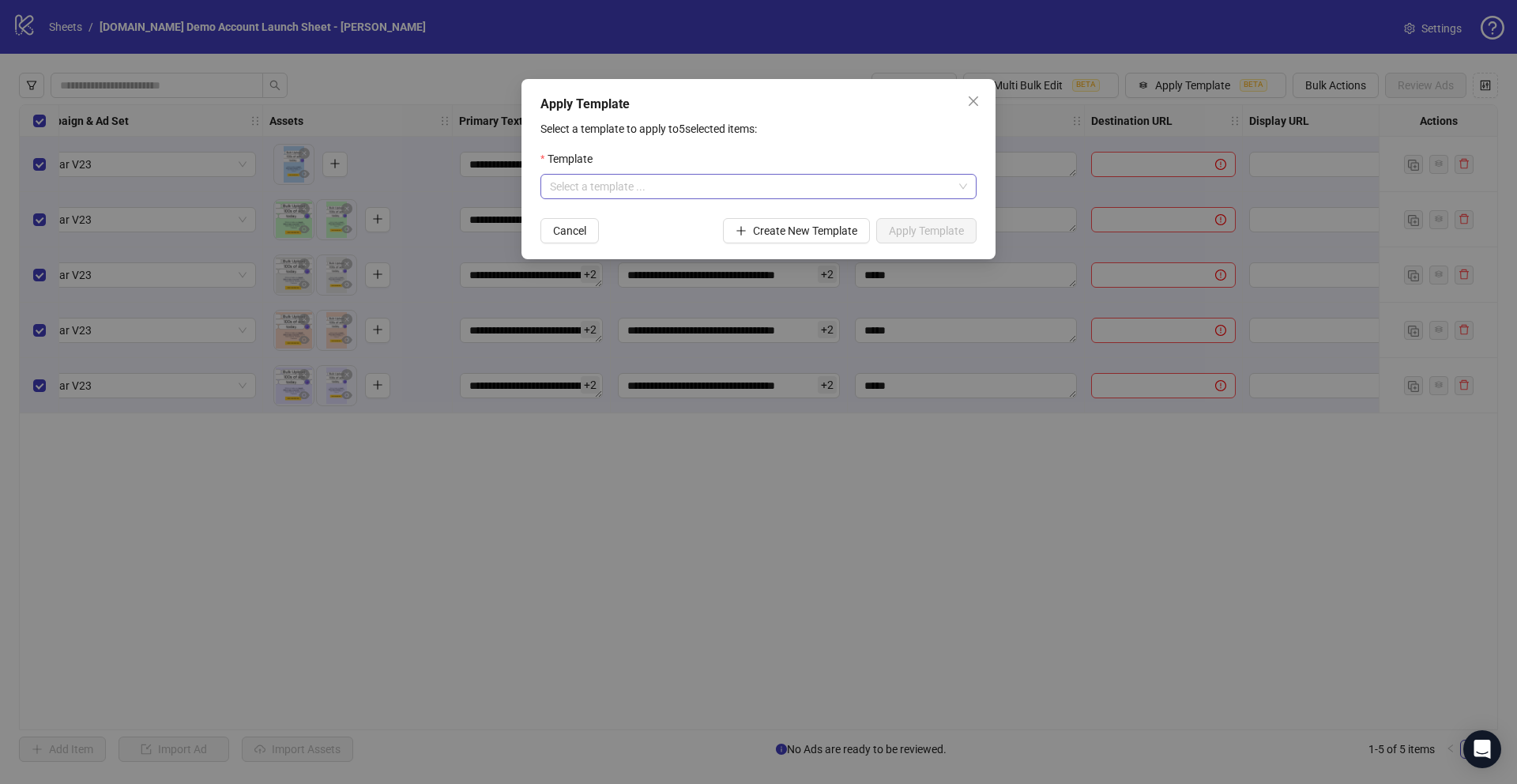
click at [588, 186] on input "search" at bounding box center [751, 186] width 403 height 23
click at [595, 219] on div "Demo Template" at bounding box center [758, 217] width 411 height 17
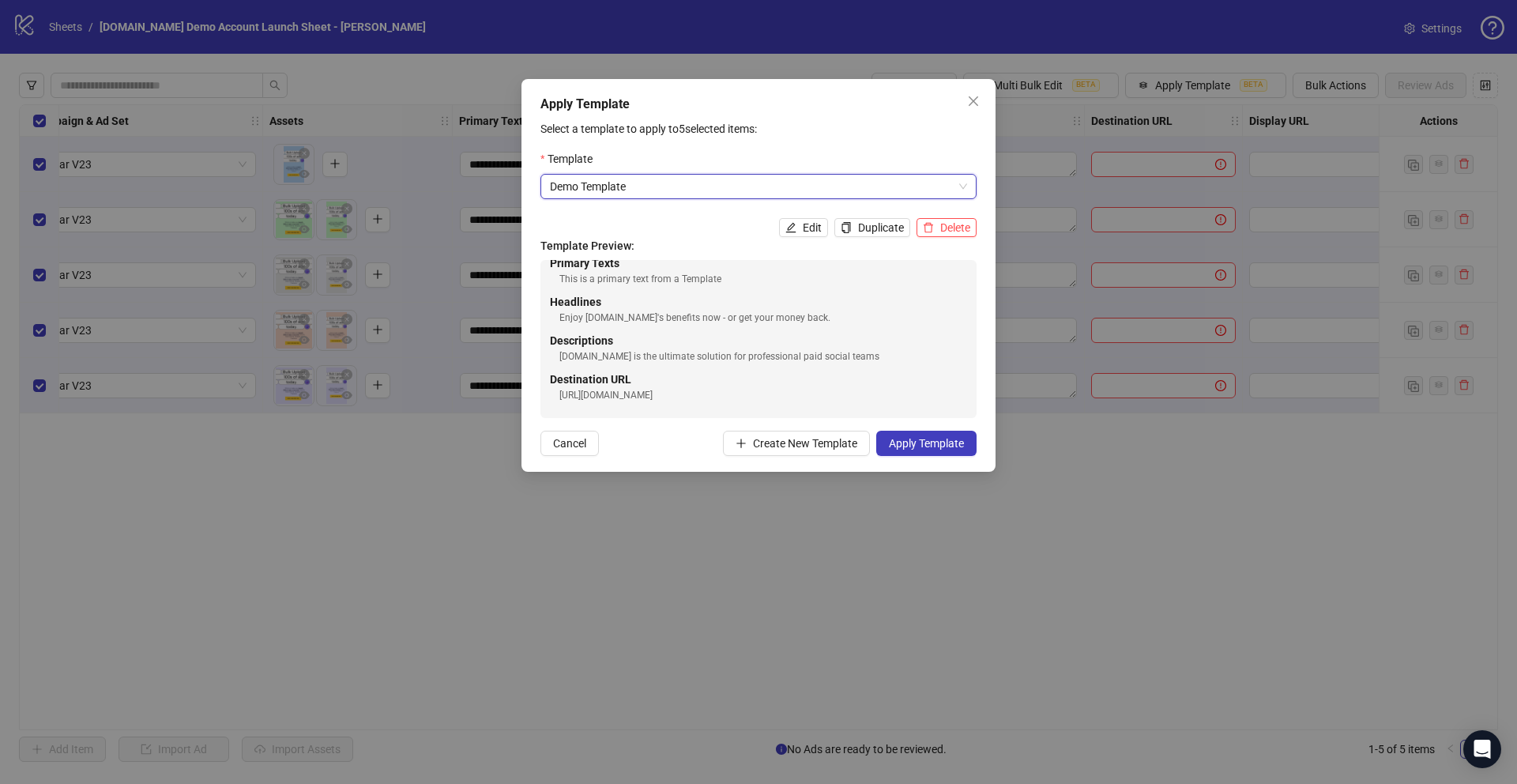
scroll to position [0, 0]
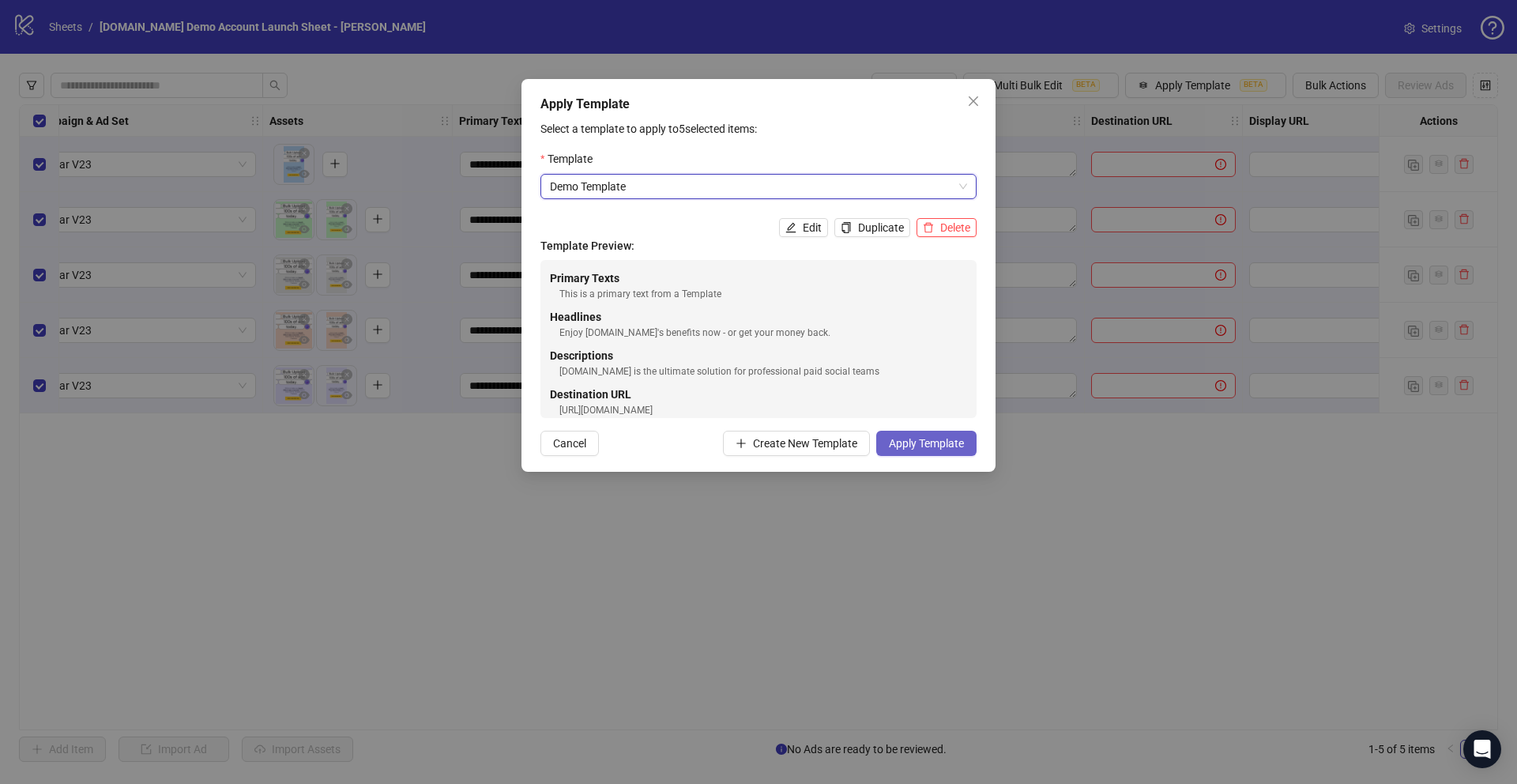
click at [922, 444] on span "Apply Template" at bounding box center [926, 443] width 75 height 13
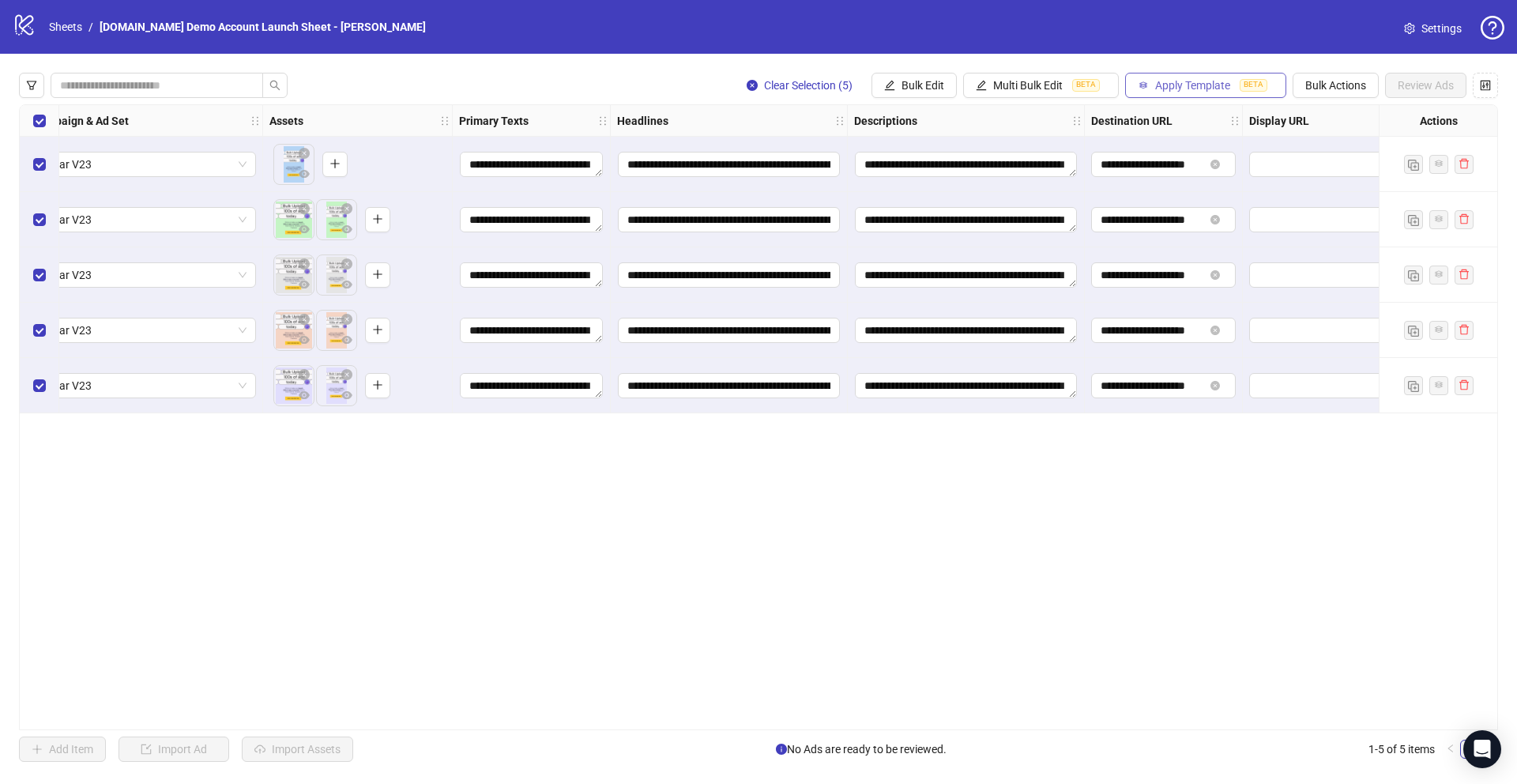
click at [947, 89] on span "Apply Template" at bounding box center [1193, 85] width 75 height 13
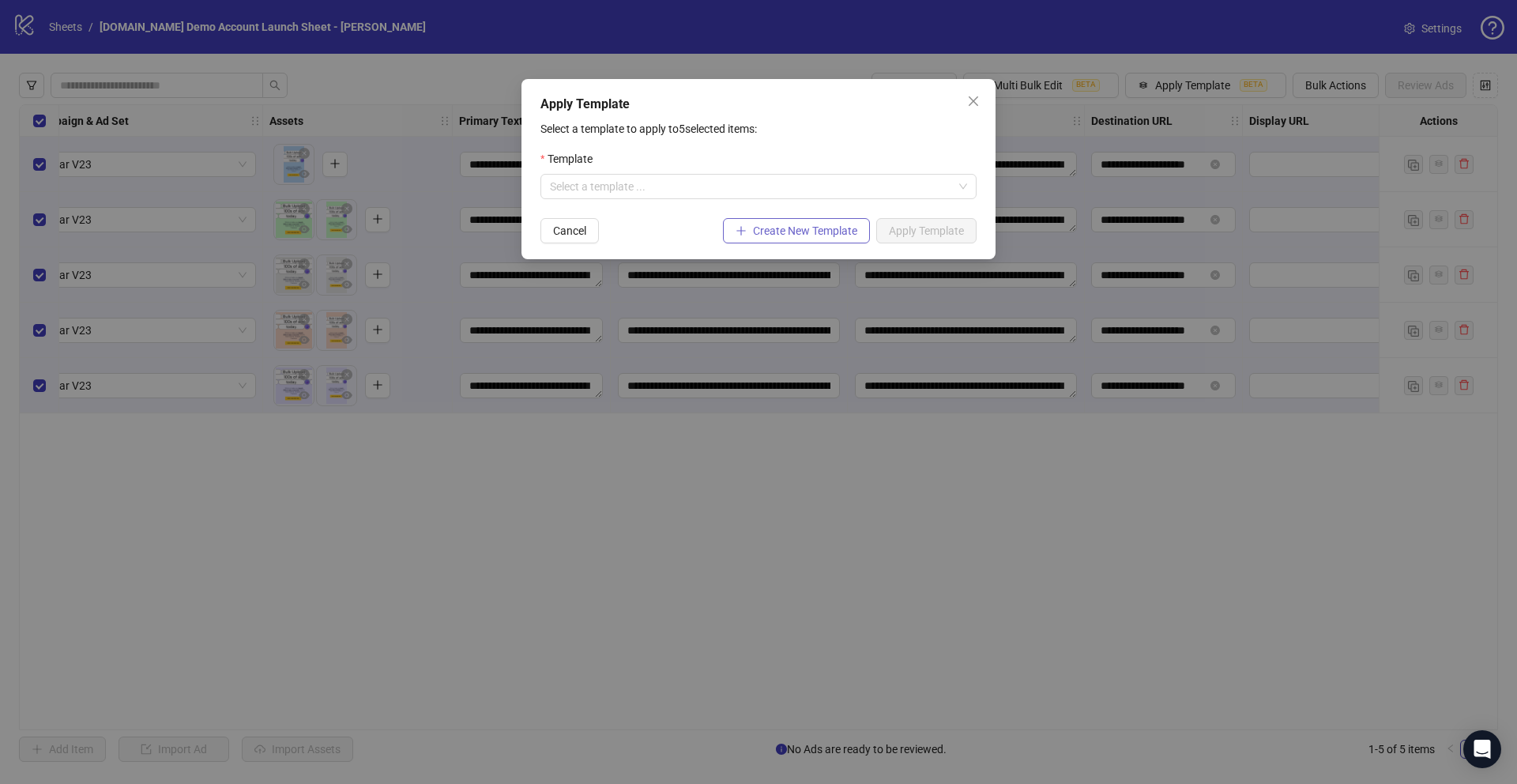
click at [780, 234] on span "Create New Template" at bounding box center [805, 231] width 105 height 13
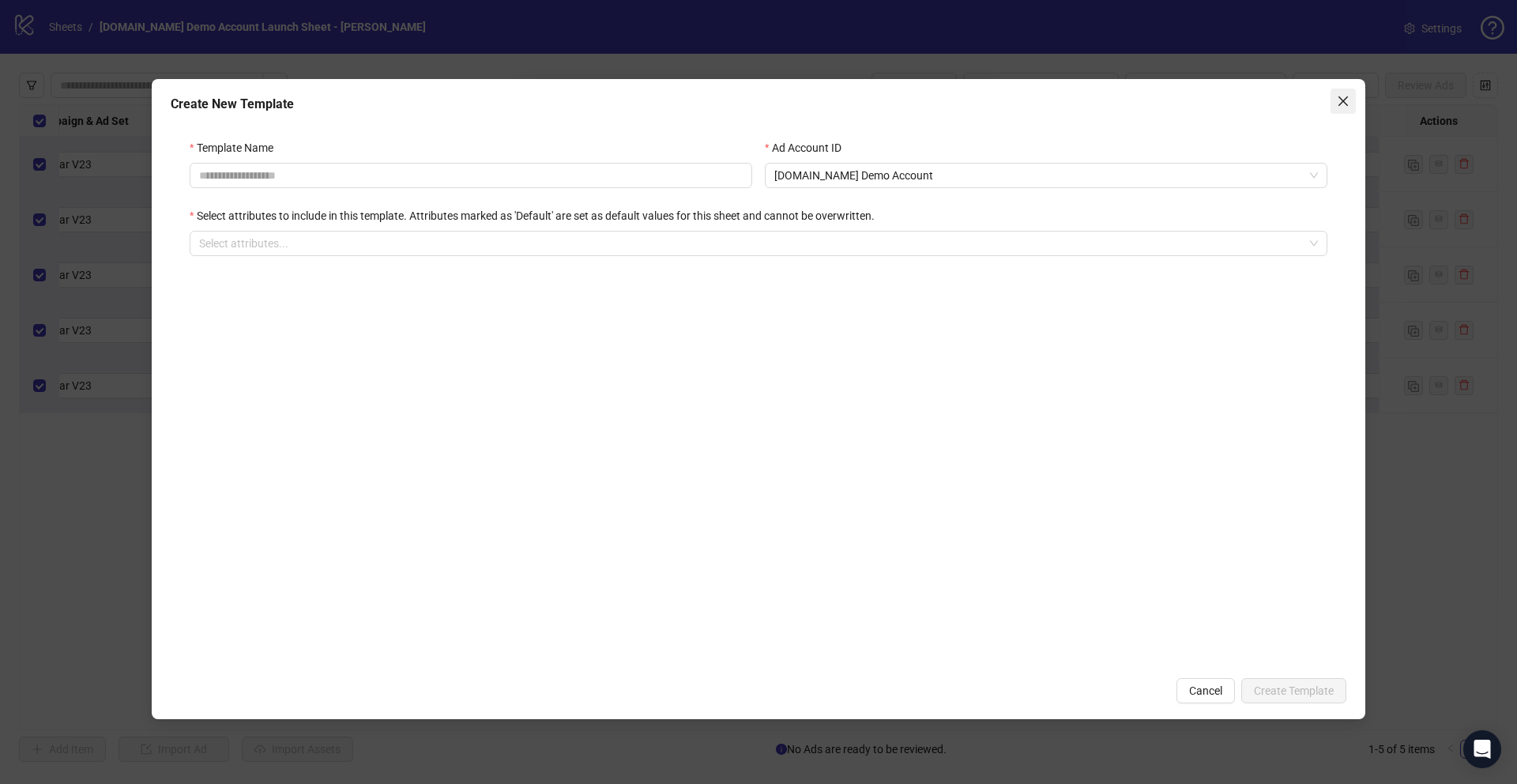
click at [947, 102] on icon "close" at bounding box center [1343, 101] width 13 height 13
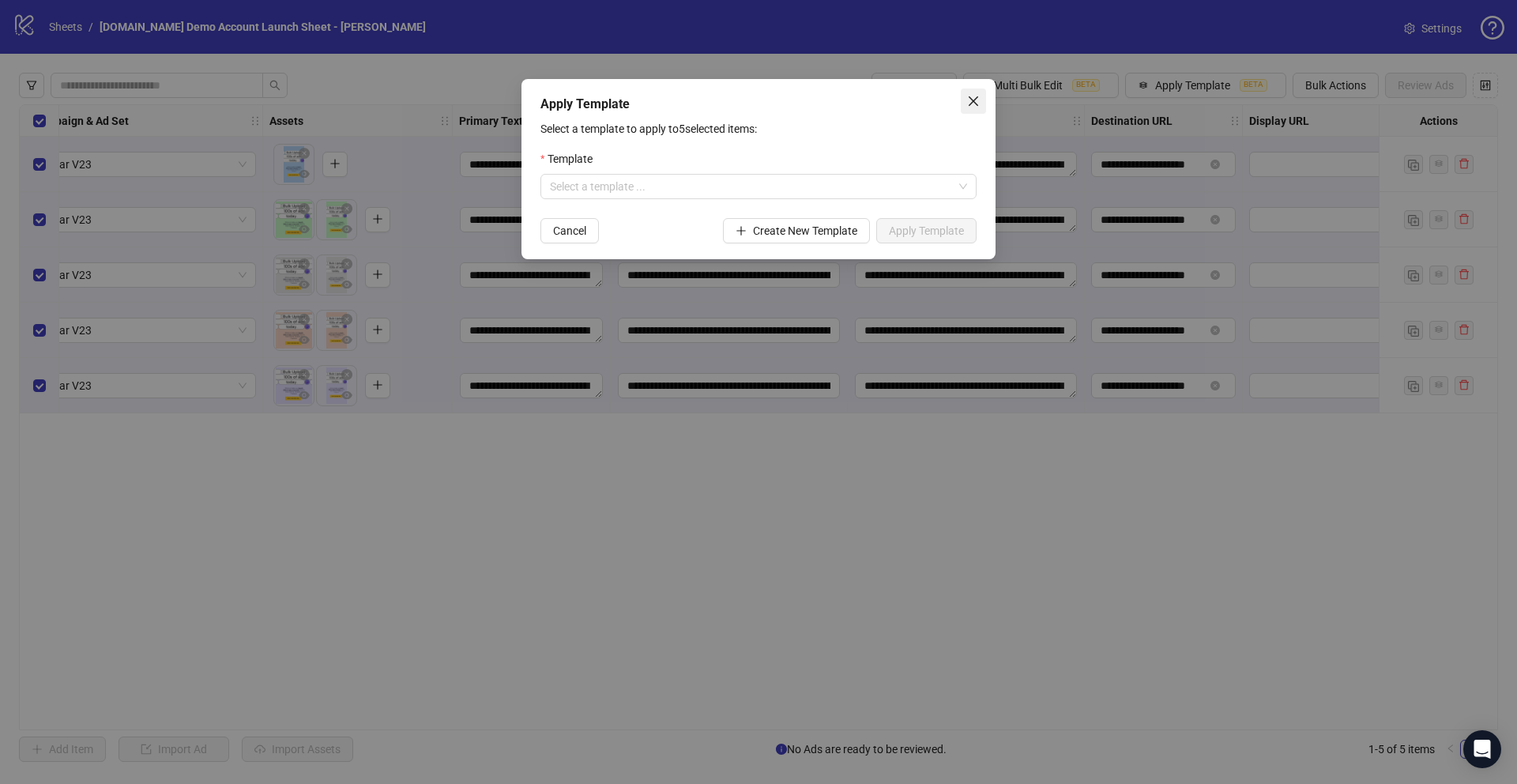
click at [947, 98] on icon "close" at bounding box center [974, 101] width 13 height 13
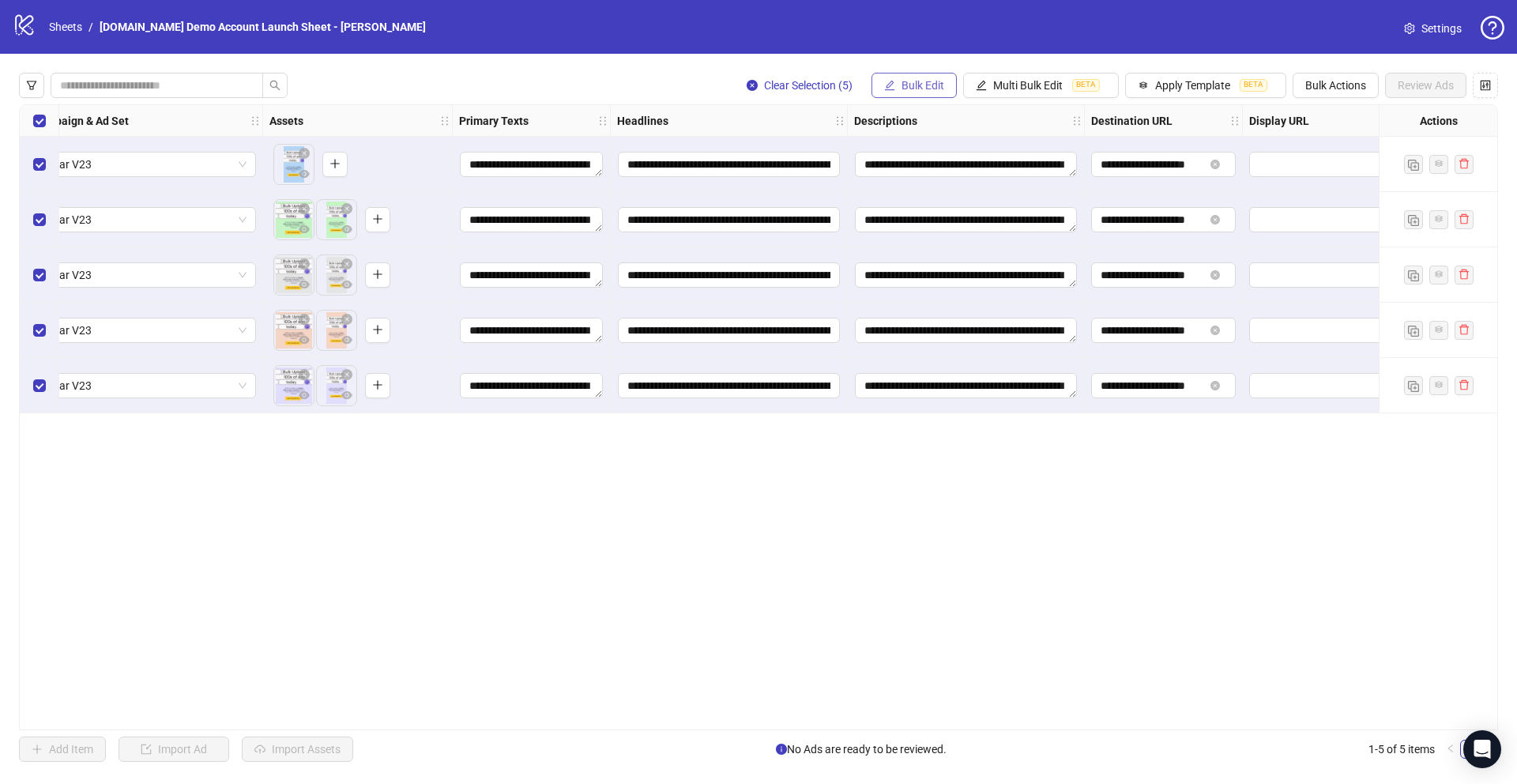
click at [907, 91] on span "Bulk Edit" at bounding box center [923, 85] width 43 height 13
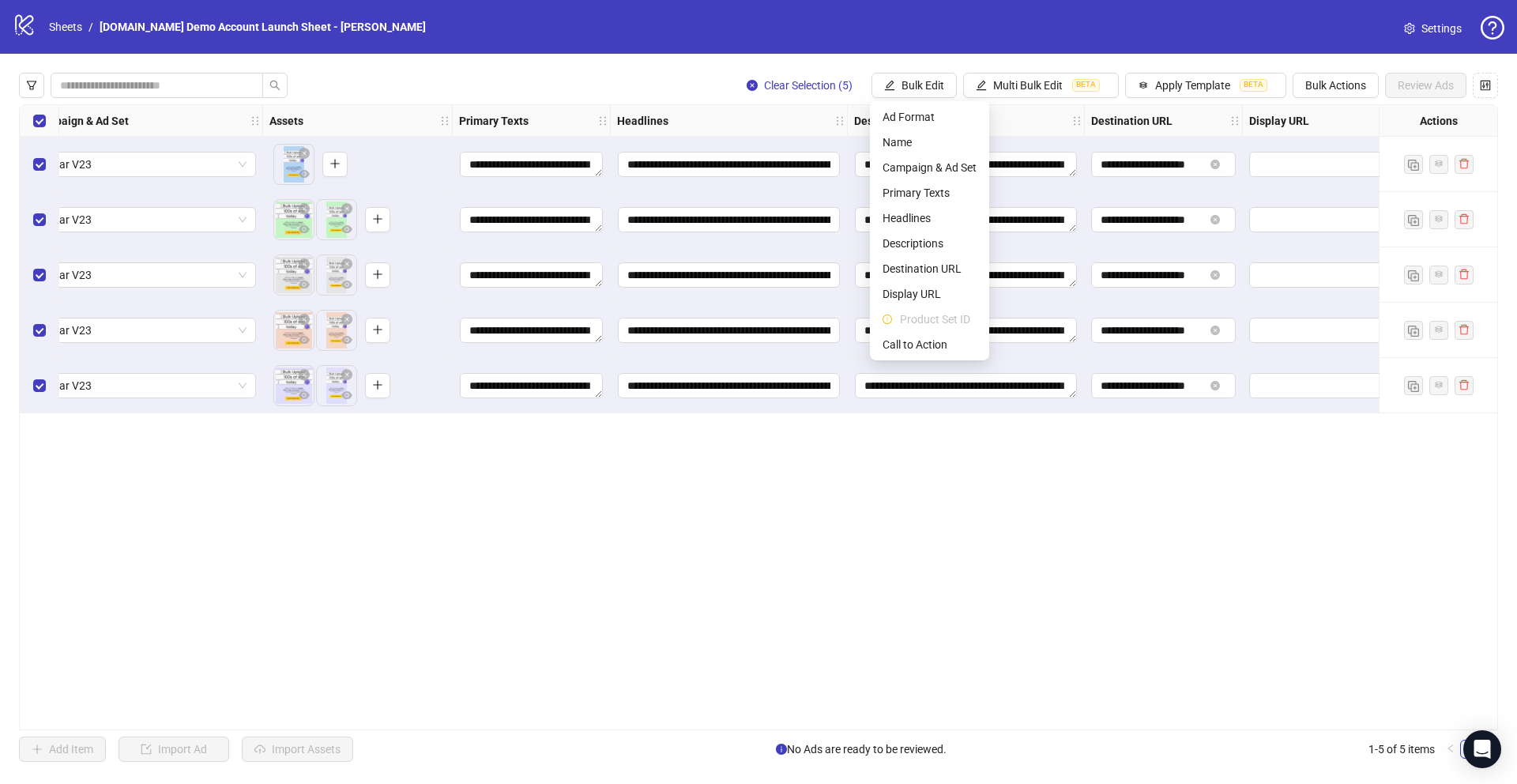
click at [947, 563] on div "**********" at bounding box center [758, 417] width 1479 height 626
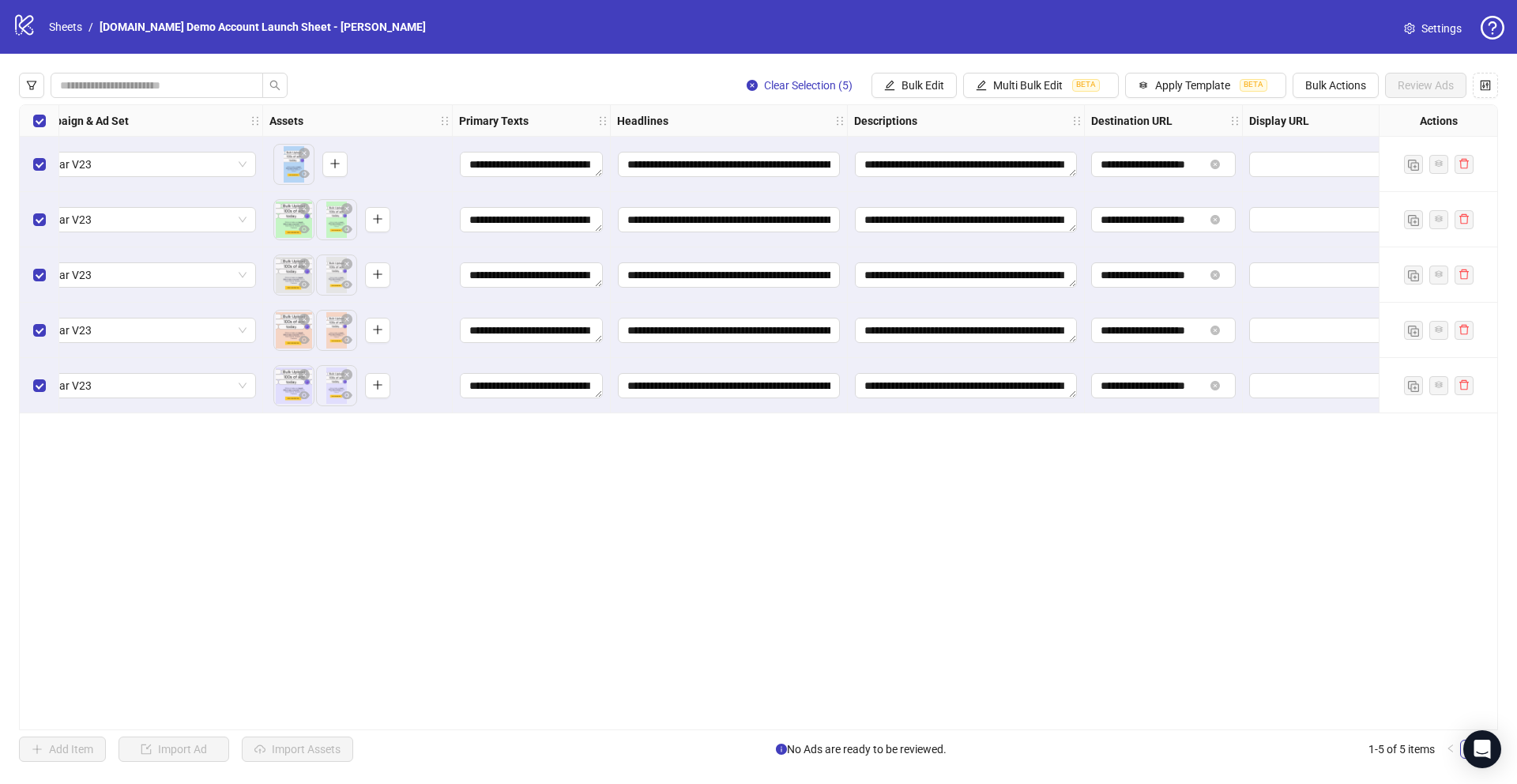
scroll to position [0, 948]
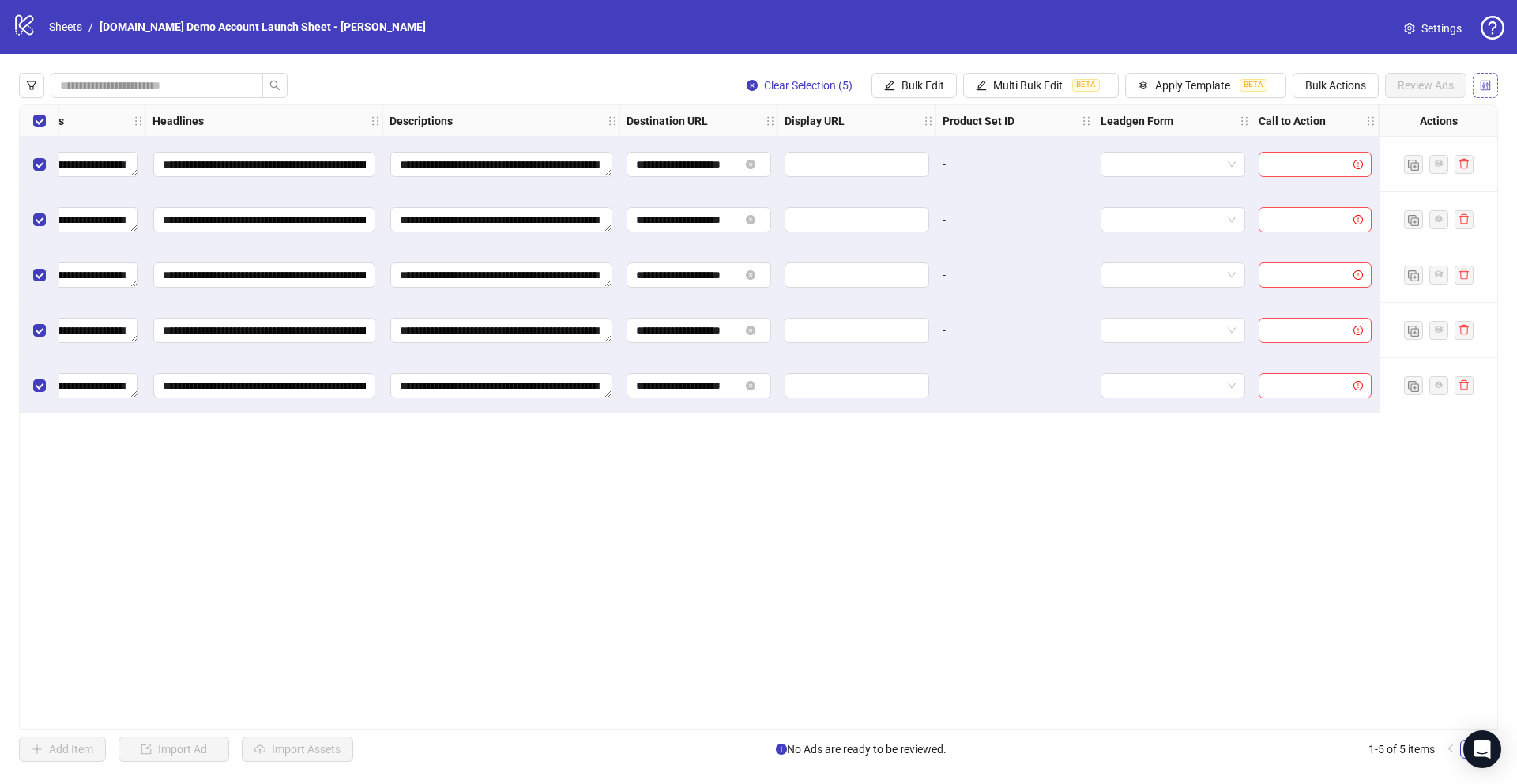
click at [947, 83] on icon "control" at bounding box center [1485, 85] width 11 height 11
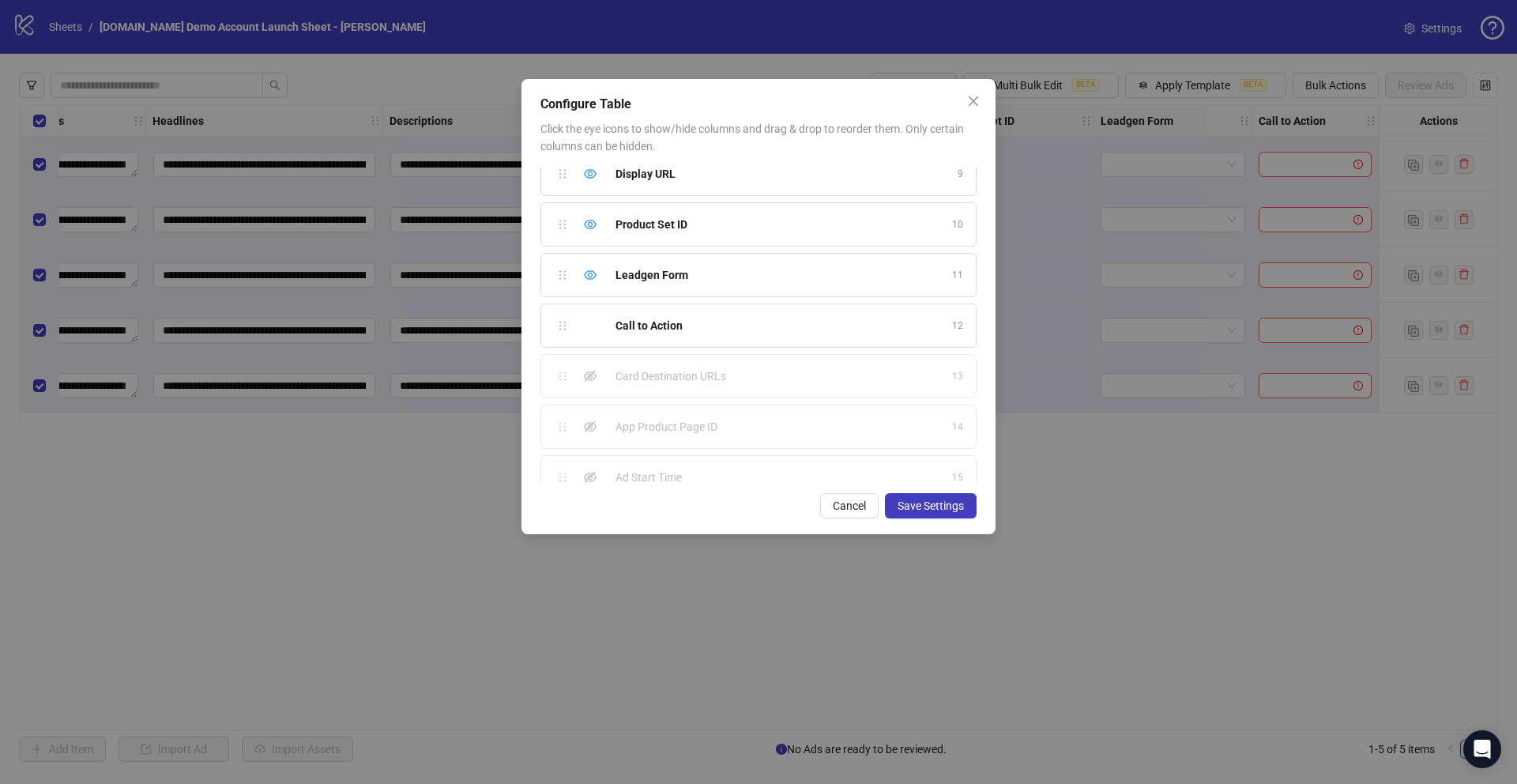
scroll to position [493, 0]
click at [595, 409] on icon "eye-invisible" at bounding box center [590, 405] width 13 height 13
click at [592, 455] on icon "eye-invisible" at bounding box center [590, 455] width 13 height 13
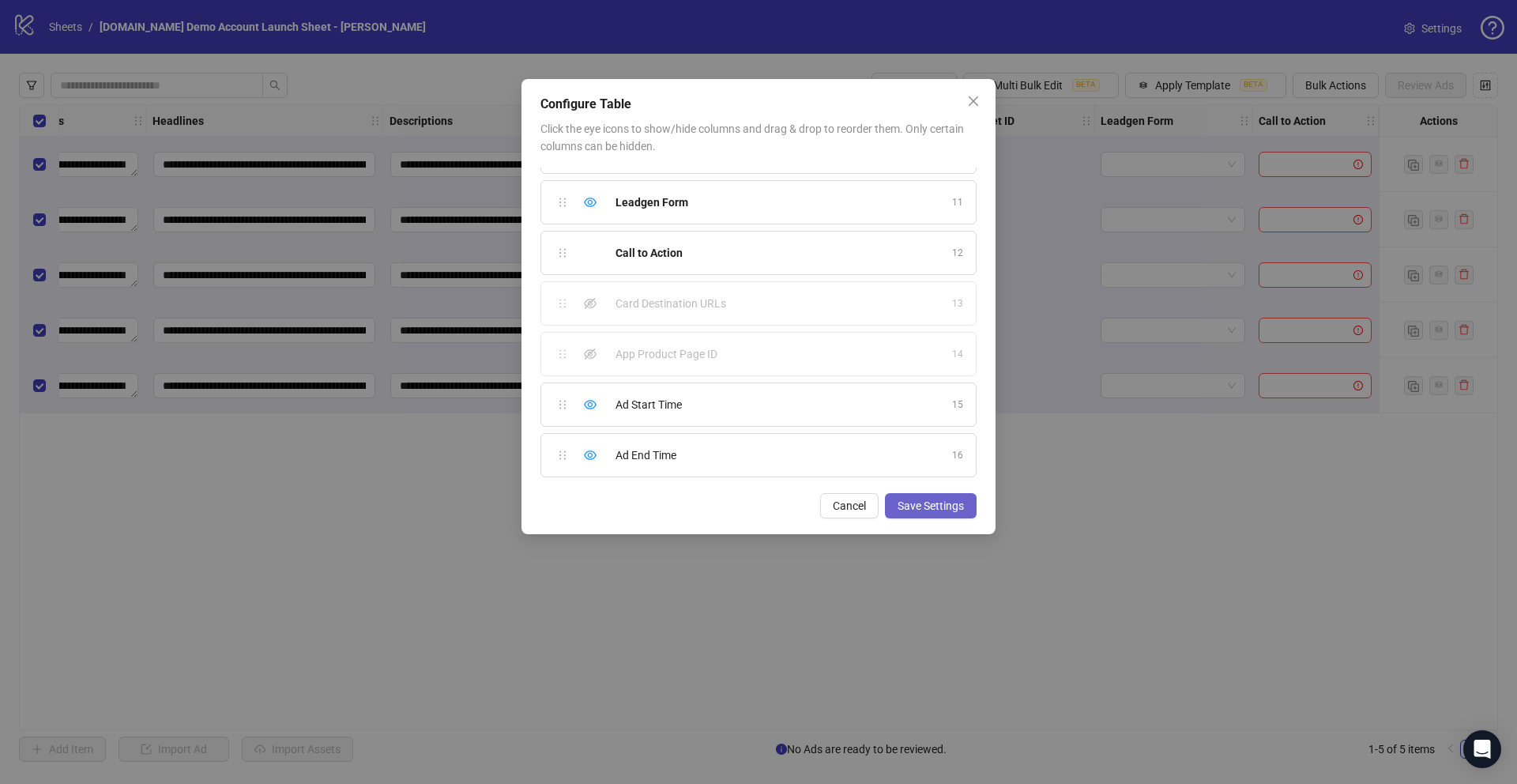
click at [908, 505] on span "Save Settings" at bounding box center [931, 506] width 66 height 13
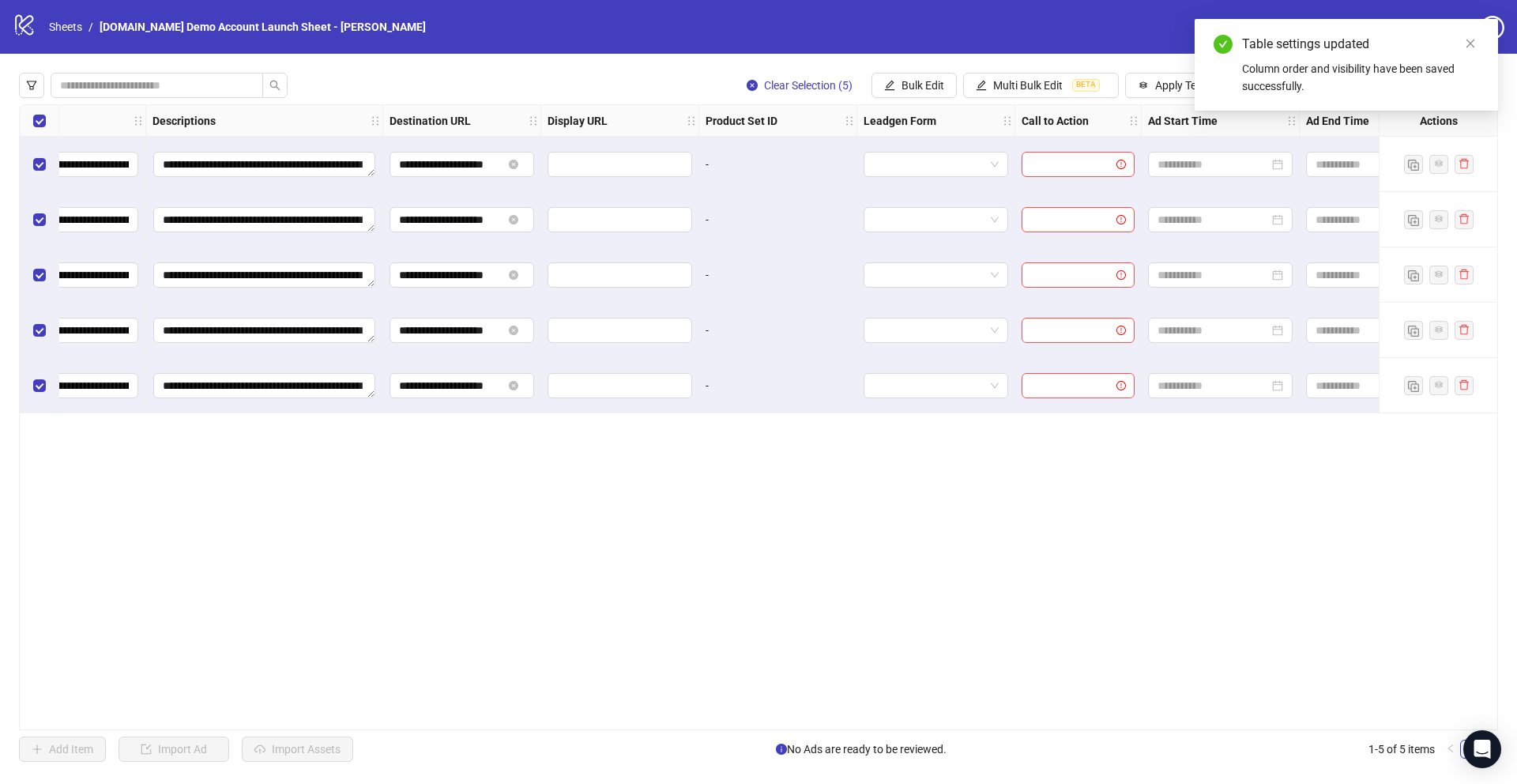
scroll to position [0, 1264]
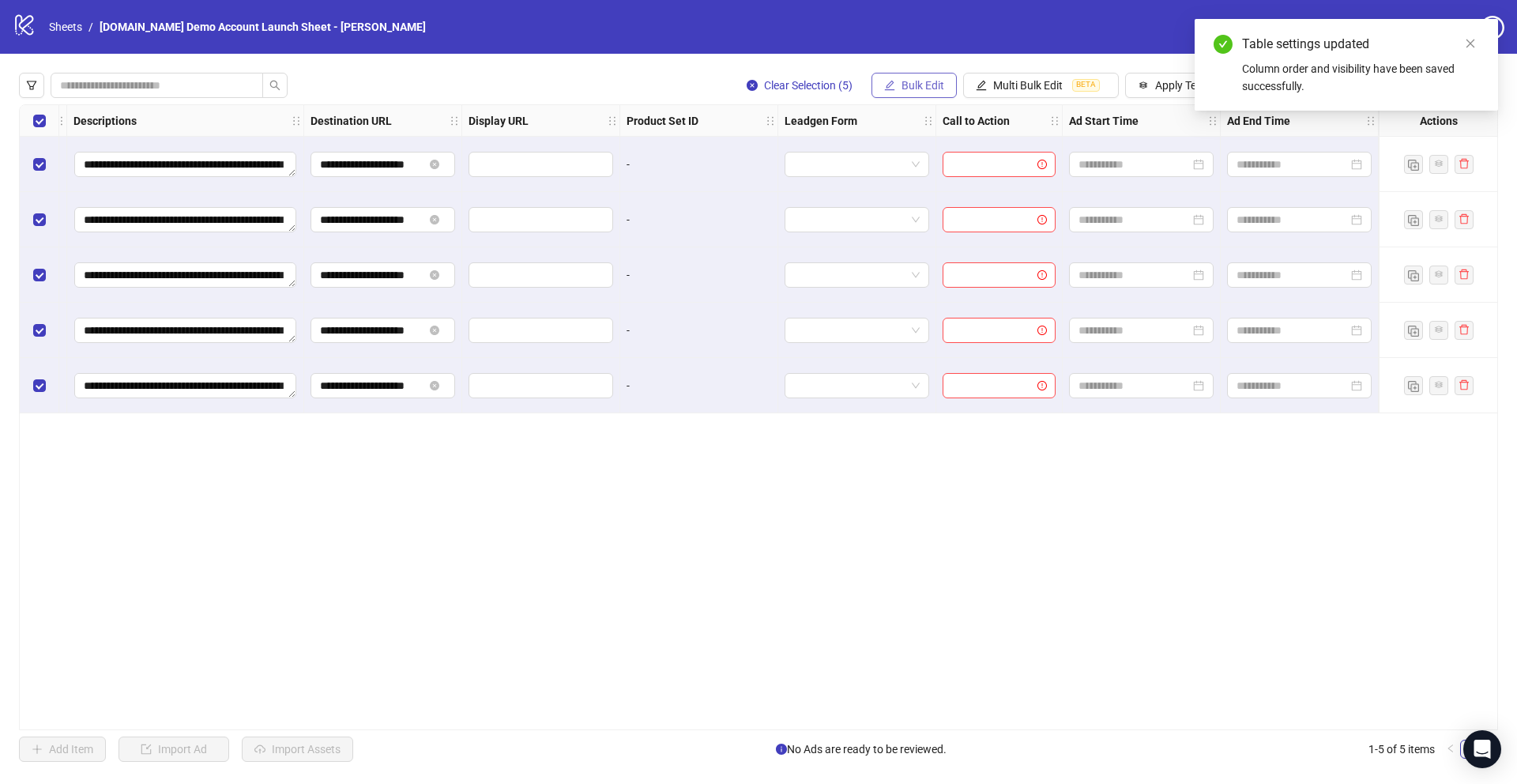
click at [908, 89] on span "Bulk Edit" at bounding box center [923, 85] width 43 height 13
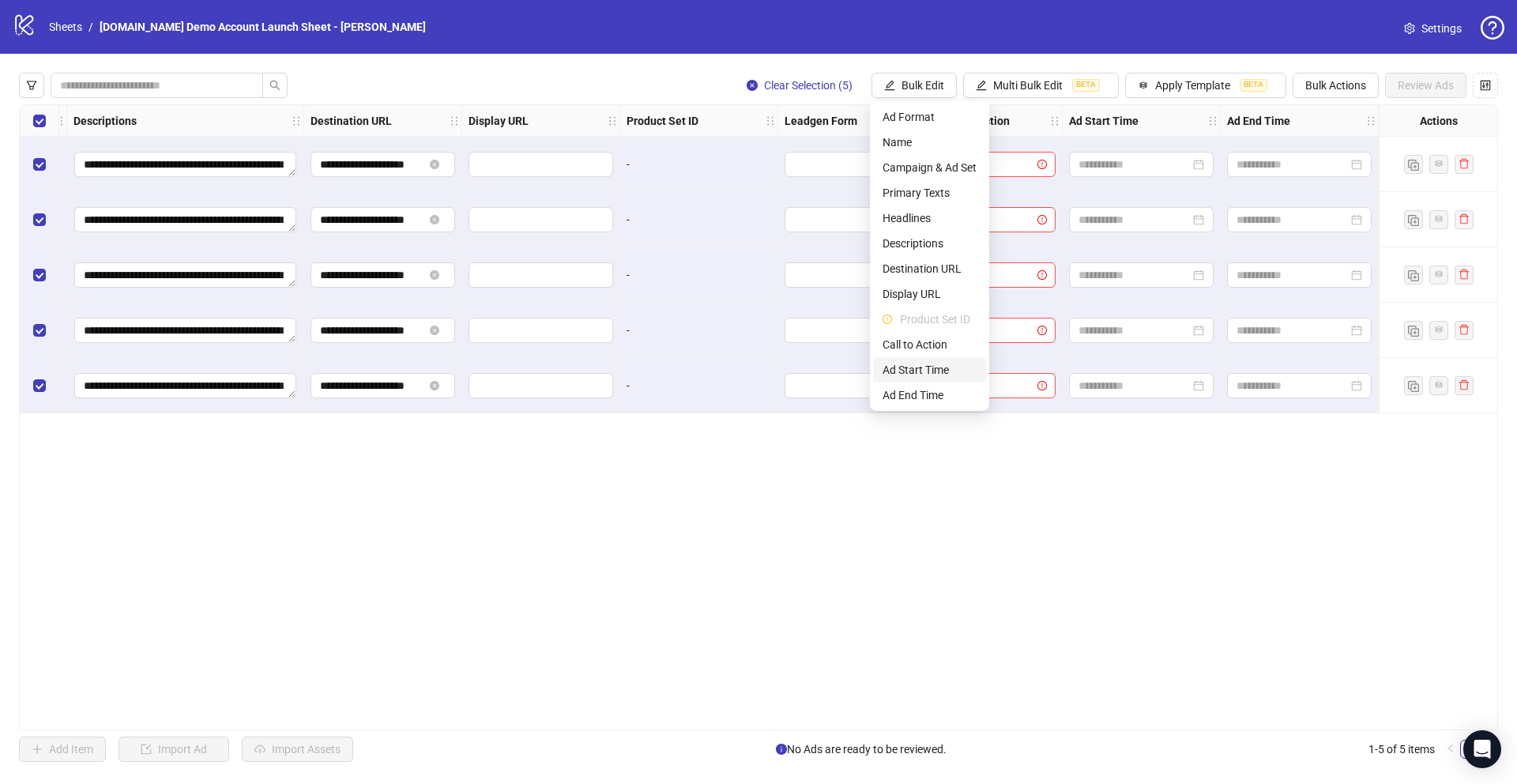
click at [905, 371] on span "Ad Start Time" at bounding box center [929, 369] width 94 height 17
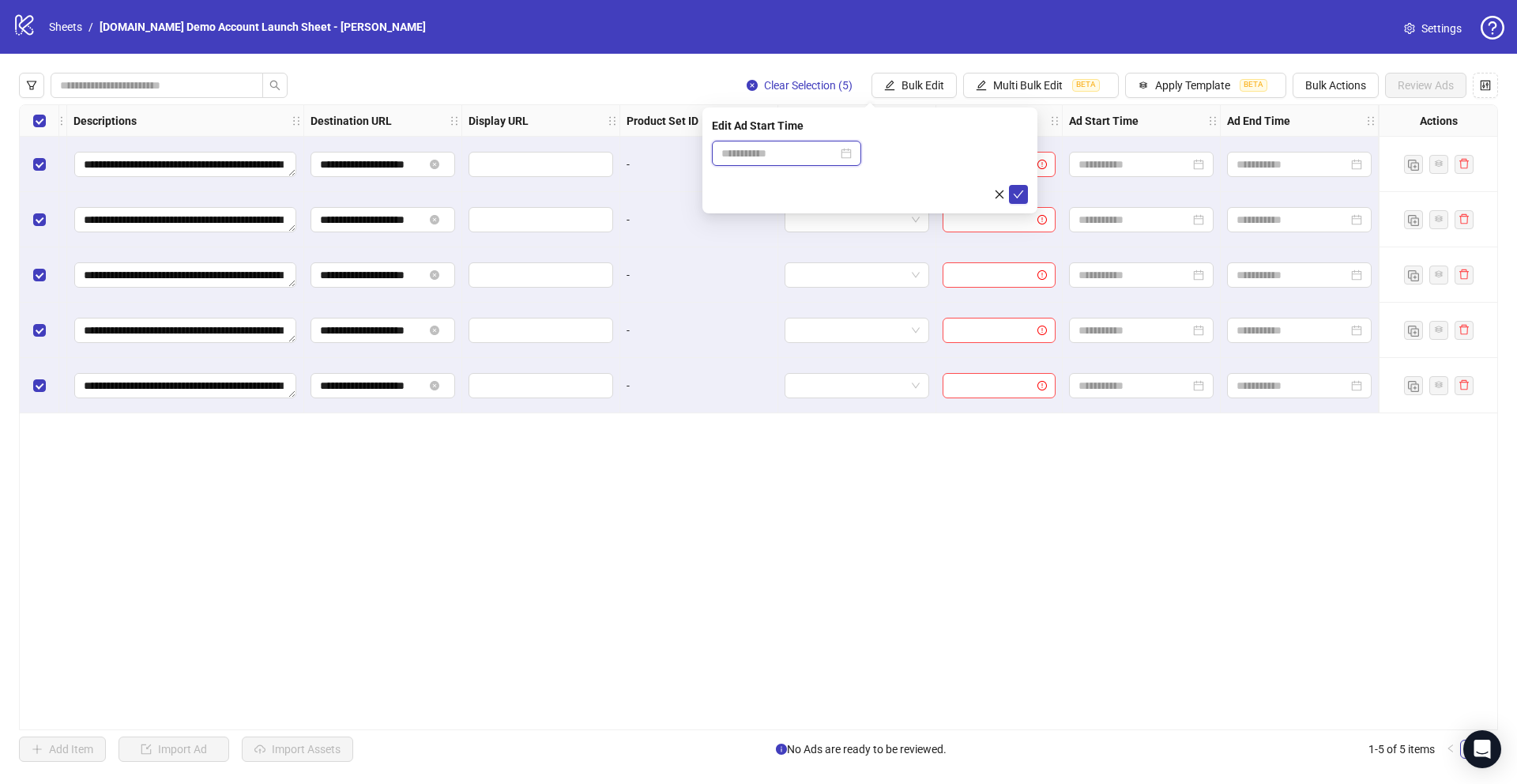
click at [756, 156] on input at bounding box center [780, 153] width 116 height 17
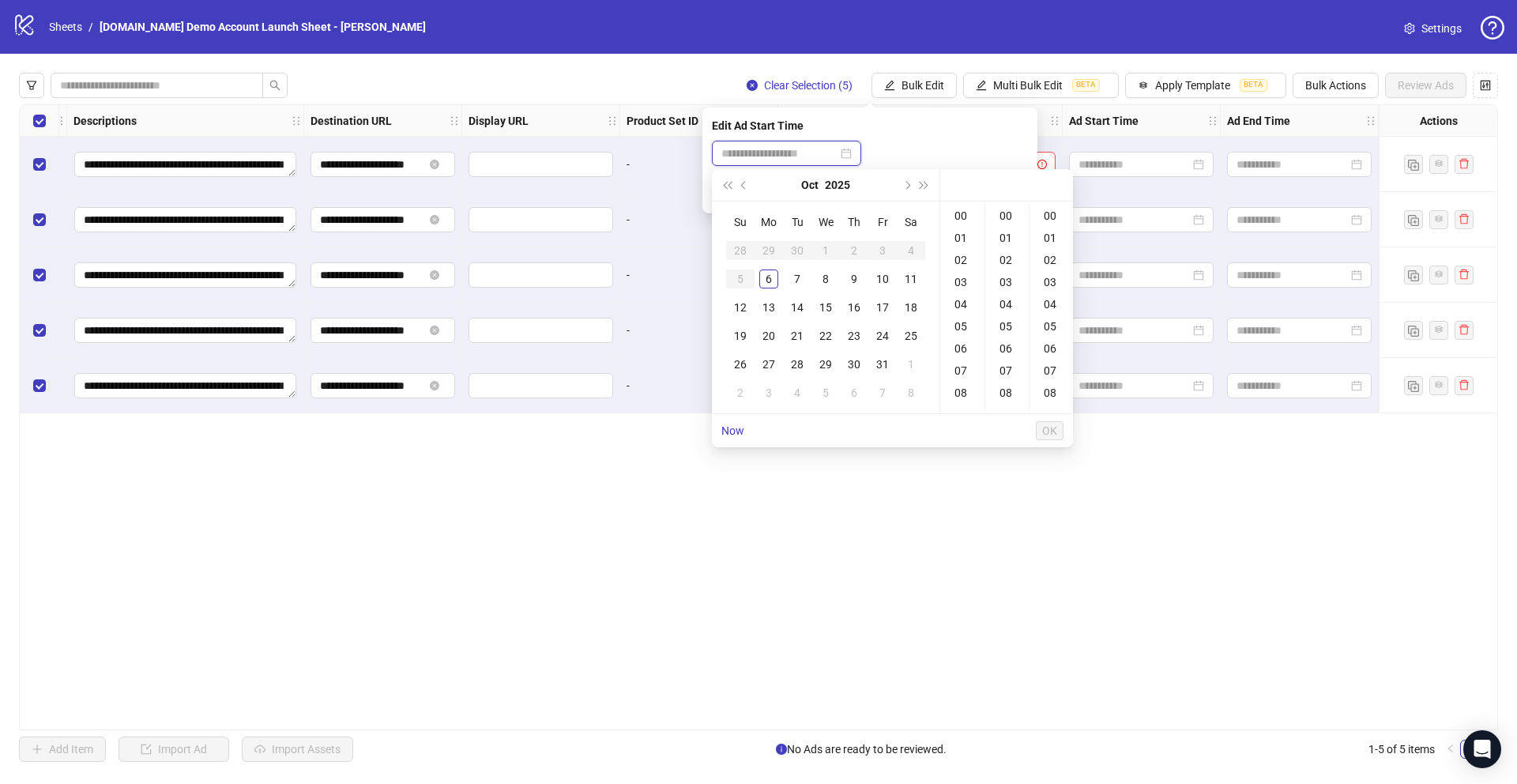
type input "**********"
click at [915, 563] on div "**********" at bounding box center [758, 417] width 1479 height 626
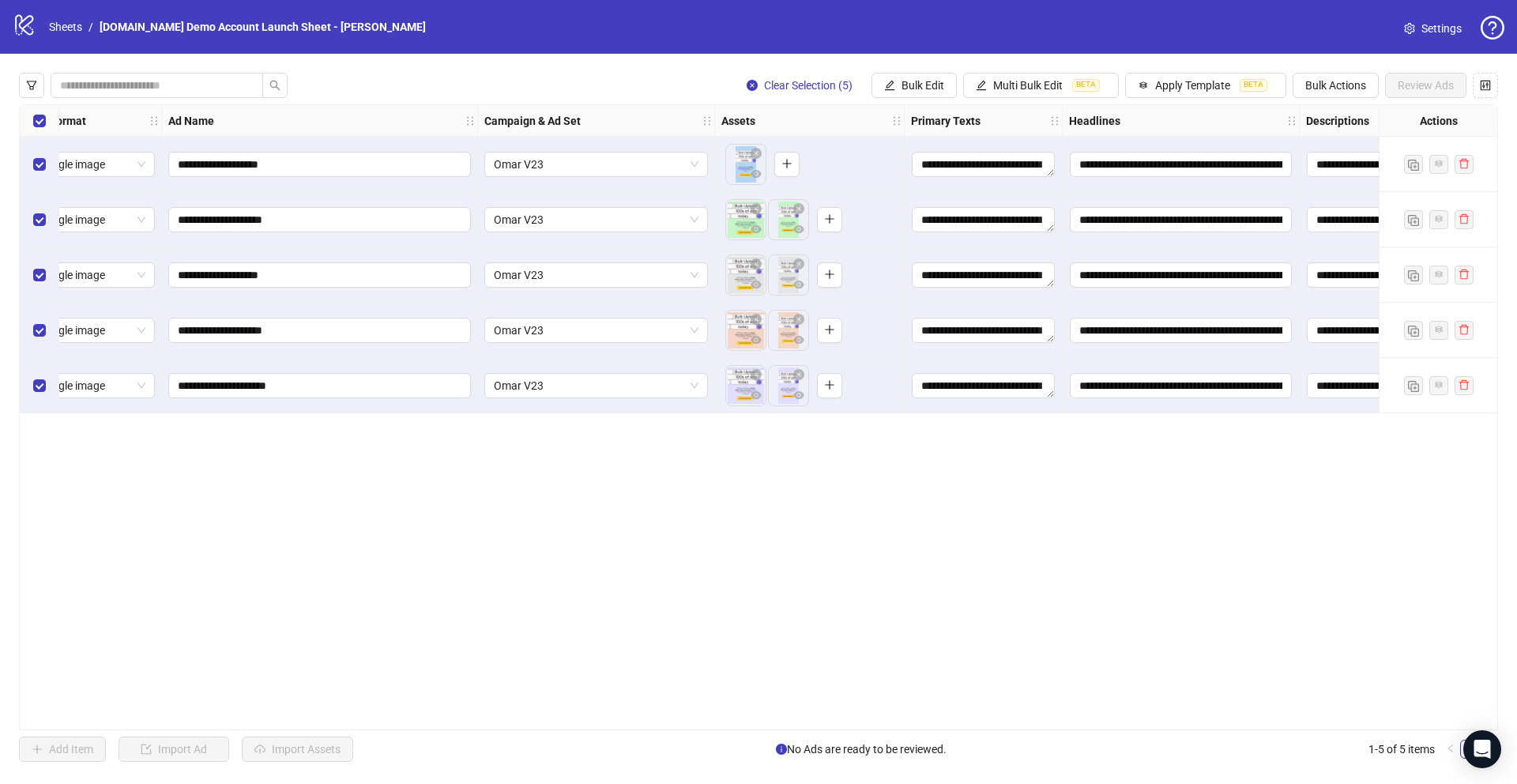
scroll to position [0, 0]
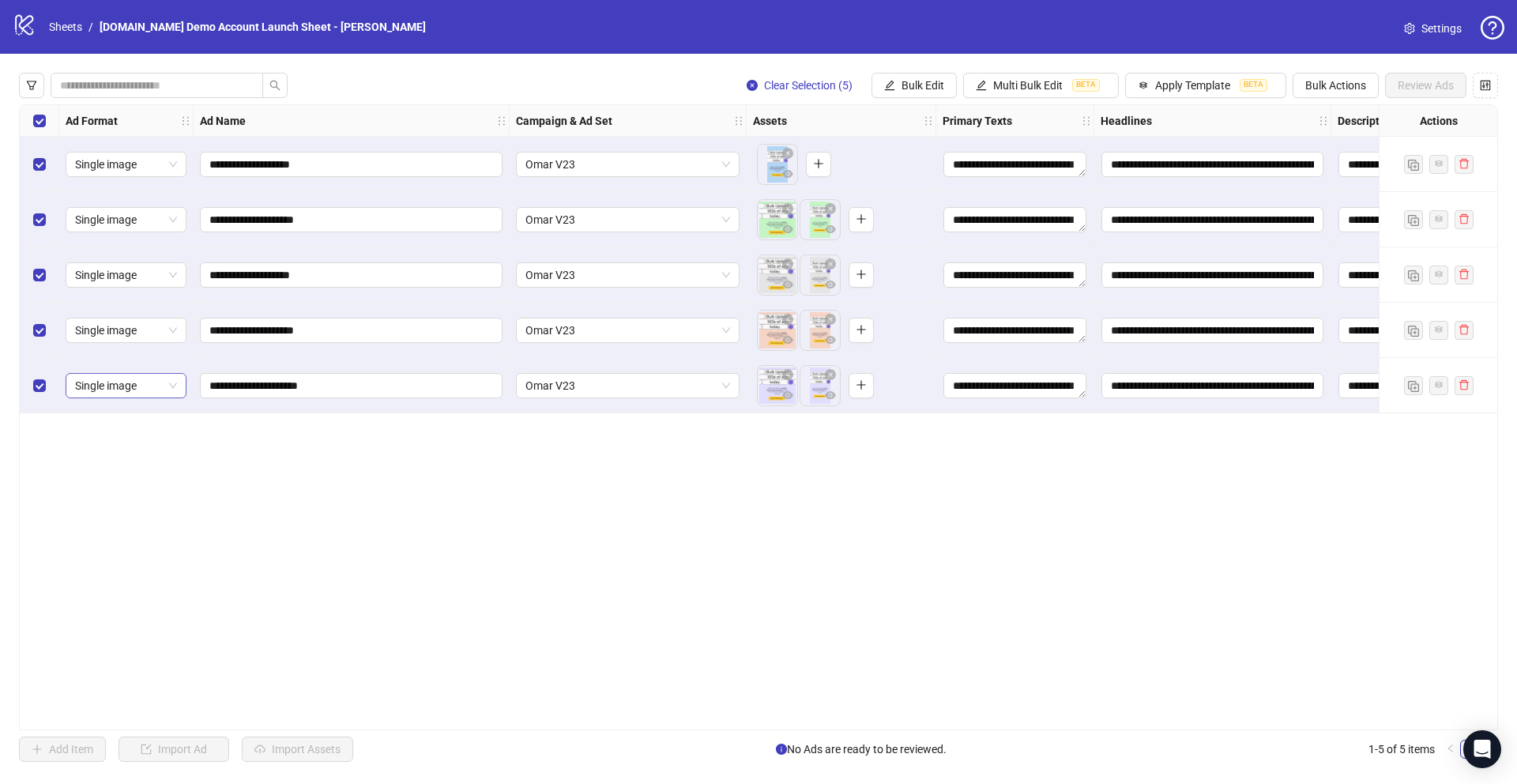
click at [128, 383] on span "Single image" at bounding box center [126, 386] width 102 height 23
click at [89, 563] on div "PAC carousel" at bounding box center [125, 568] width 96 height 17
click at [111, 387] on span "PAC carousel" at bounding box center [126, 386] width 102 height 23
click at [113, 409] on div "Single image" at bounding box center [125, 416] width 96 height 17
click at [387, 536] on div "**********" at bounding box center [758, 417] width 1479 height 626
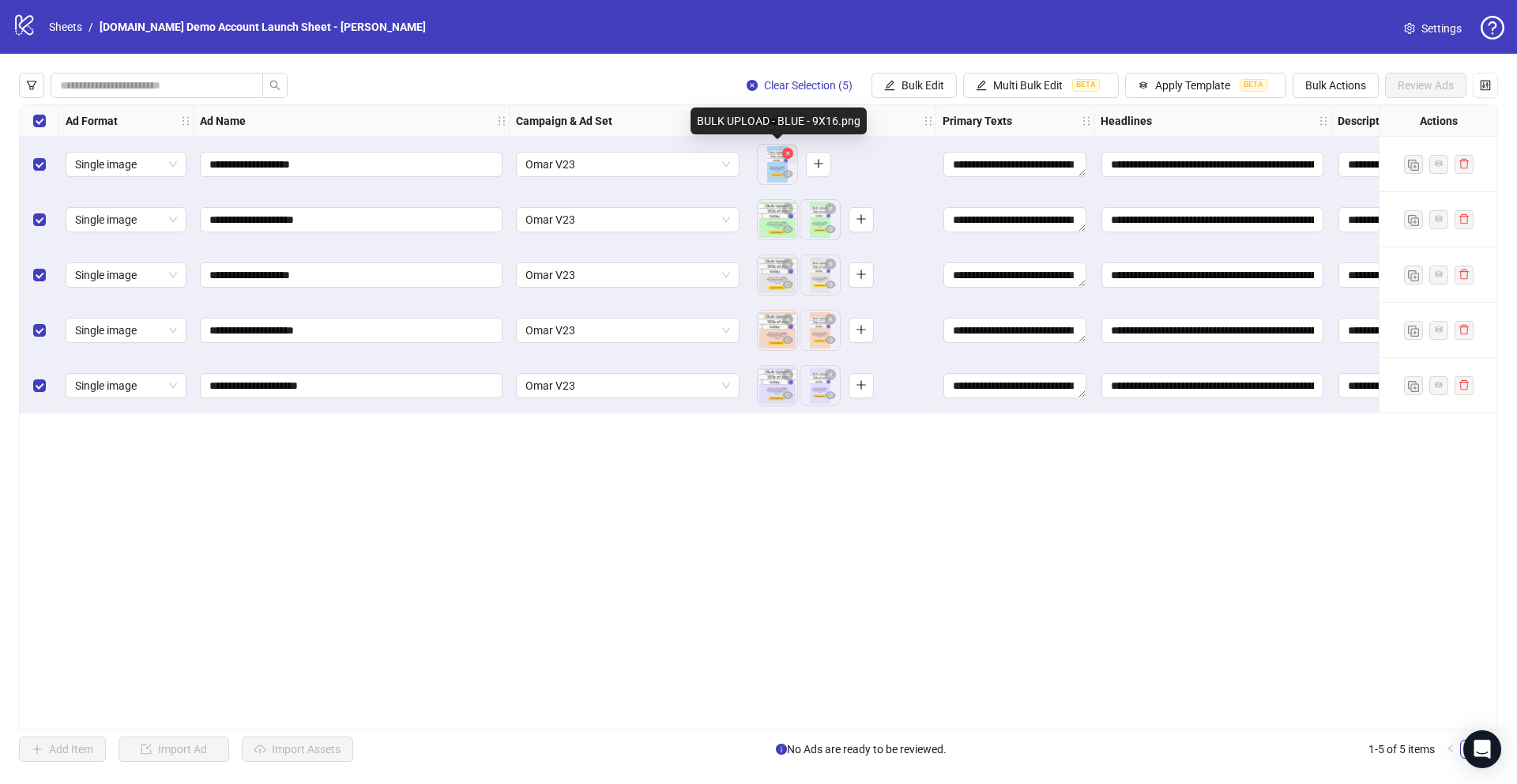
click at [788, 155] on icon "close-circle" at bounding box center [788, 153] width 11 height 11
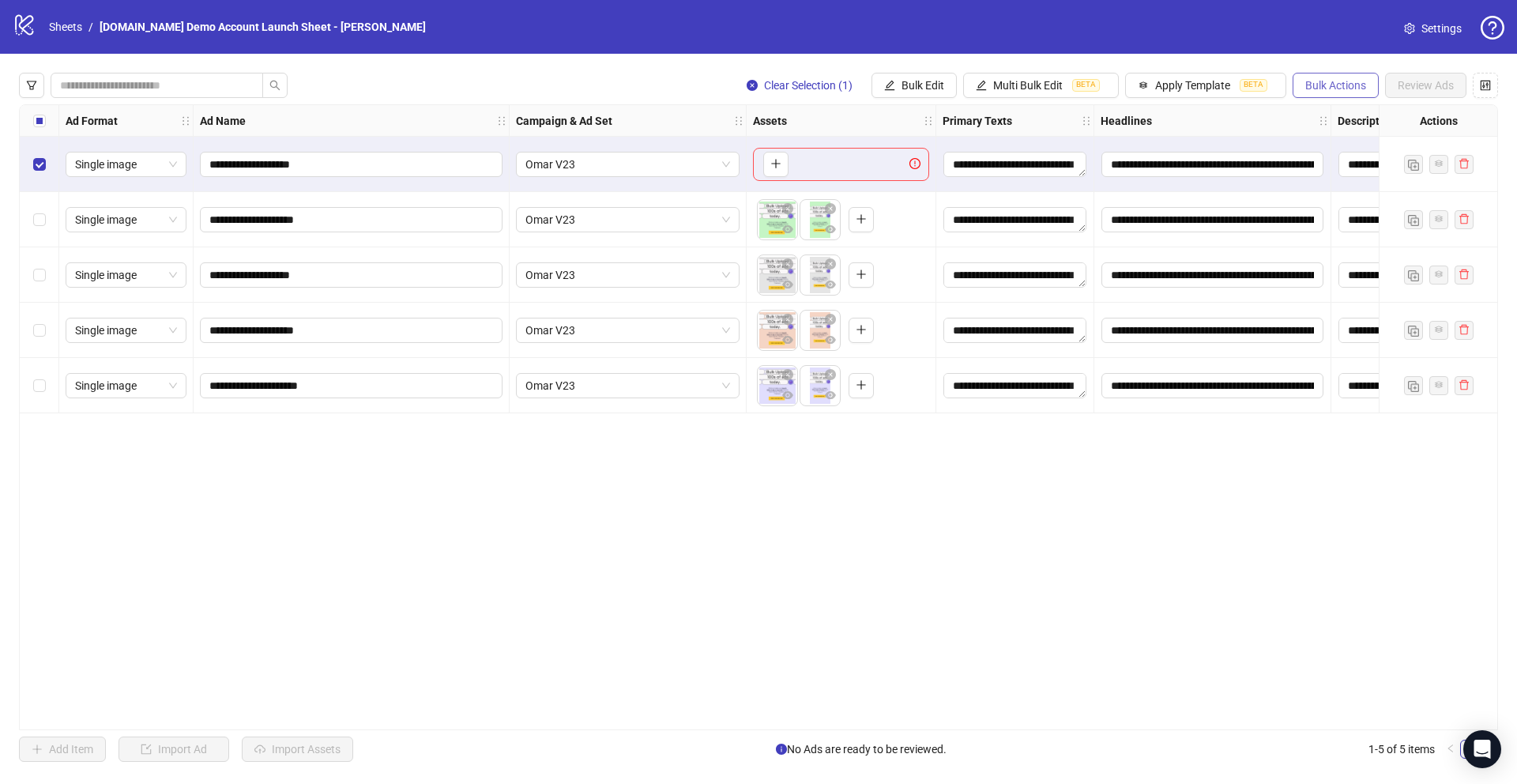
click at [947, 80] on span "Bulk Actions" at bounding box center [1335, 85] width 61 height 13
click at [947, 120] on span "Delete" at bounding box center [1358, 116] width 108 height 17
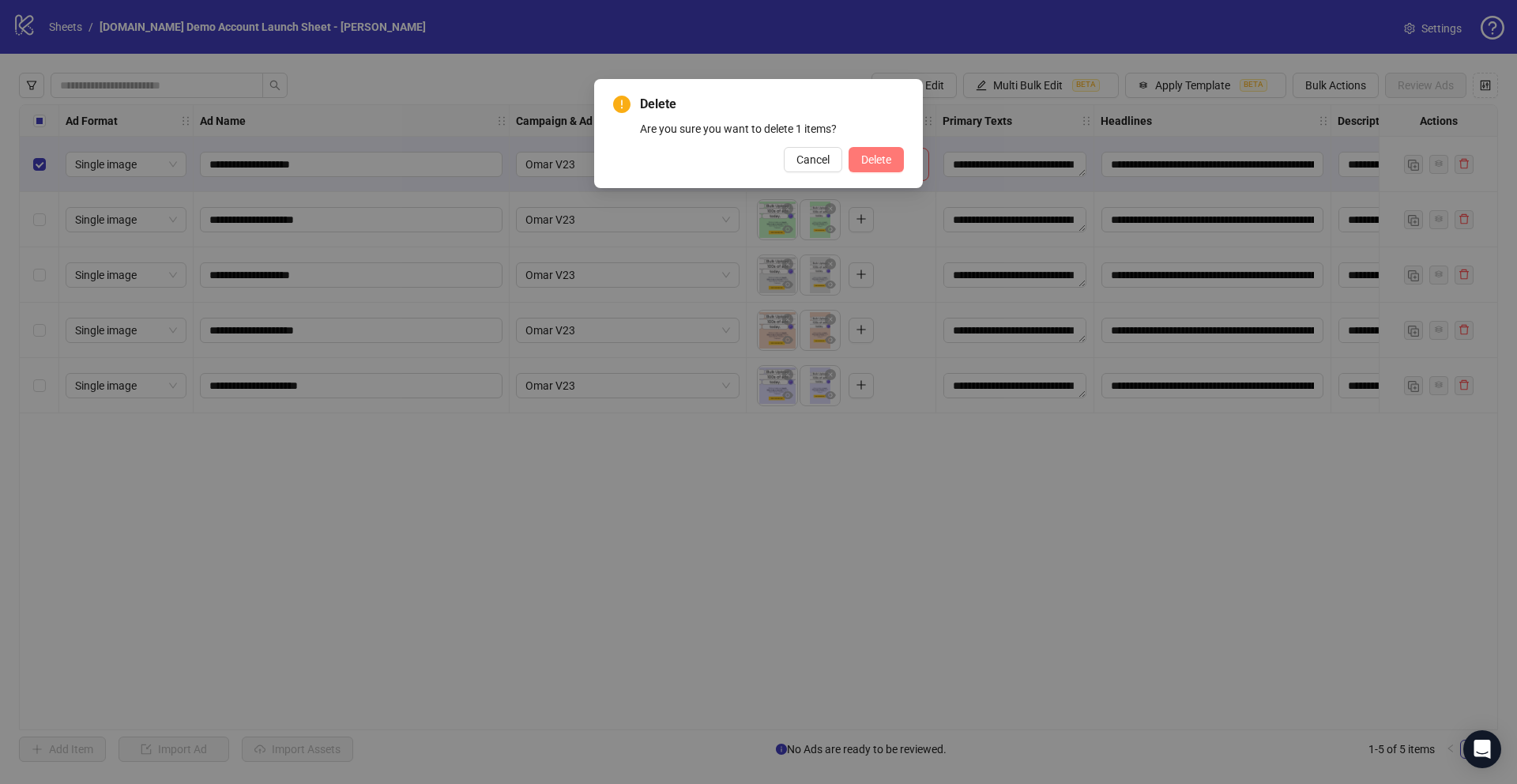
click at [884, 154] on span "Delete" at bounding box center [876, 159] width 30 height 13
